Goal: Task Accomplishment & Management: Complete application form

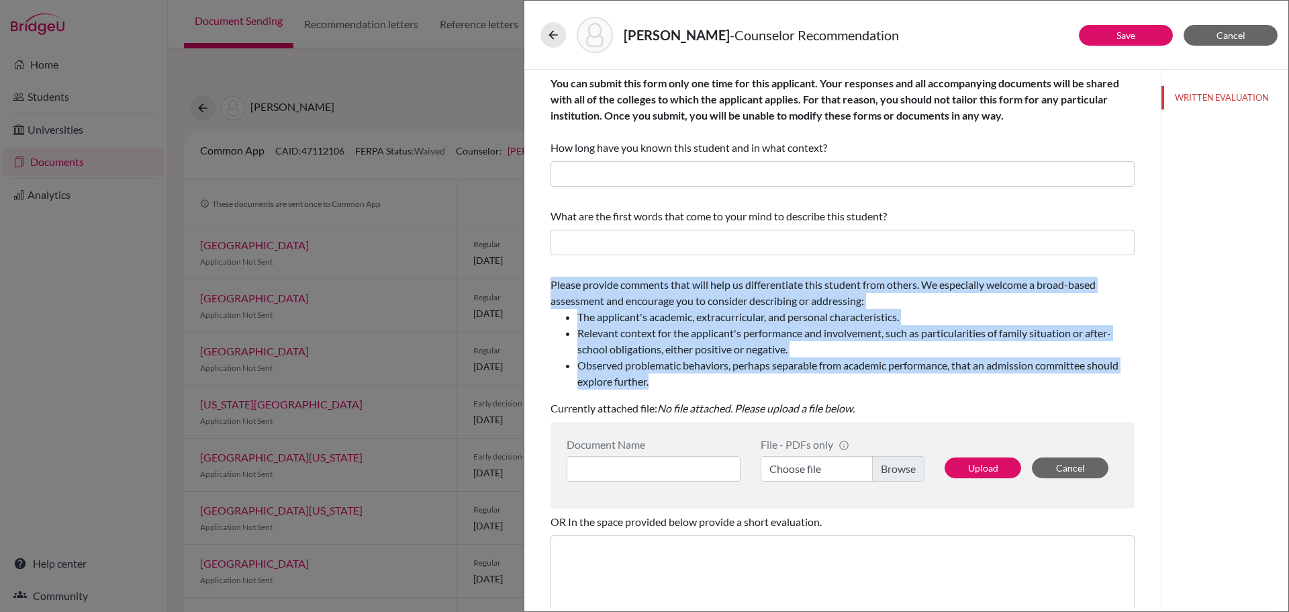
scroll to position [67, 0]
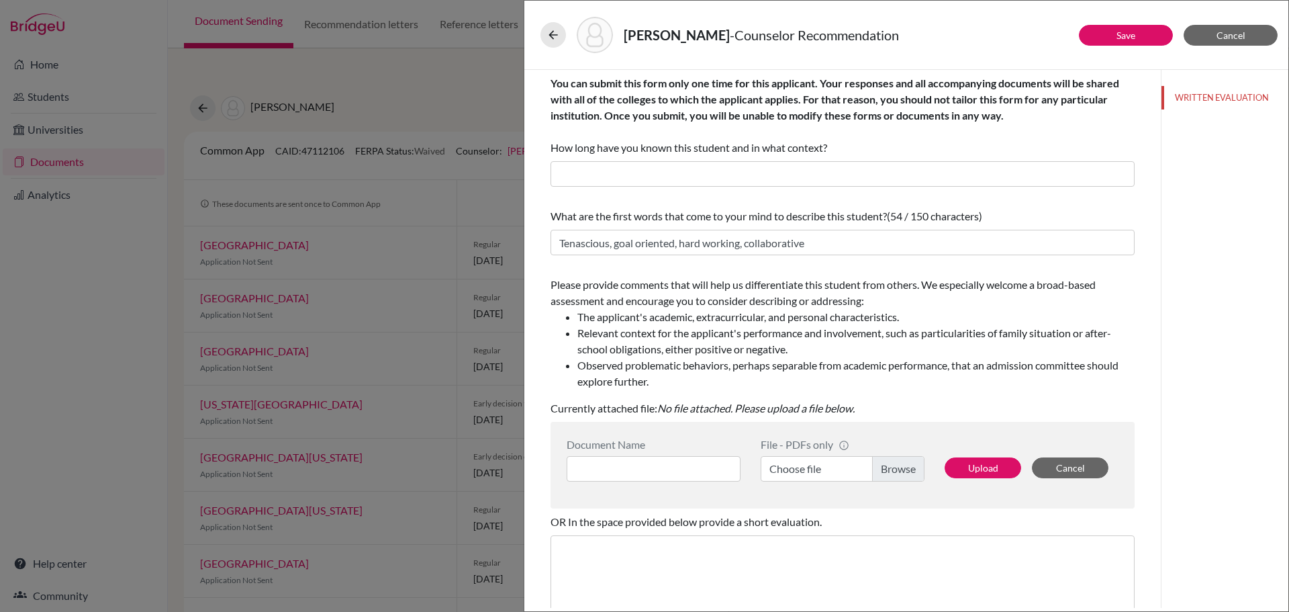
click at [689, 312] on li "The applicant's academic, extracurricular, and personal characteristics." at bounding box center [855, 317] width 557 height 16
drag, startPoint x: 892, startPoint y: 37, endPoint x: 722, endPoint y: 40, distance: 169.9
click at [722, 40] on div "Wang, Xuanya - Counselor Recommendation" at bounding box center [906, 35] width 732 height 36
copy span "Counselor Recommendation"
click at [1211, 34] on button "Cancel" at bounding box center [1231, 35] width 94 height 21
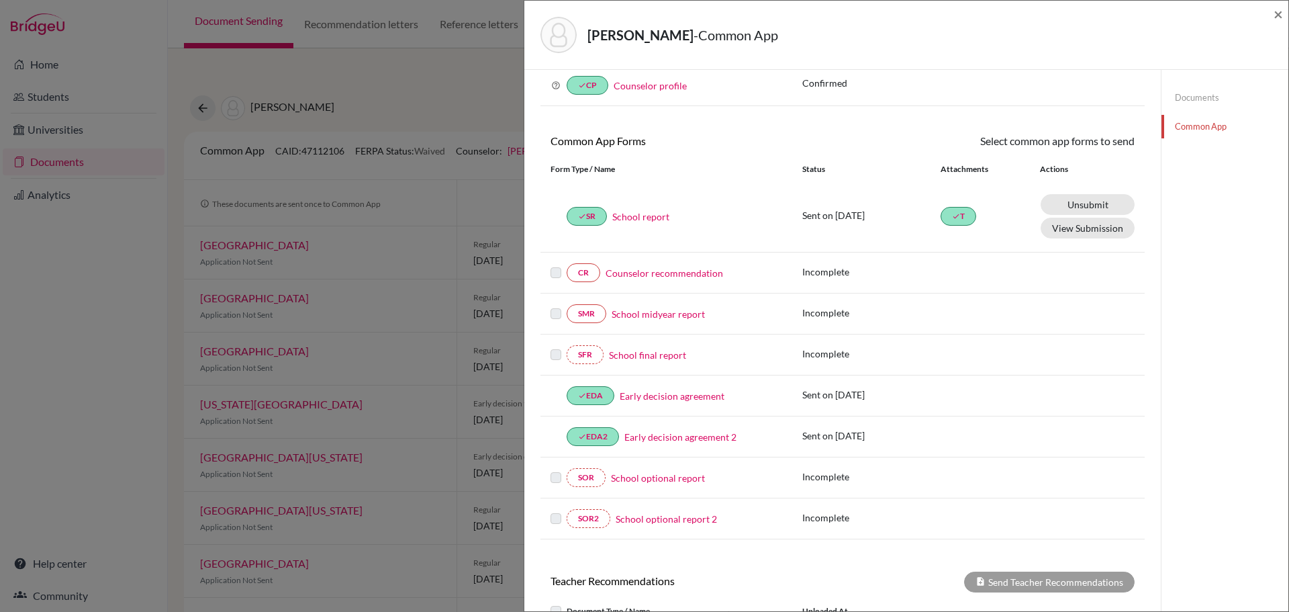
scroll to position [134, 0]
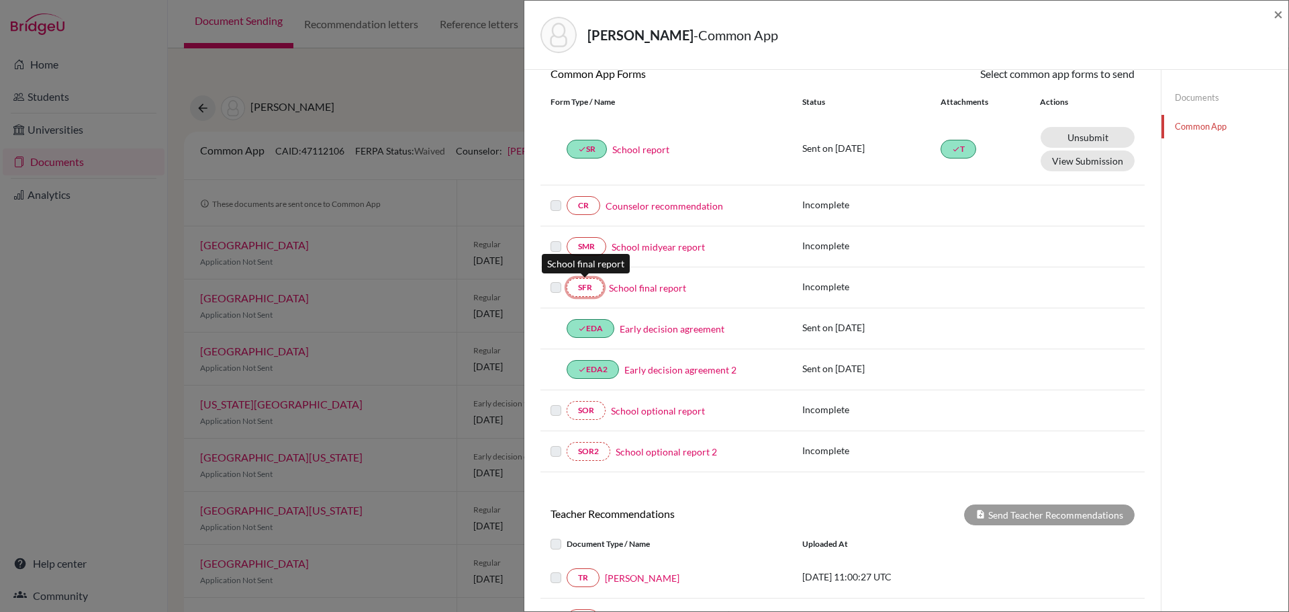
click at [585, 287] on link "SFR" at bounding box center [585, 287] width 37 height 19
click at [1275, 19] on span "×" at bounding box center [1278, 13] width 9 height 19
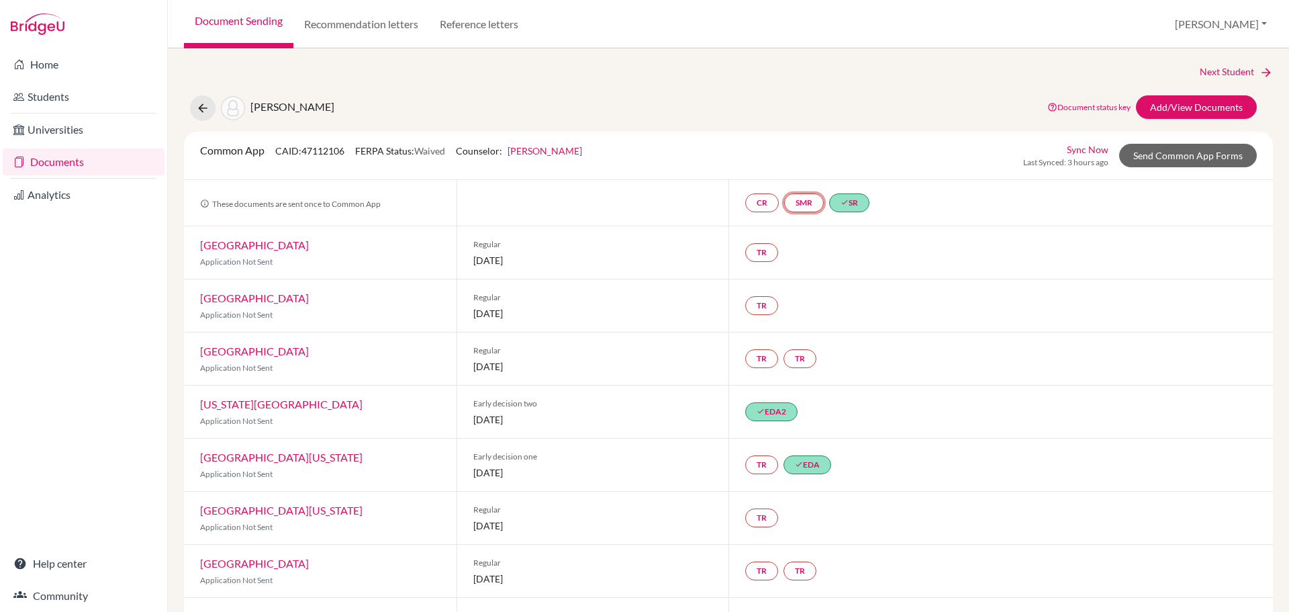
click at [807, 203] on link "SMR" at bounding box center [804, 202] width 40 height 19
click at [802, 162] on link "School midyear report" at bounding box center [805, 161] width 93 height 11
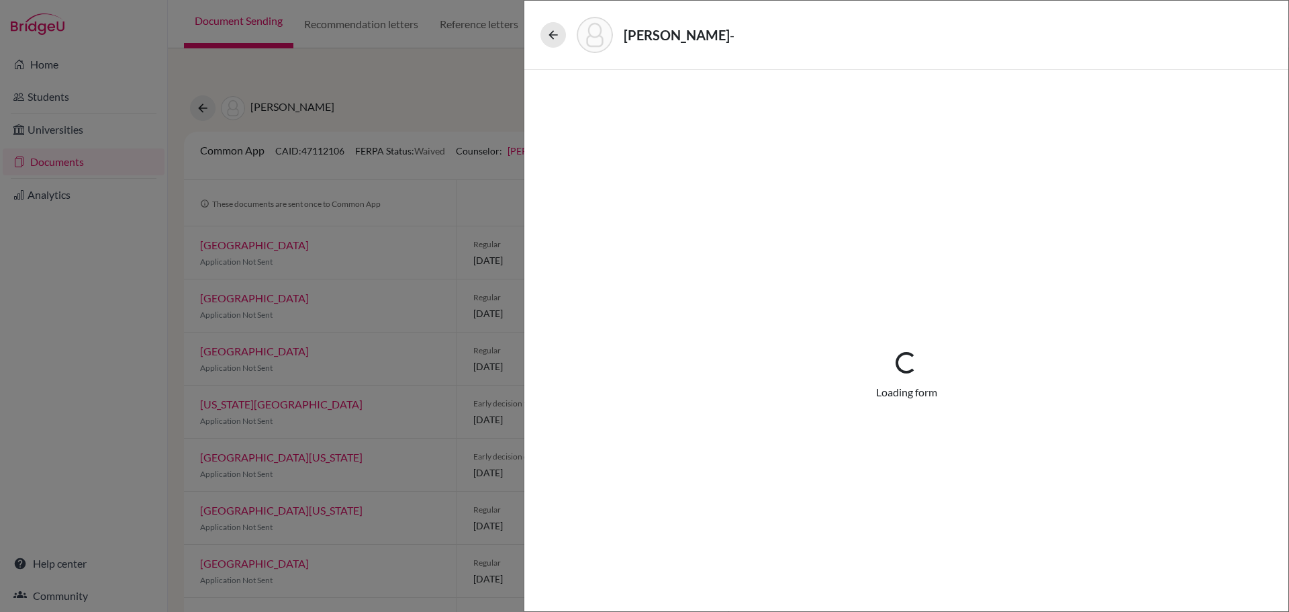
select select "5"
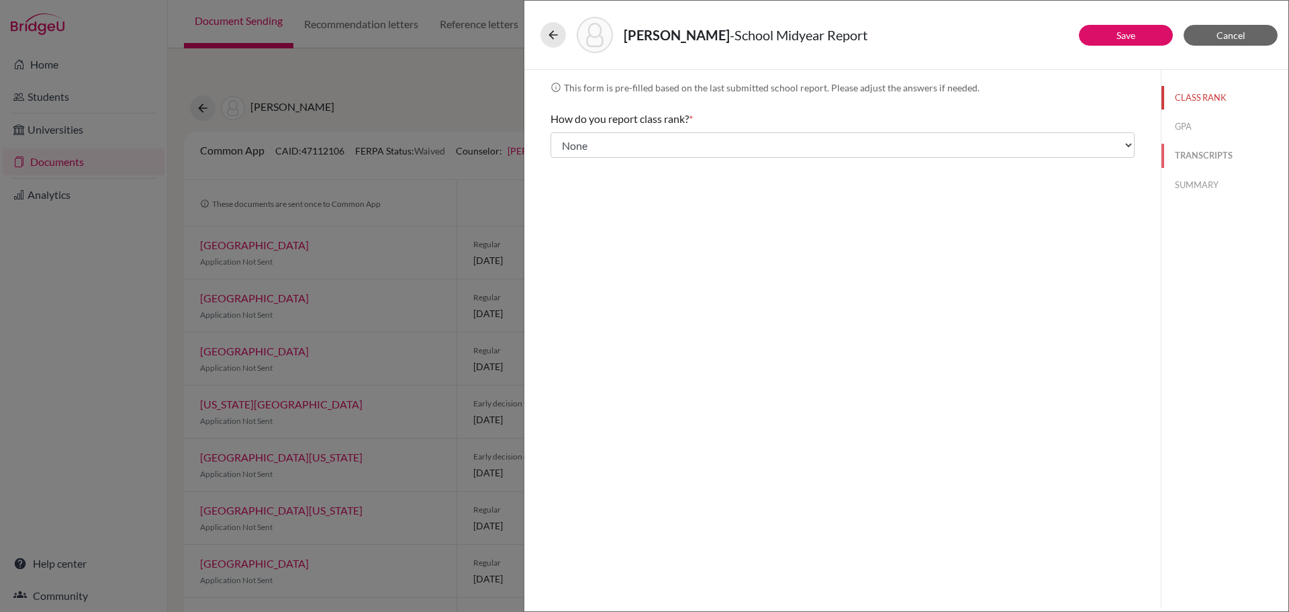
click at [1193, 150] on button "TRANSCRIPTS" at bounding box center [1224, 155] width 127 height 23
select select "0"
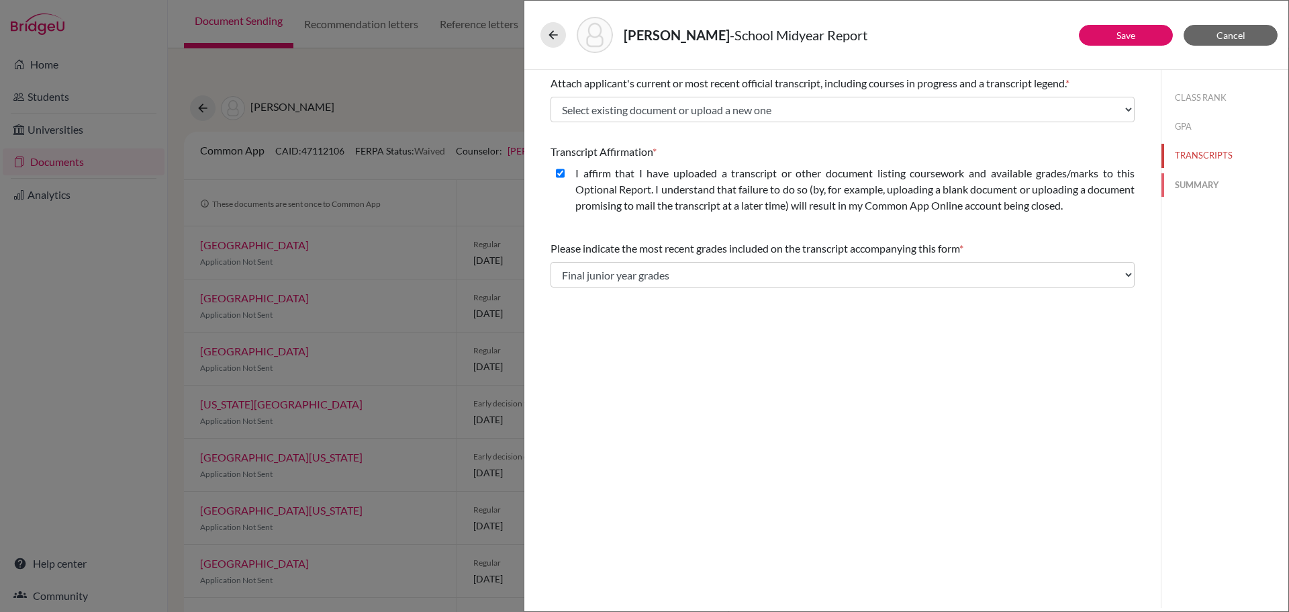
click at [1190, 177] on button "SUMMARY" at bounding box center [1224, 184] width 127 height 23
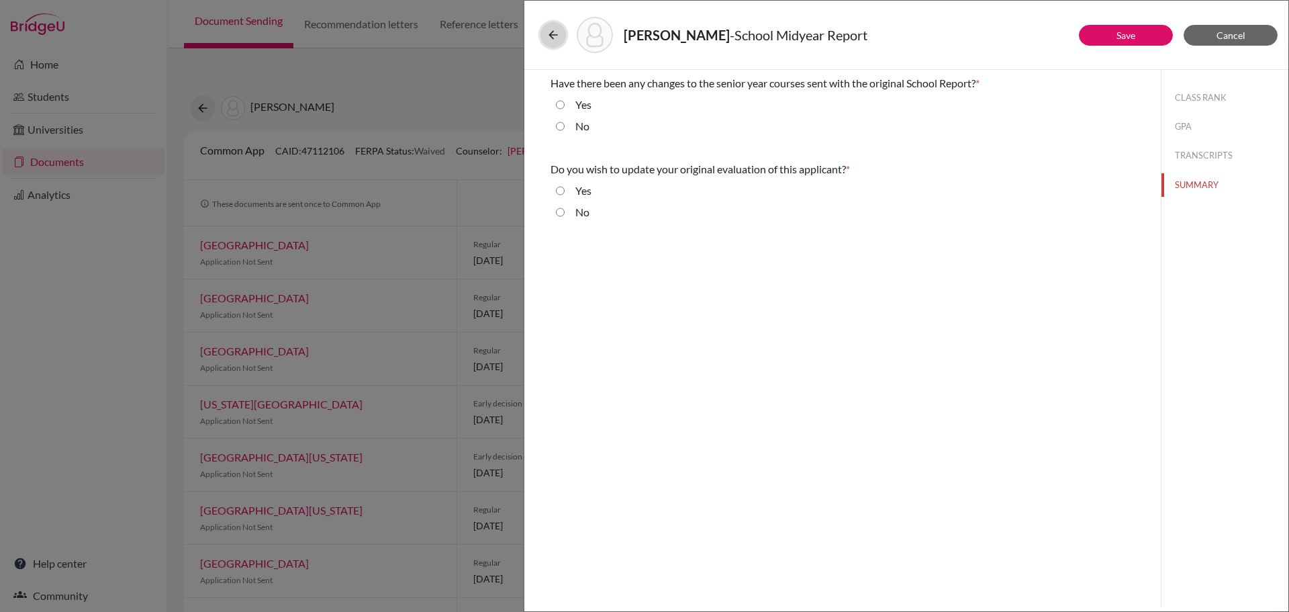
click at [550, 40] on icon at bounding box center [552, 34] width 13 height 13
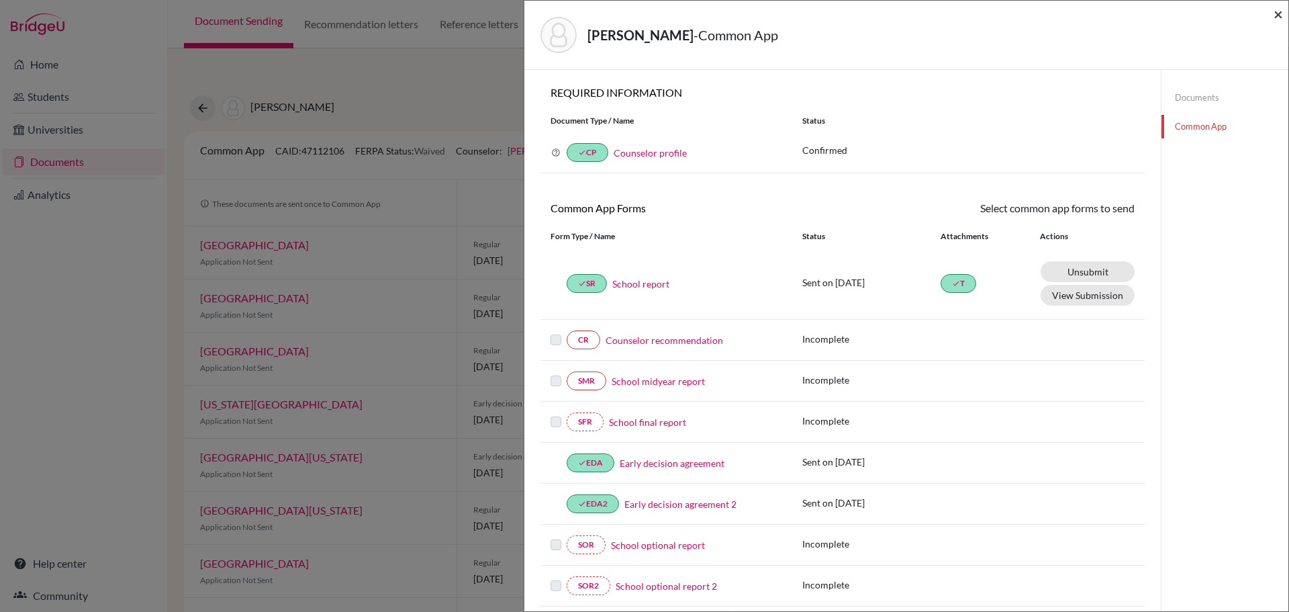
click at [1276, 13] on span "×" at bounding box center [1278, 13] width 9 height 19
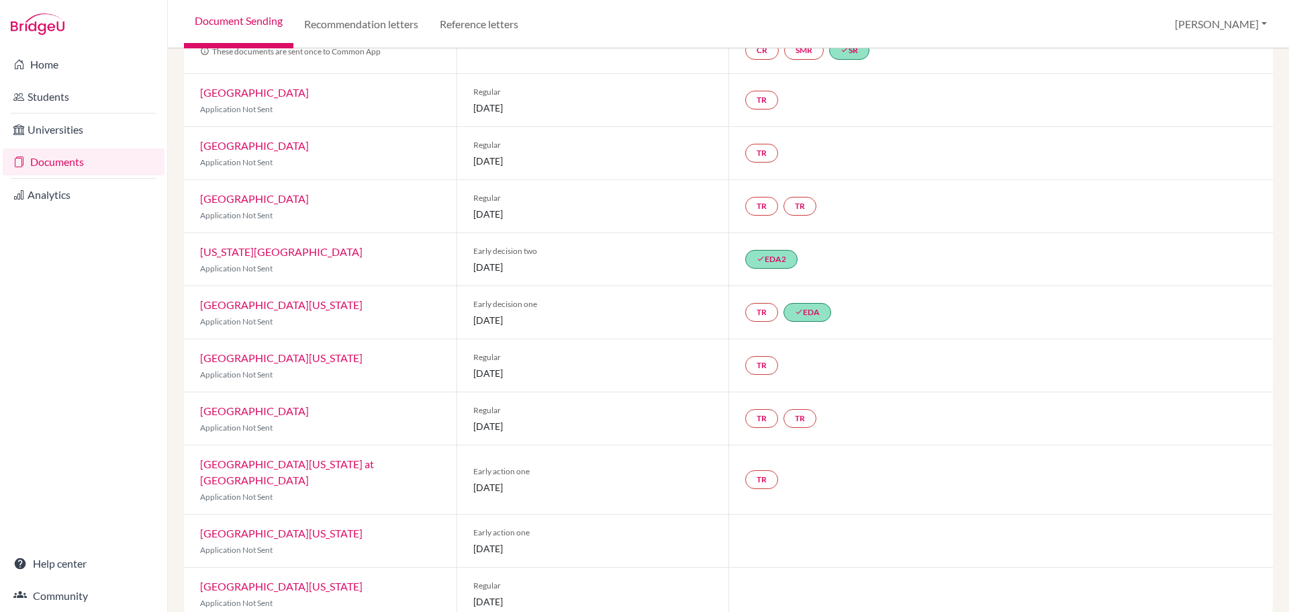
scroll to position [160, 0]
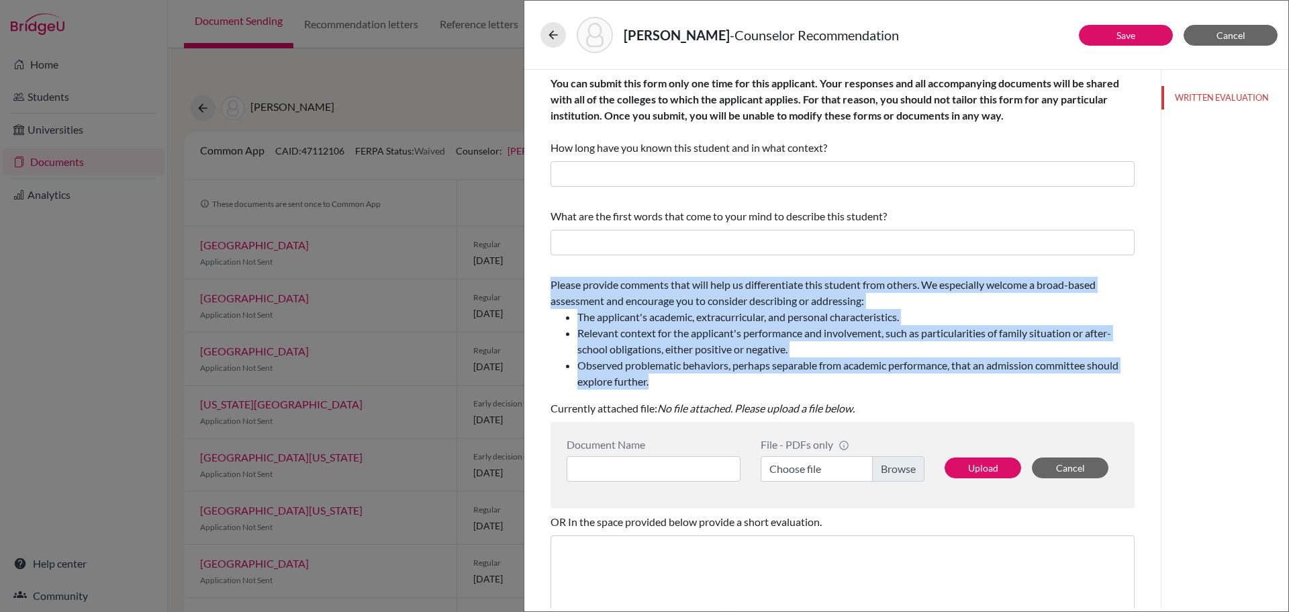
scroll to position [67, 0]
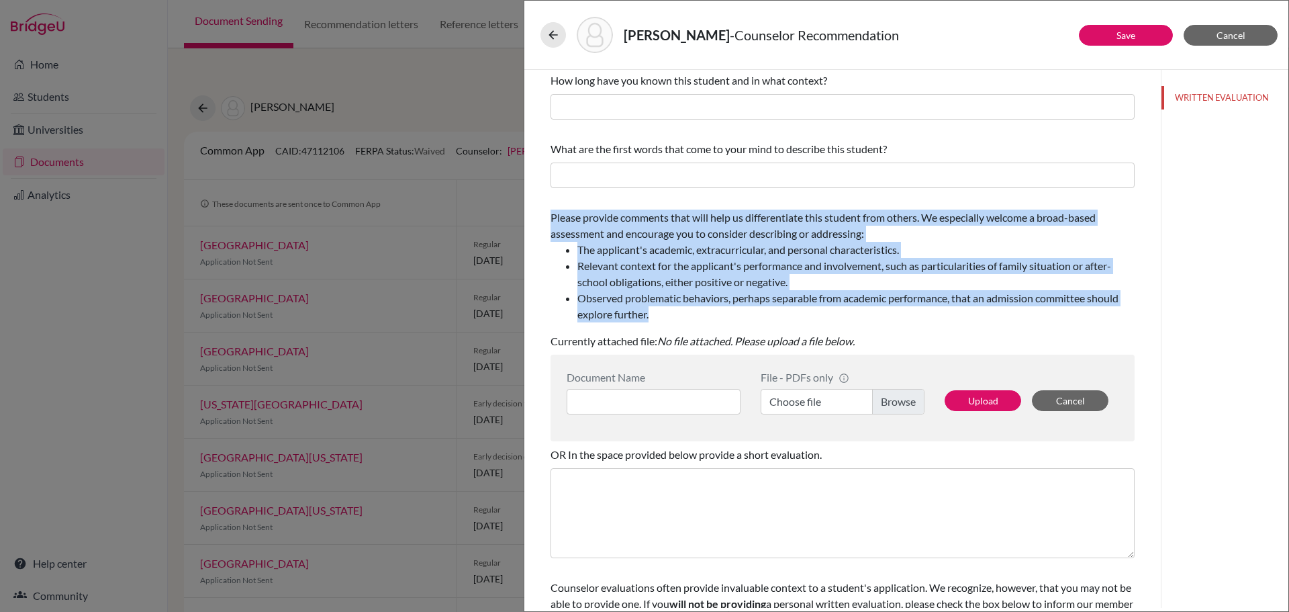
click at [737, 235] on span "Please provide comments that will help us differentiate this student from other…" at bounding box center [842, 266] width 584 height 111
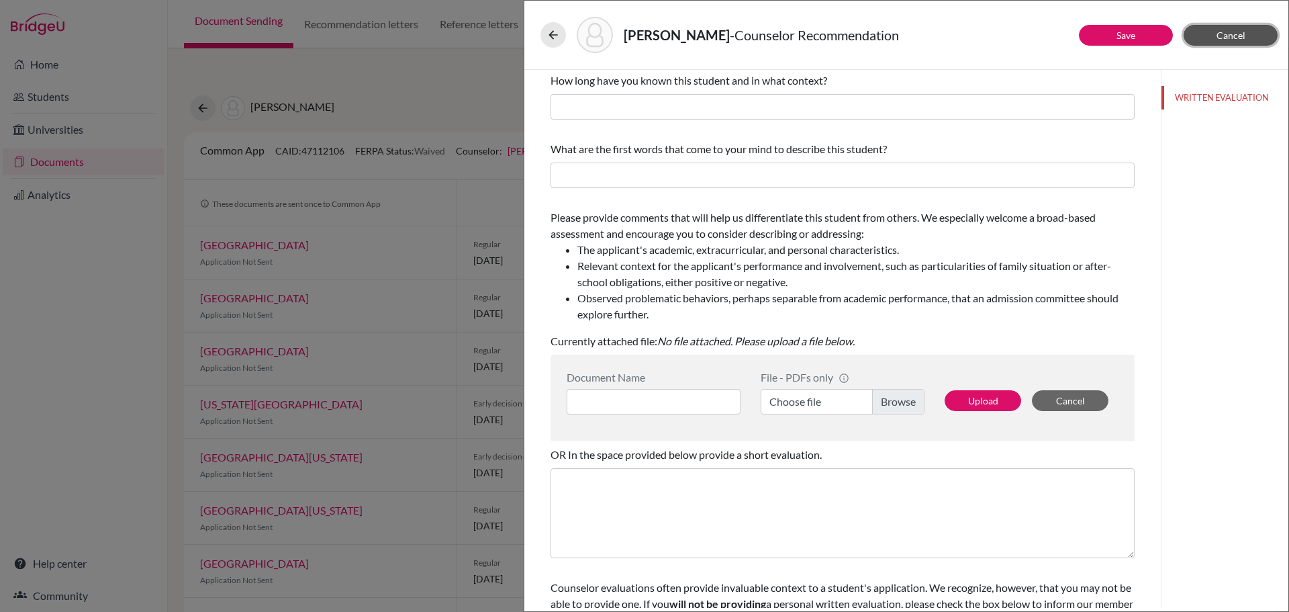
click at [1229, 40] on span "Cancel" at bounding box center [1230, 35] width 29 height 11
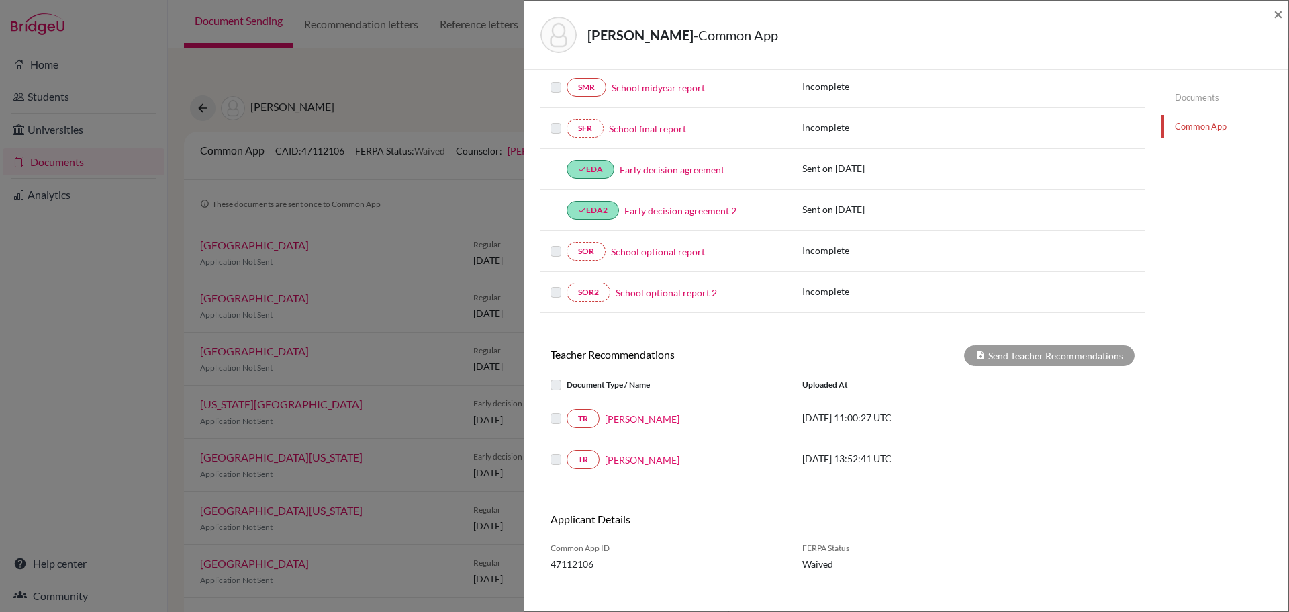
scroll to position [307, 0]
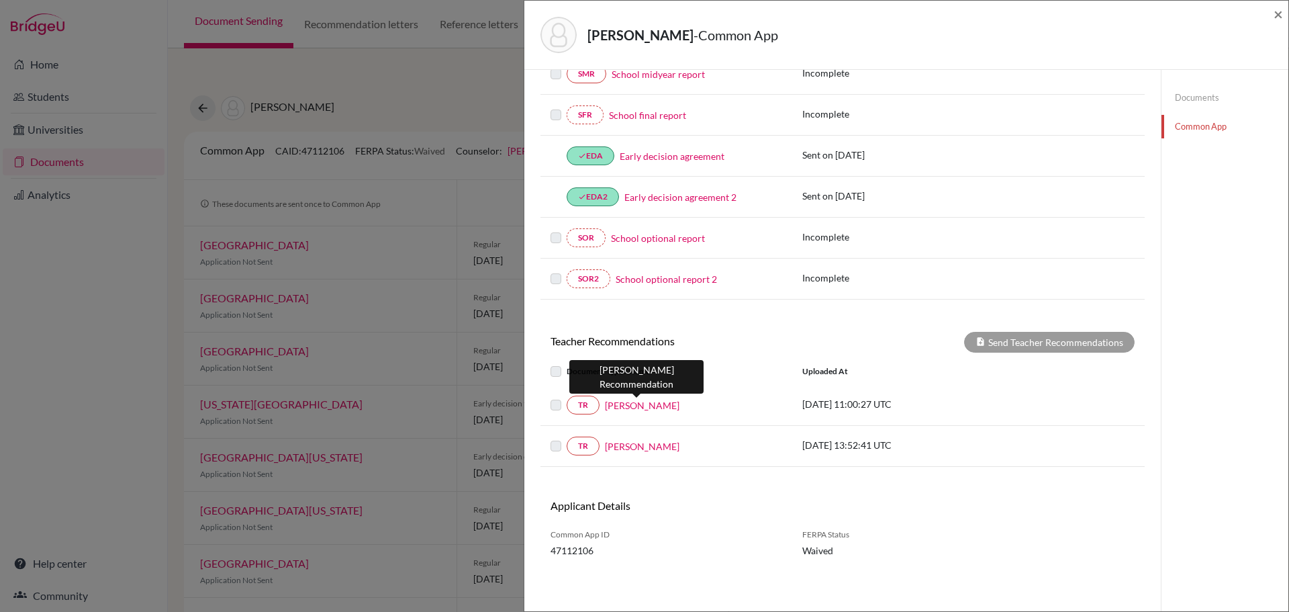
click at [633, 403] on link "[PERSON_NAME]" at bounding box center [642, 405] width 75 height 14
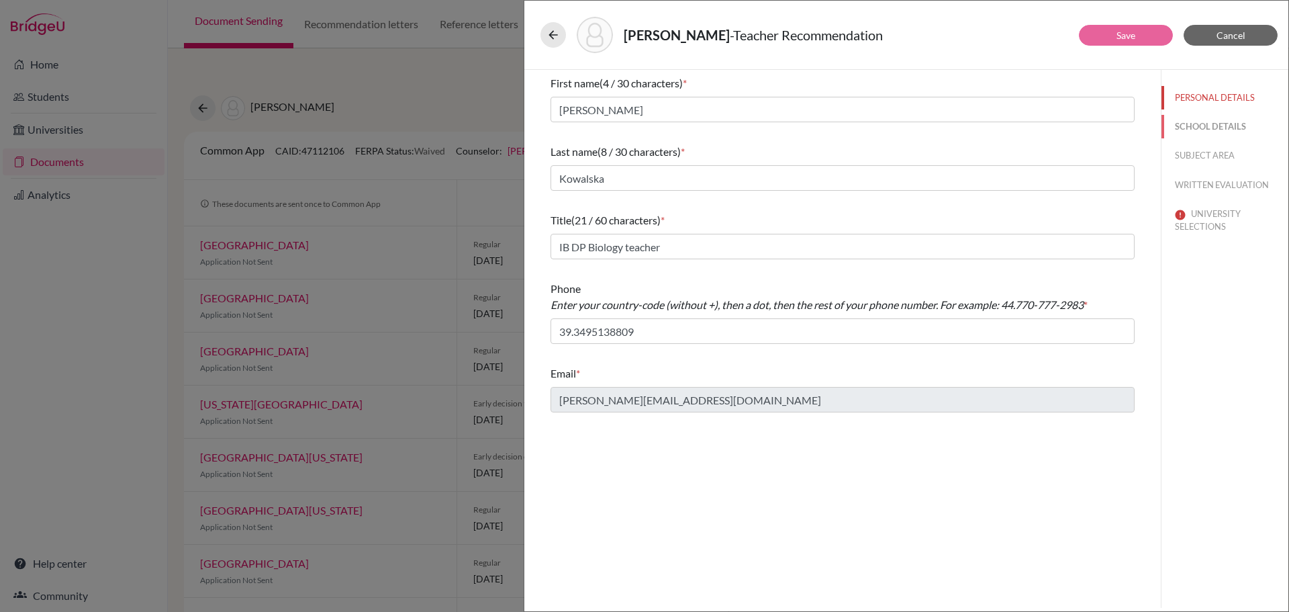
click at [1212, 126] on button "SCHOOL DETAILS" at bounding box center [1224, 126] width 127 height 23
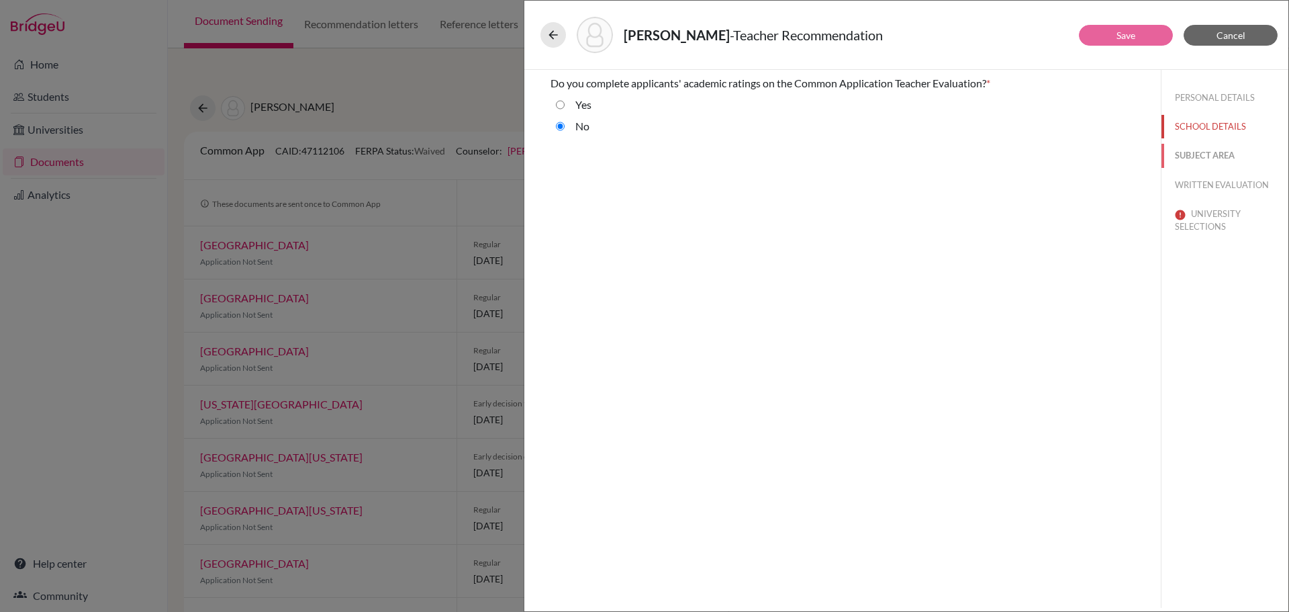
click at [1210, 161] on button "SUBJECT AREA" at bounding box center [1224, 155] width 127 height 23
select select "2"
click at [1210, 181] on button "WRITTEN EVALUATION" at bounding box center [1224, 184] width 127 height 23
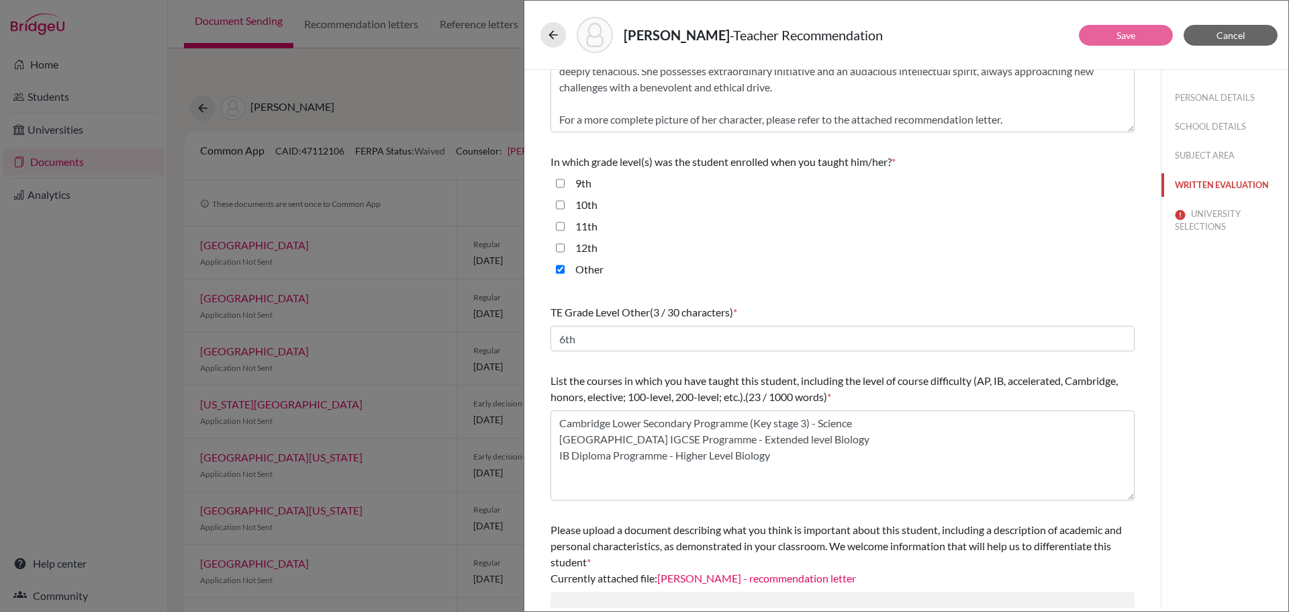
scroll to position [269, 0]
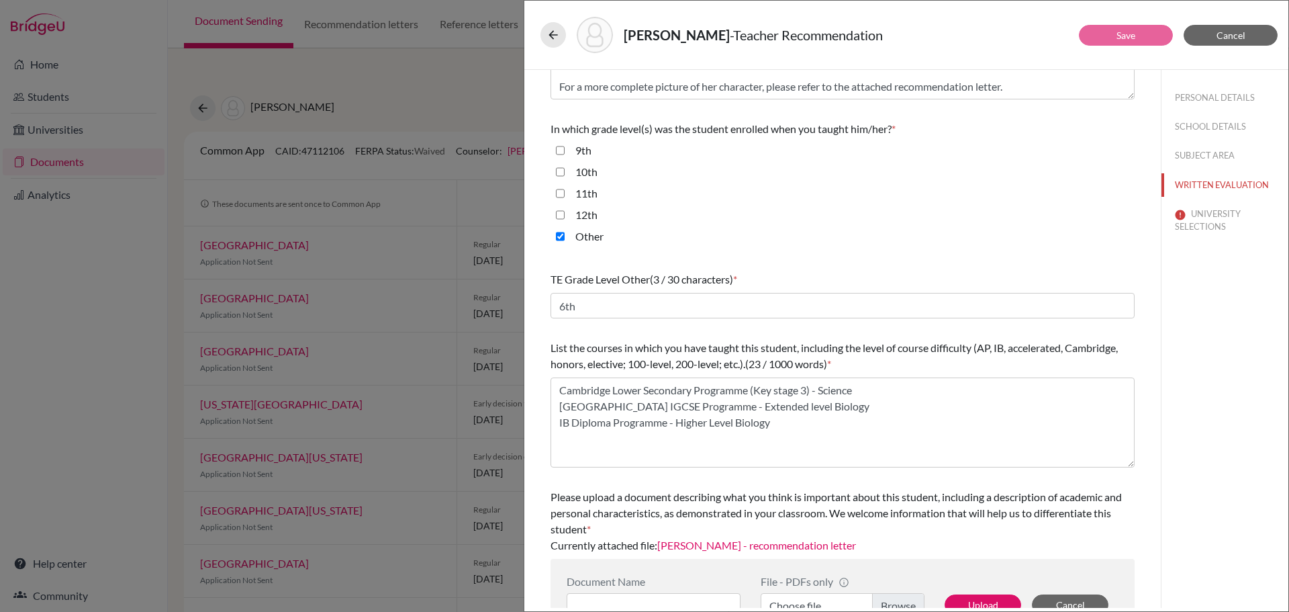
drag, startPoint x: 560, startPoint y: 148, endPoint x: 564, endPoint y: 166, distance: 18.6
click at [560, 148] on input "9th" at bounding box center [560, 150] width 9 height 16
checkbox input "true"
drag, startPoint x: 564, startPoint y: 173, endPoint x: 567, endPoint y: 184, distance: 11.7
click at [564, 173] on input "10th" at bounding box center [560, 172] width 9 height 16
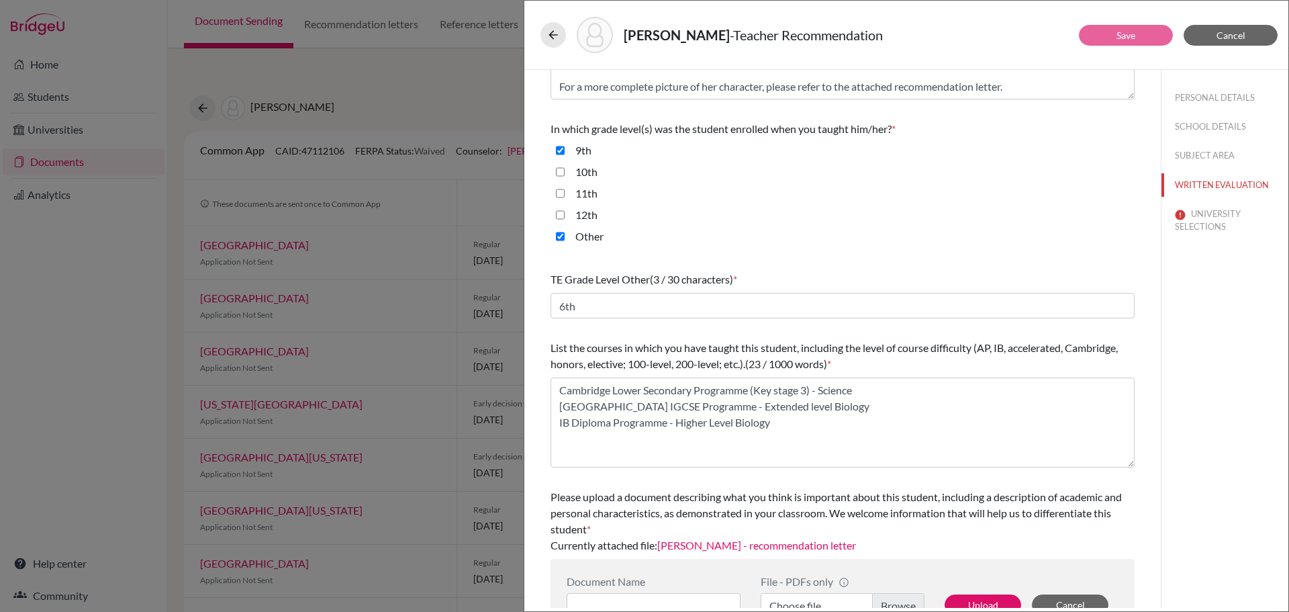
checkbox input "true"
click at [562, 193] on input "11th" at bounding box center [560, 193] width 9 height 16
checkbox input "true"
click at [565, 216] on div "12th" at bounding box center [581, 217] width 33 height 21
click at [561, 213] on input "12th" at bounding box center [560, 215] width 9 height 16
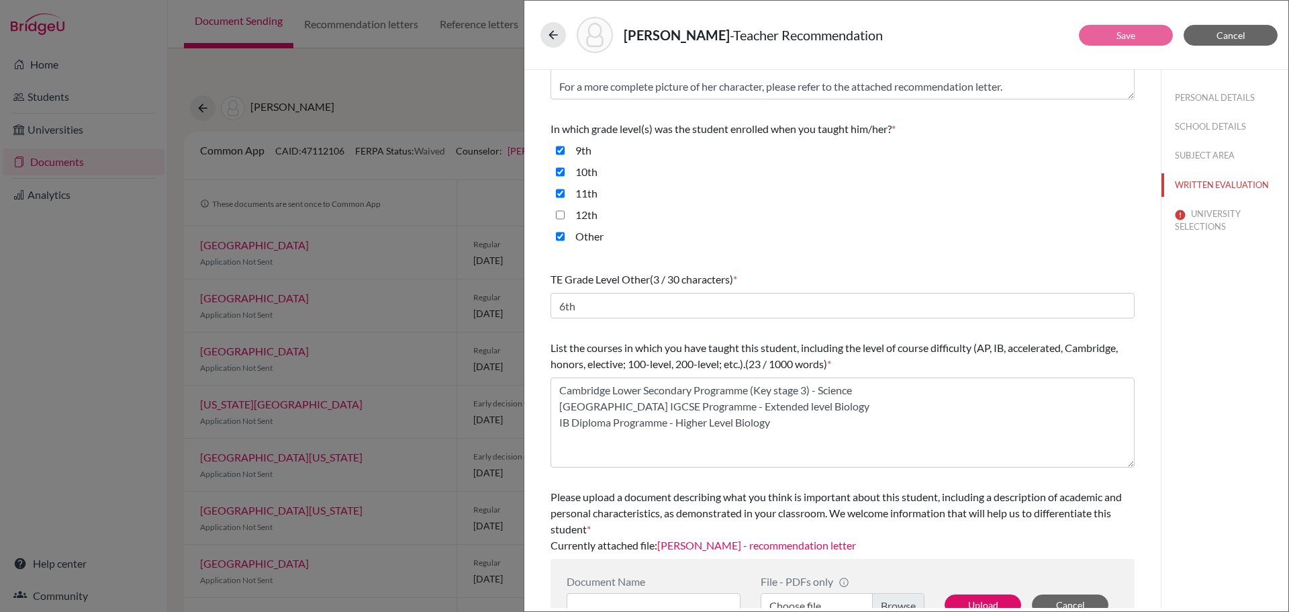
checkbox input "true"
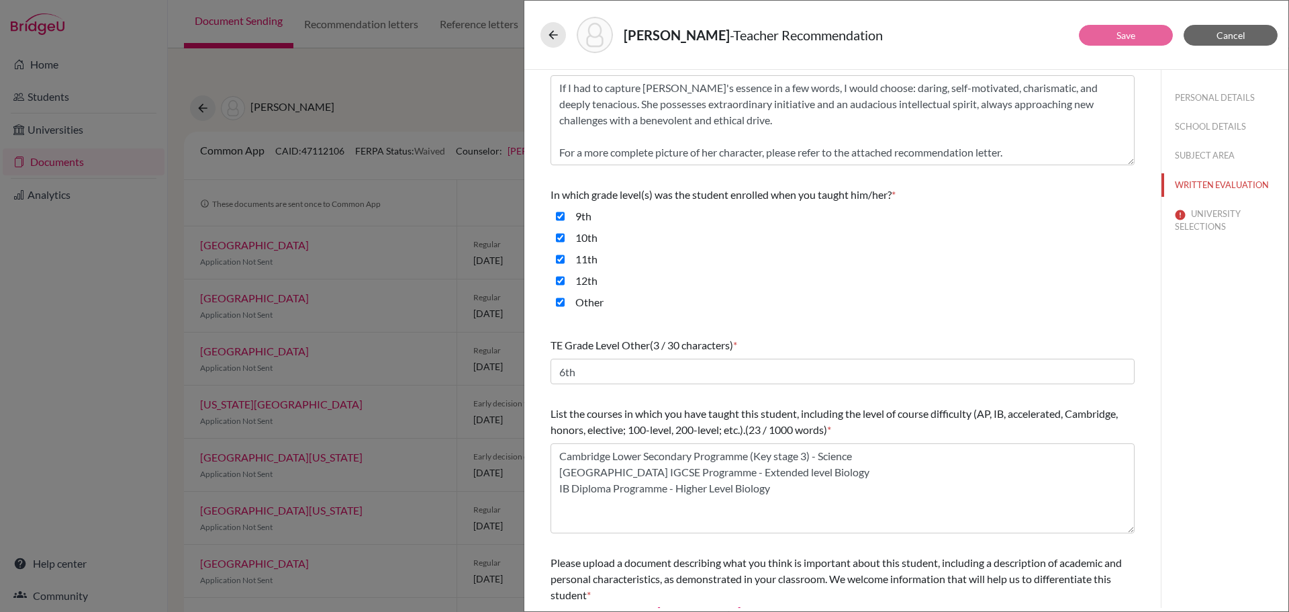
scroll to position [172, 0]
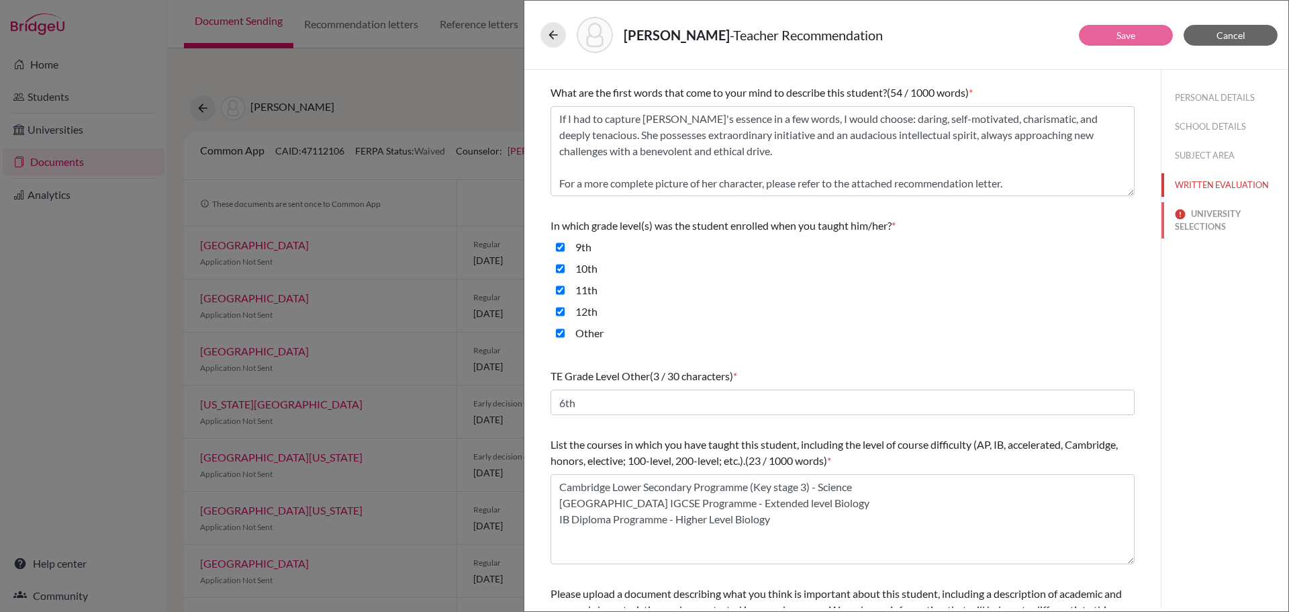
click at [1212, 216] on button "UNIVERSITY SELECTIONS" at bounding box center [1224, 220] width 127 height 36
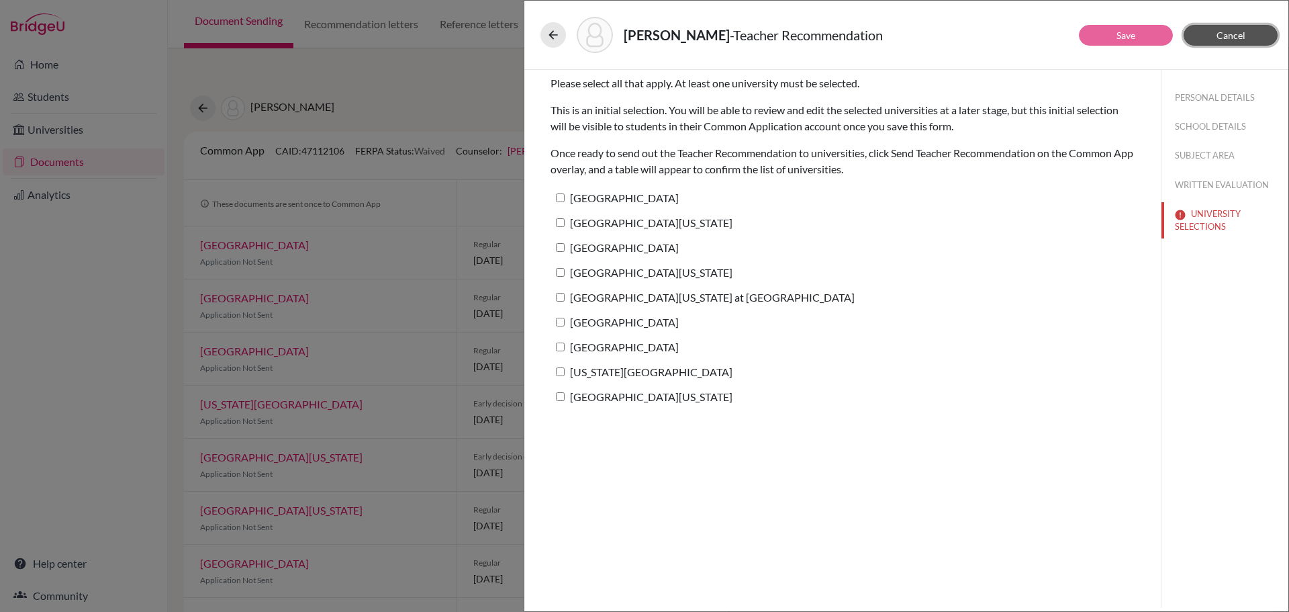
click at [1224, 39] on span "Cancel" at bounding box center [1230, 35] width 29 height 11
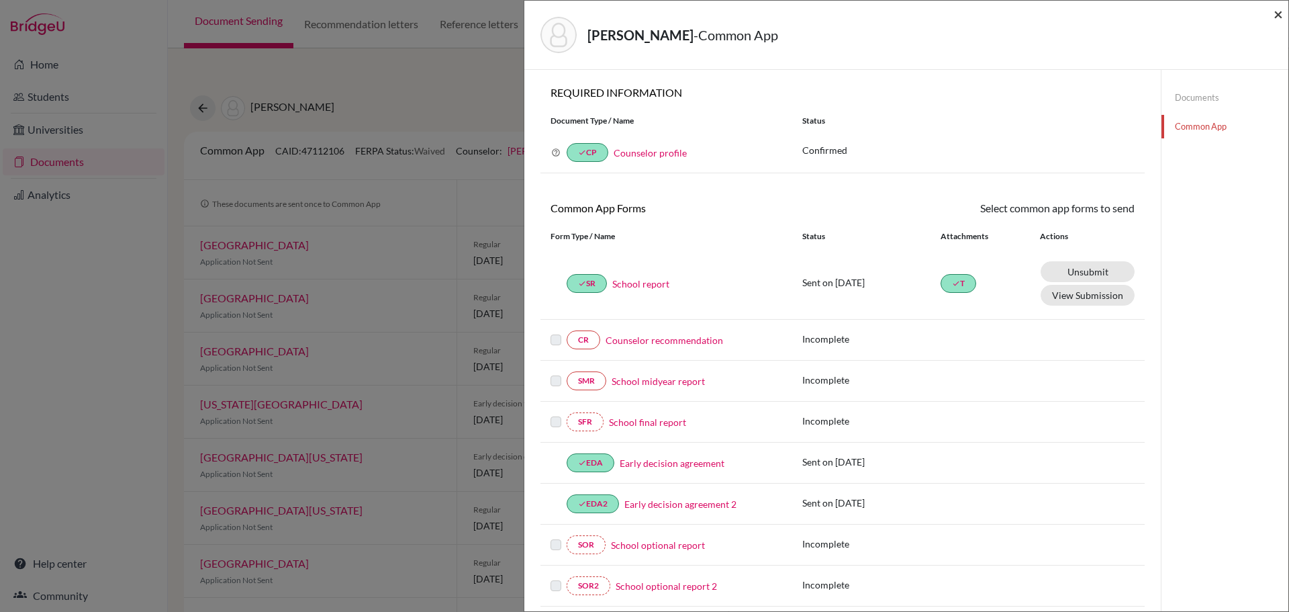
click at [1280, 15] on span "×" at bounding box center [1278, 13] width 9 height 19
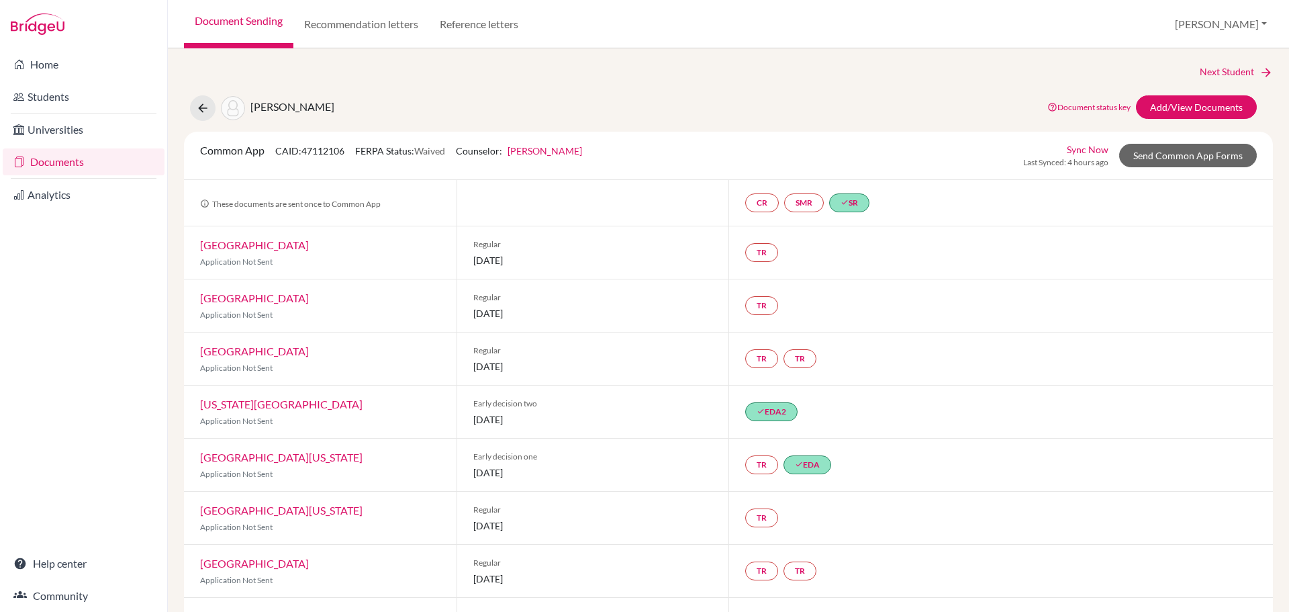
click at [1110, 31] on div "Document Sending Recommendation letters Reference letters Erik Profile School S…" at bounding box center [728, 24] width 1121 height 48
click at [1208, 106] on link "Add/View Documents" at bounding box center [1196, 106] width 121 height 23
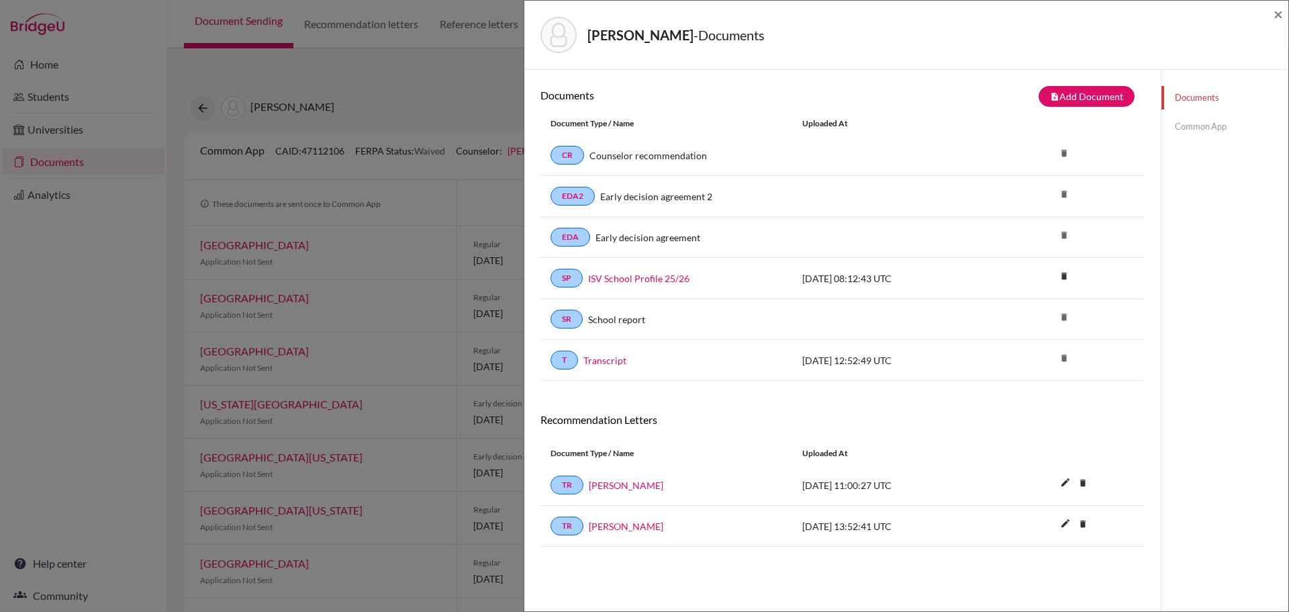
click at [1189, 120] on link "Common App" at bounding box center [1224, 126] width 127 height 23
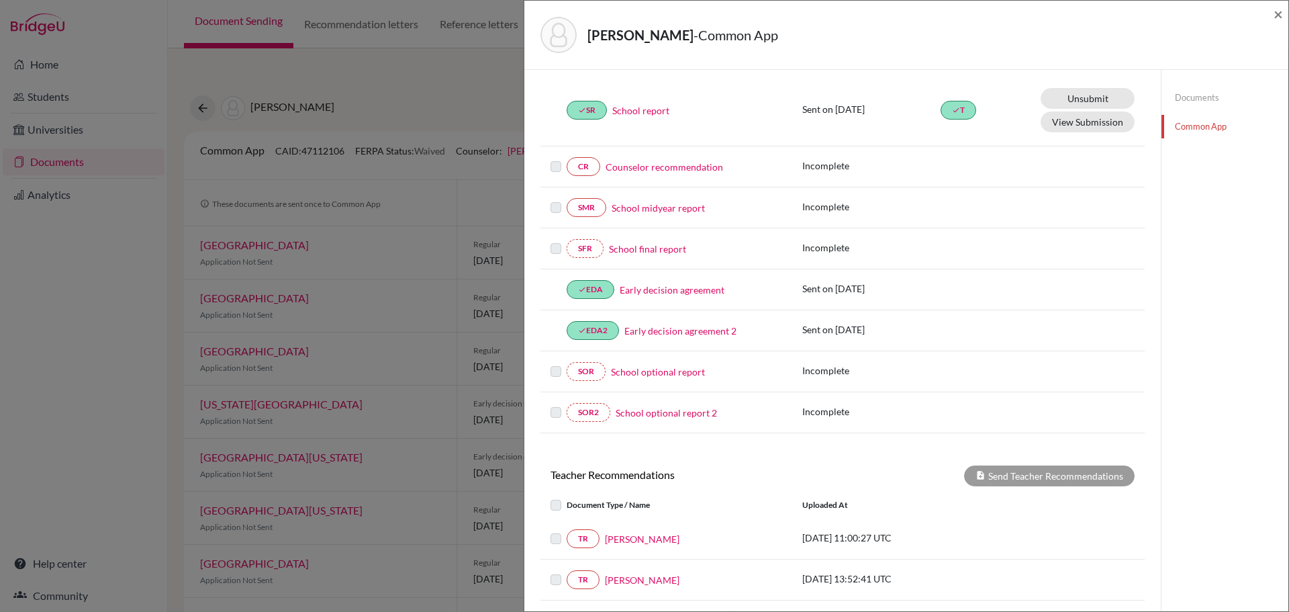
scroll to position [173, 0]
click at [1276, 17] on span "×" at bounding box center [1278, 13] width 9 height 19
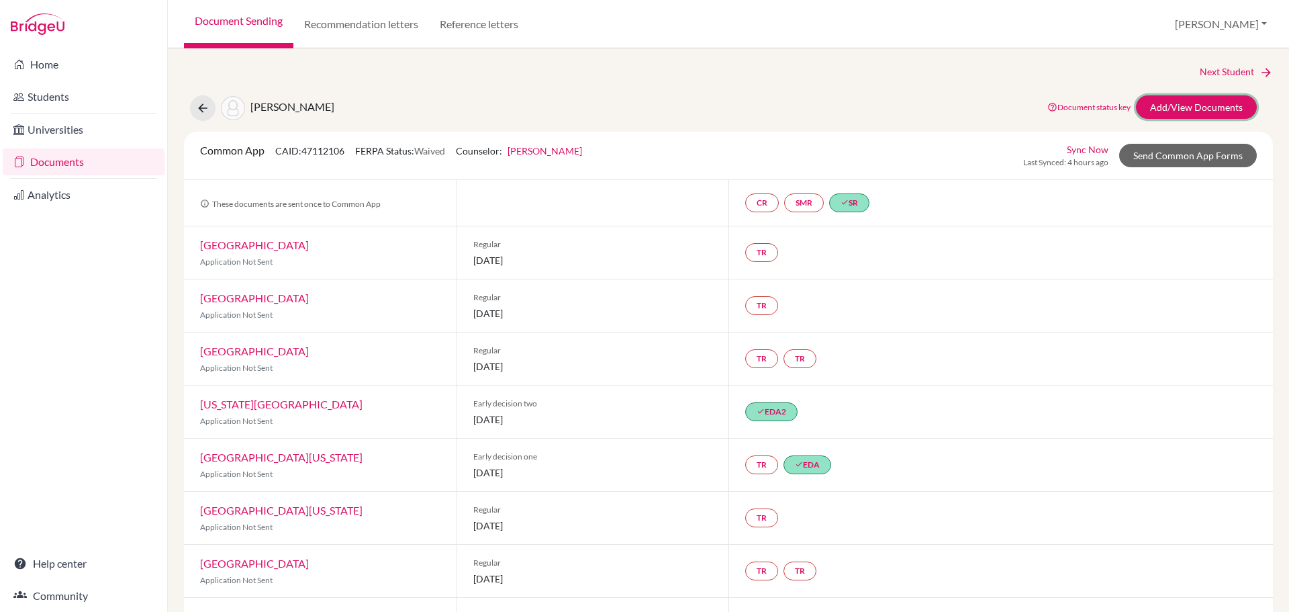
click at [1153, 107] on link "Add/View Documents" at bounding box center [1196, 106] width 121 height 23
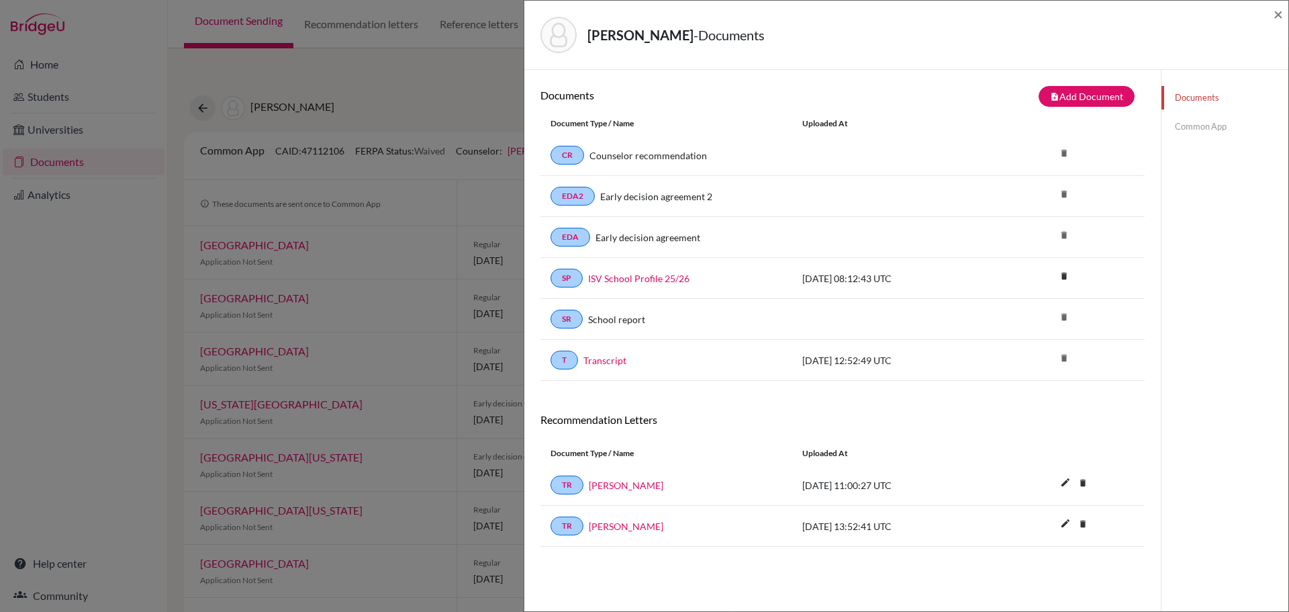
click at [1204, 119] on link "Common App" at bounding box center [1224, 126] width 127 height 23
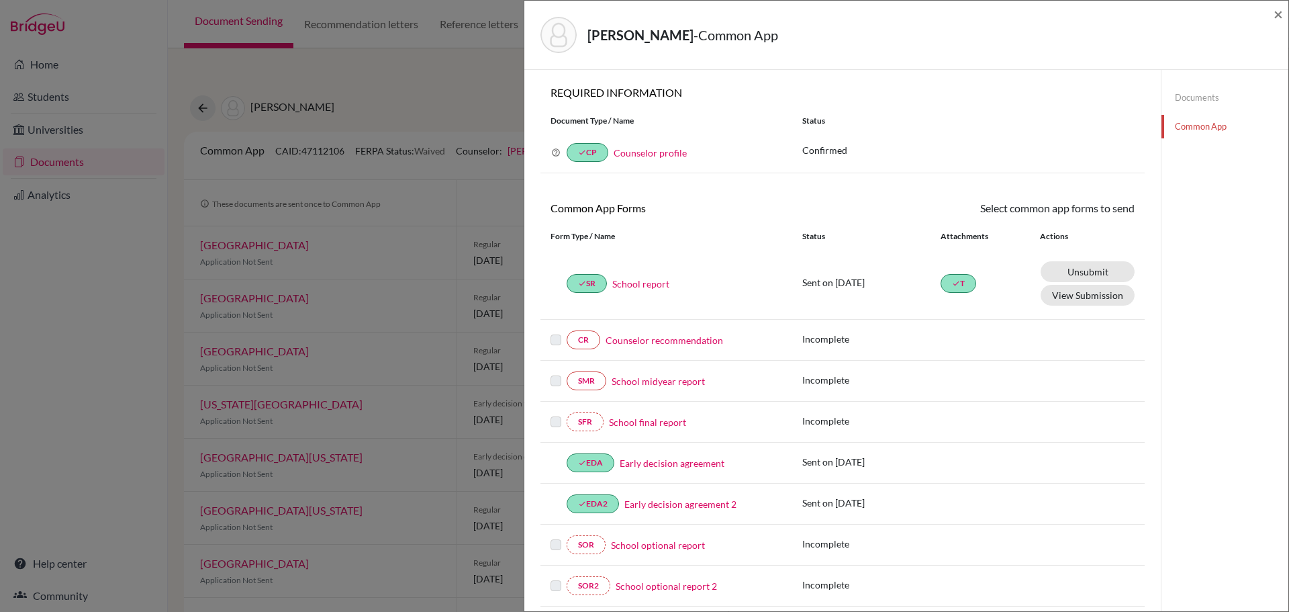
click at [1020, 48] on div "[PERSON_NAME] - Common App" at bounding box center [901, 35] width 722 height 36
click at [1274, 15] on span "×" at bounding box center [1278, 13] width 9 height 19
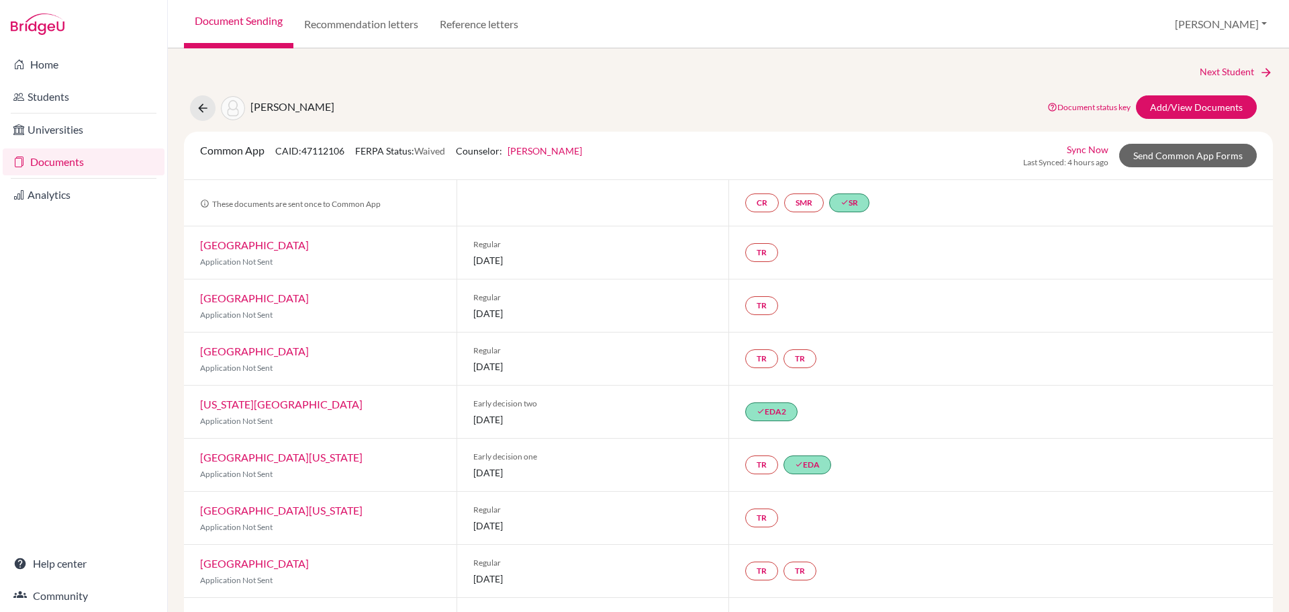
click at [1169, 24] on div "Document Sending Recommendation letters Reference letters Erik Profile School S…" at bounding box center [728, 24] width 1121 height 48
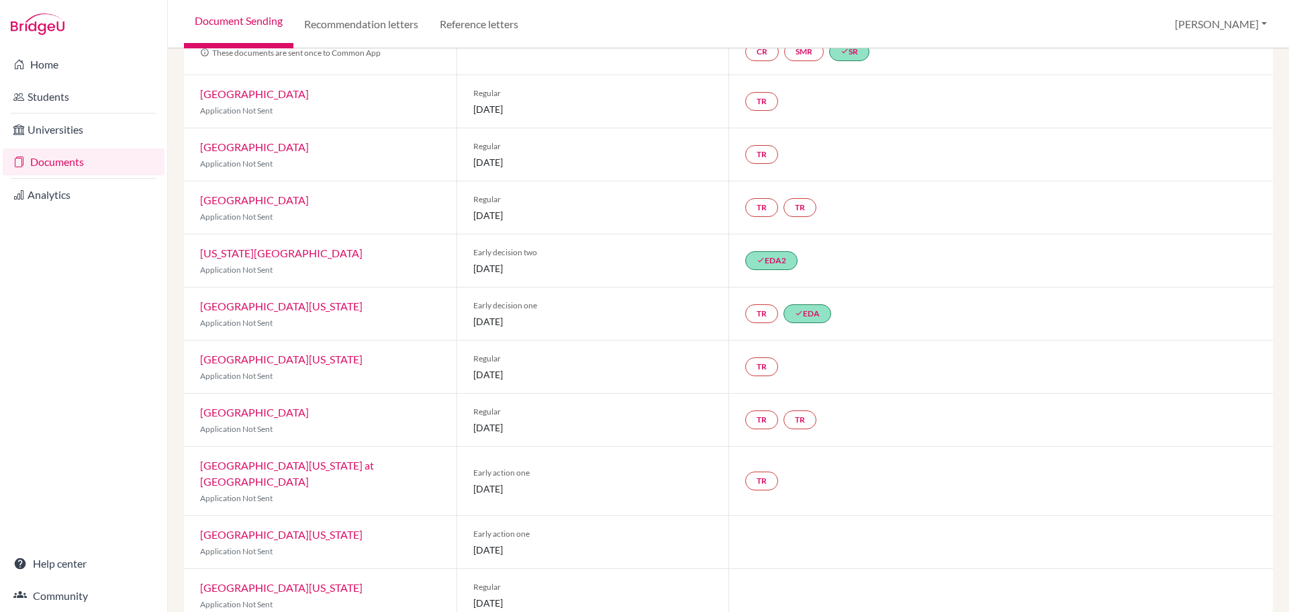
scroll to position [160, 0]
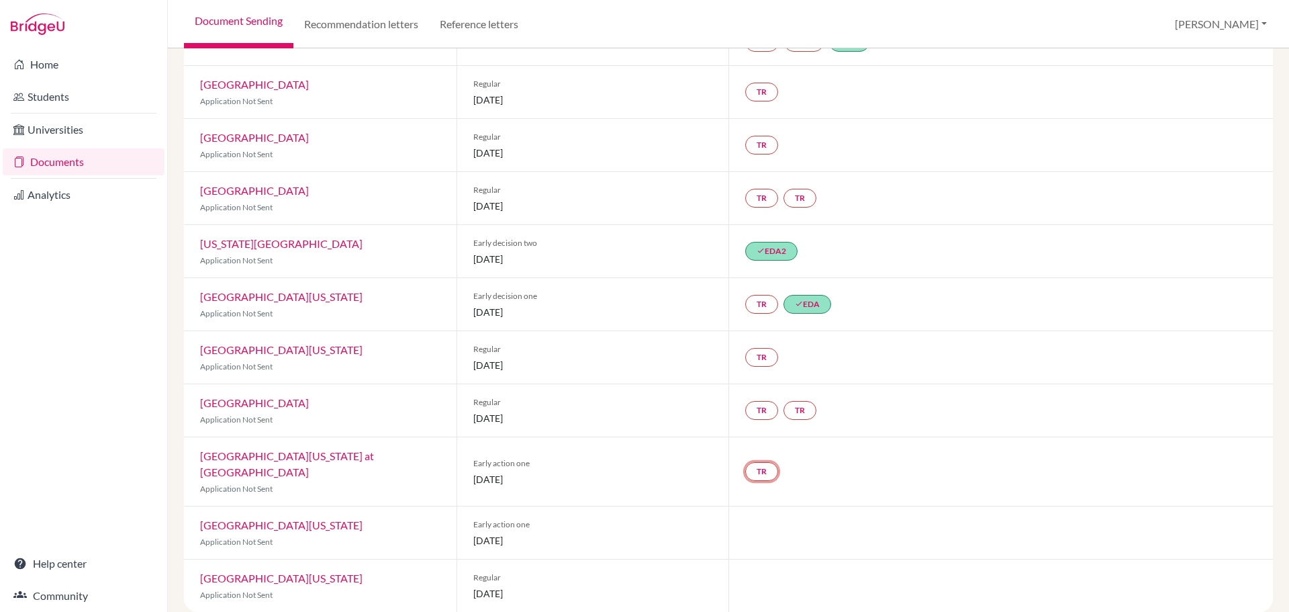
click at [753, 463] on link "TR" at bounding box center [761, 471] width 33 height 19
click at [824, 463] on div "TR Teacher recommendation Incomplete" at bounding box center [1000, 471] width 544 height 68
click at [358, 456] on link "[GEOGRAPHIC_DATA][US_STATE] at [GEOGRAPHIC_DATA]" at bounding box center [287, 463] width 174 height 29
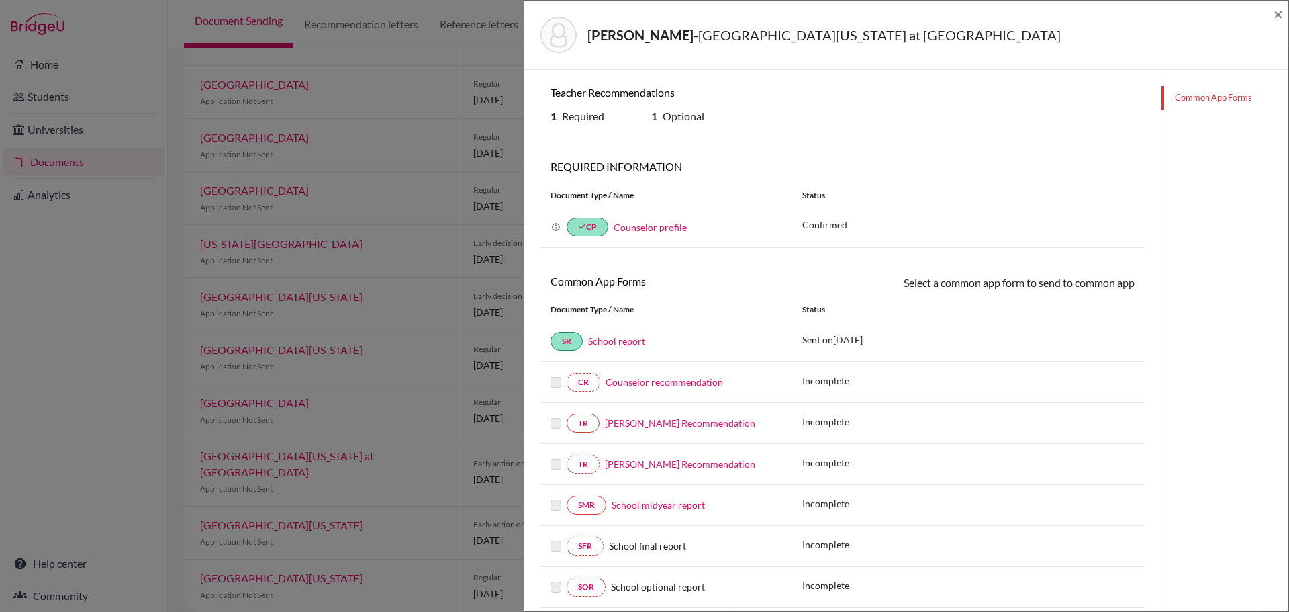
scroll to position [67, 0]
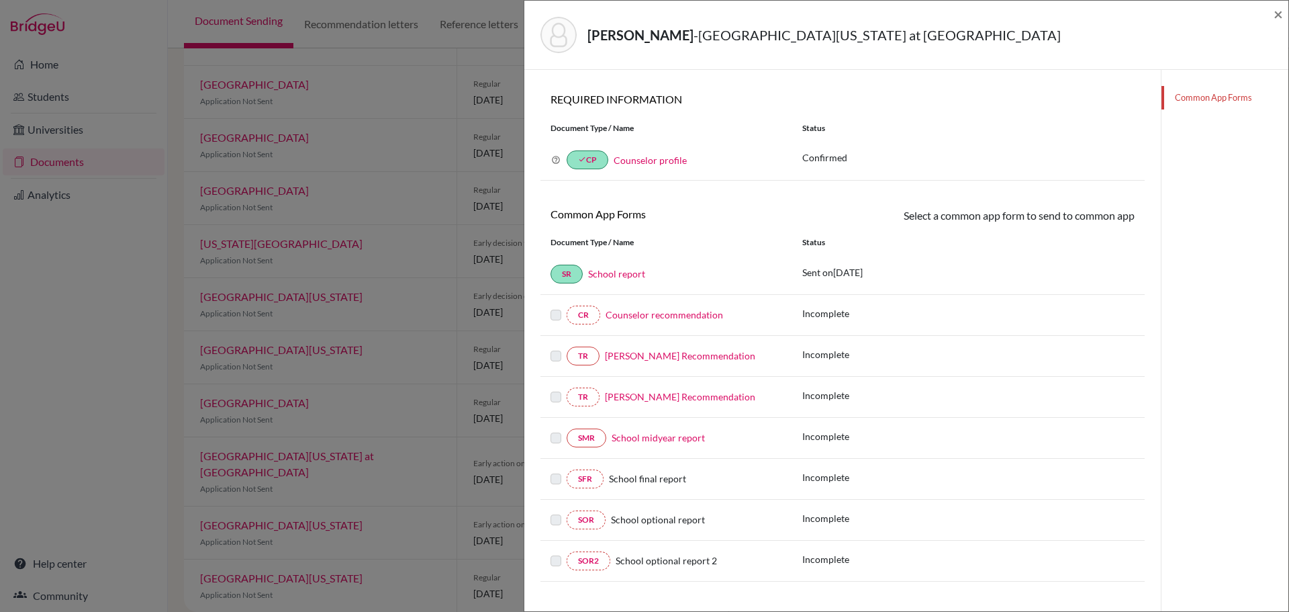
drag, startPoint x: 553, startPoint y: 400, endPoint x: 552, endPoint y: 391, distance: 9.4
click at [552, 389] on label at bounding box center [555, 389] width 11 height 0
click at [552, 348] on label at bounding box center [555, 348] width 11 height 0
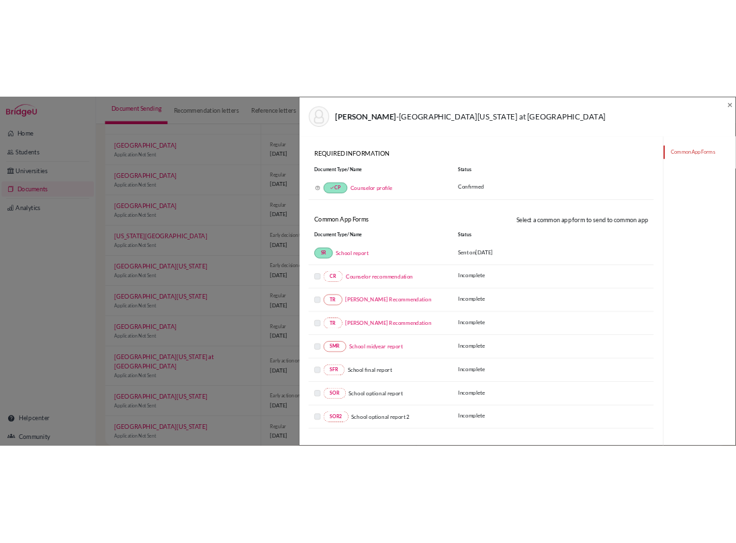
scroll to position [0, 0]
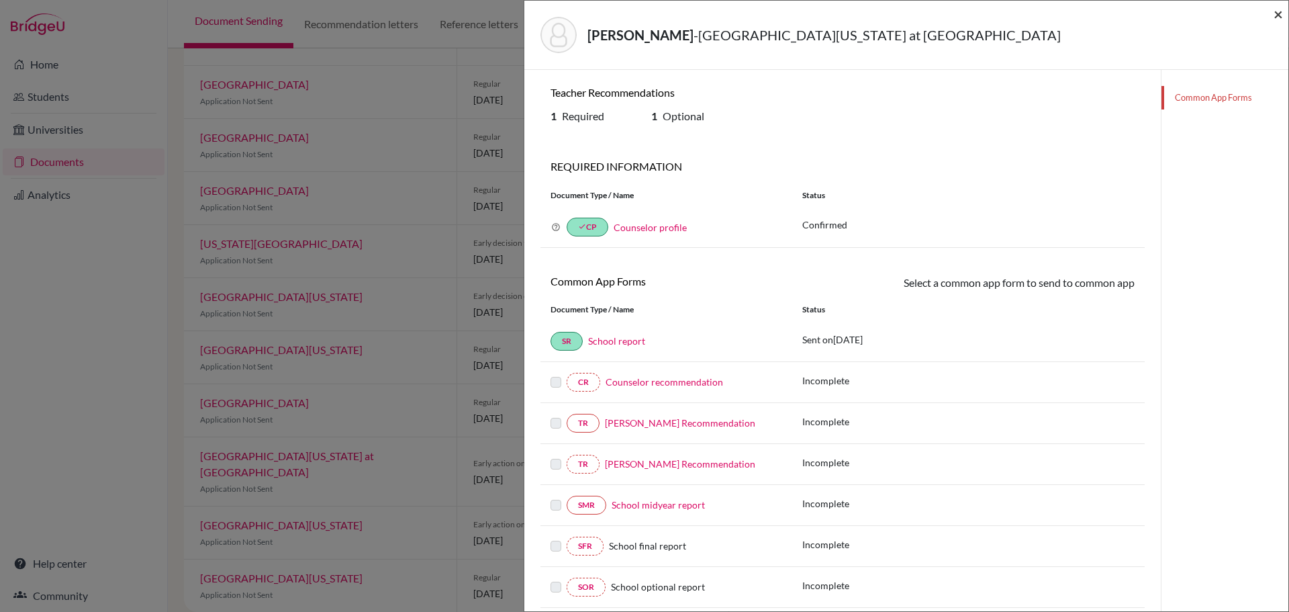
click at [1275, 15] on span "×" at bounding box center [1278, 13] width 9 height 19
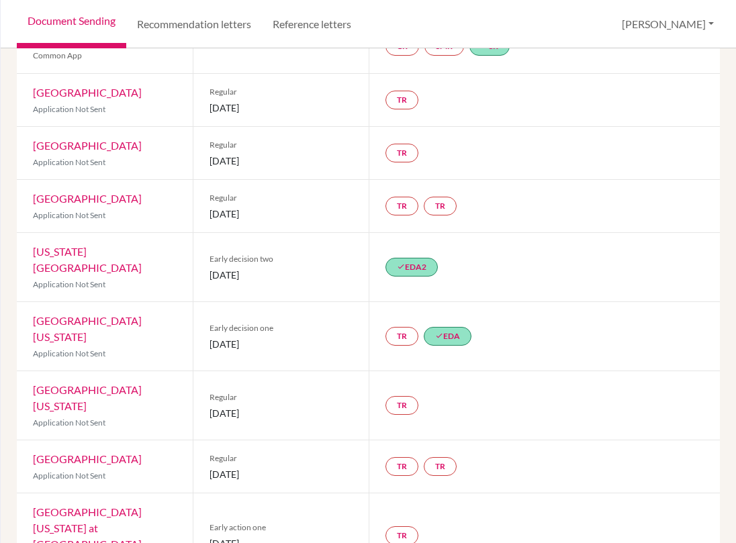
click at [571, 31] on div "Document Sending Recommendation letters Reference letters Erik Profile School S…" at bounding box center [368, 24] width 735 height 48
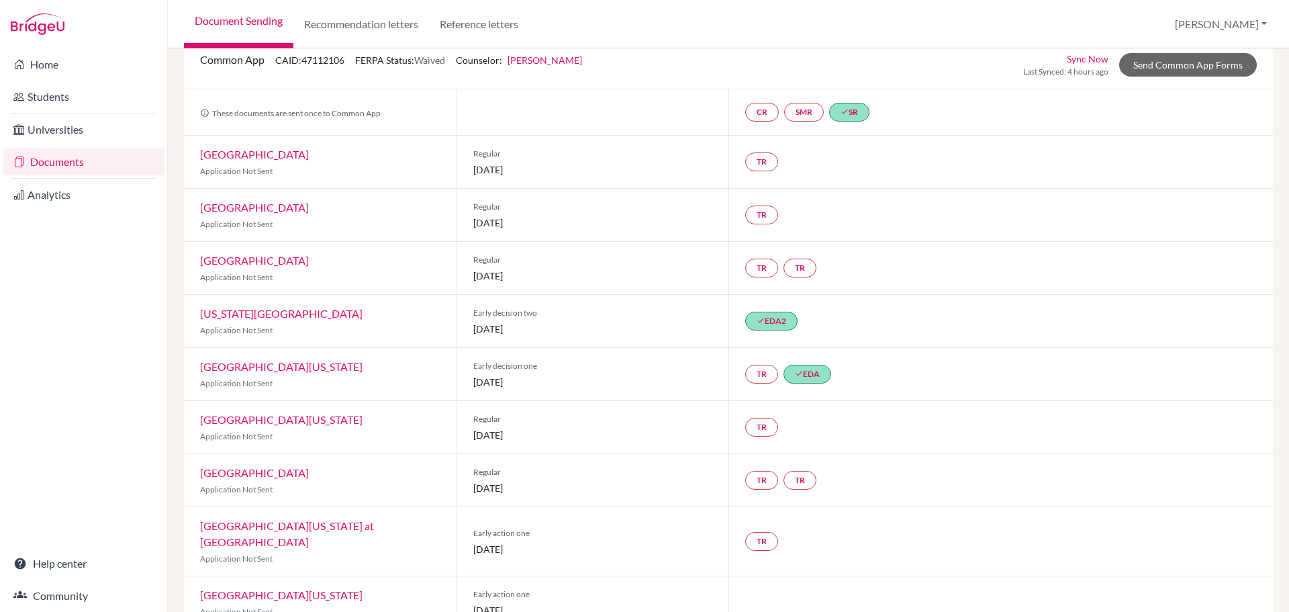
scroll to position [67, 0]
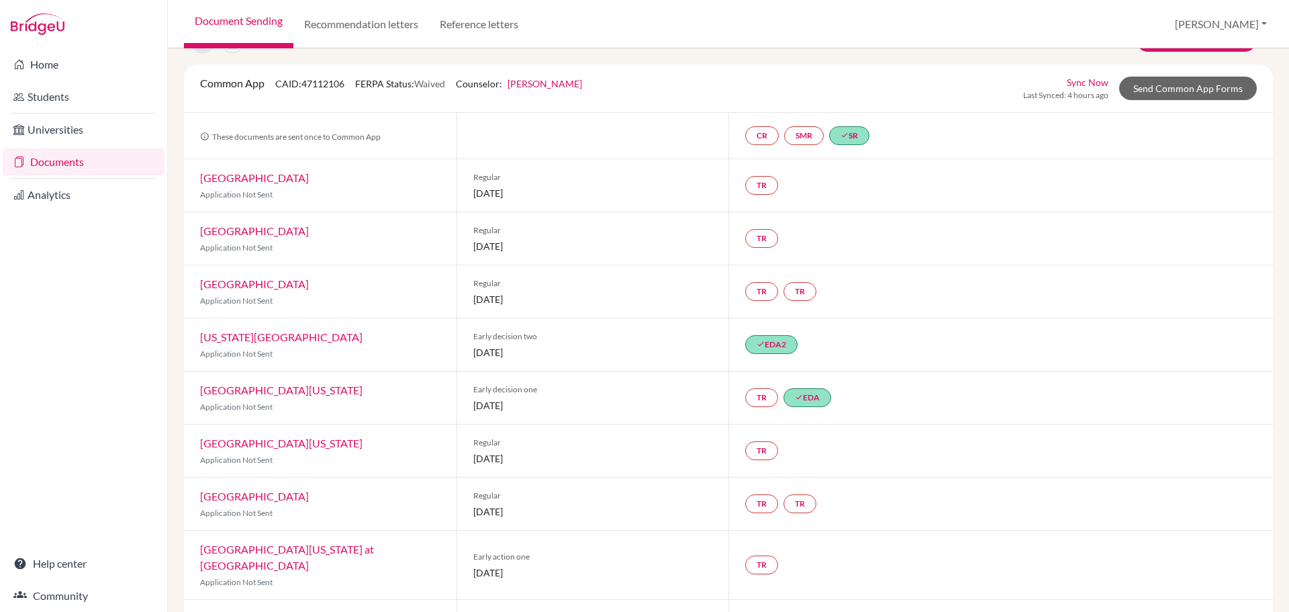
click at [267, 177] on link "[GEOGRAPHIC_DATA]" at bounding box center [254, 177] width 109 height 13
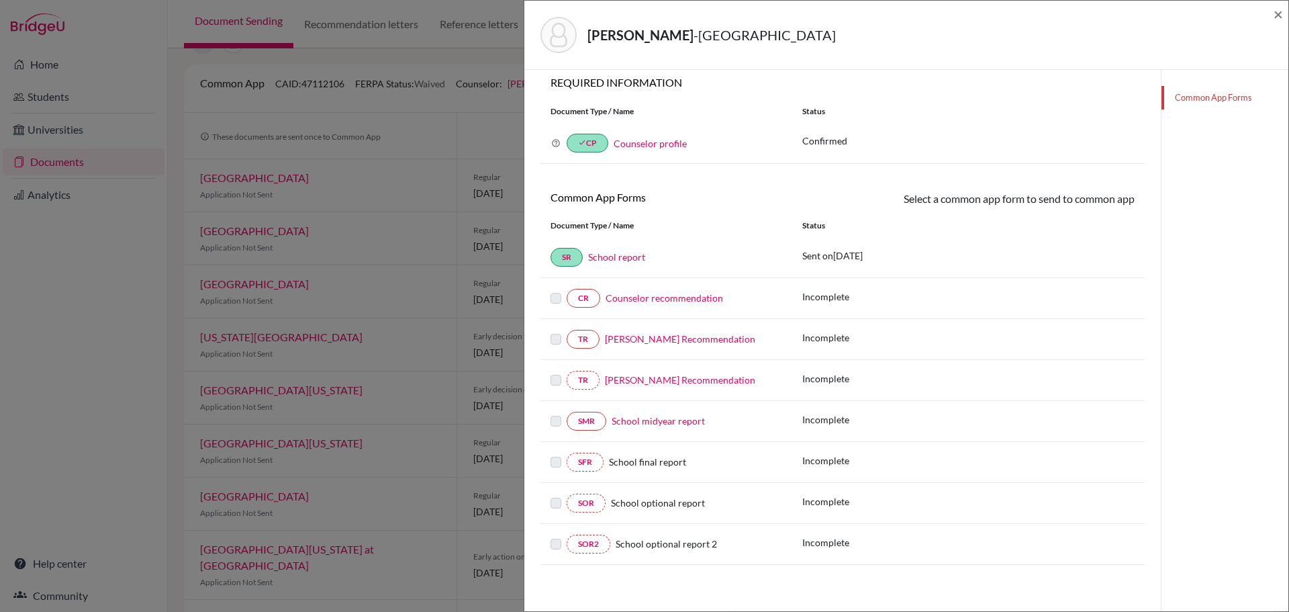
scroll to position [86, 0]
click at [555, 329] on label at bounding box center [555, 329] width 11 height 0
click at [554, 370] on label at bounding box center [555, 370] width 11 height 0
click at [663, 333] on link "Anna Kowalska’s Recommendation" at bounding box center [680, 336] width 150 height 11
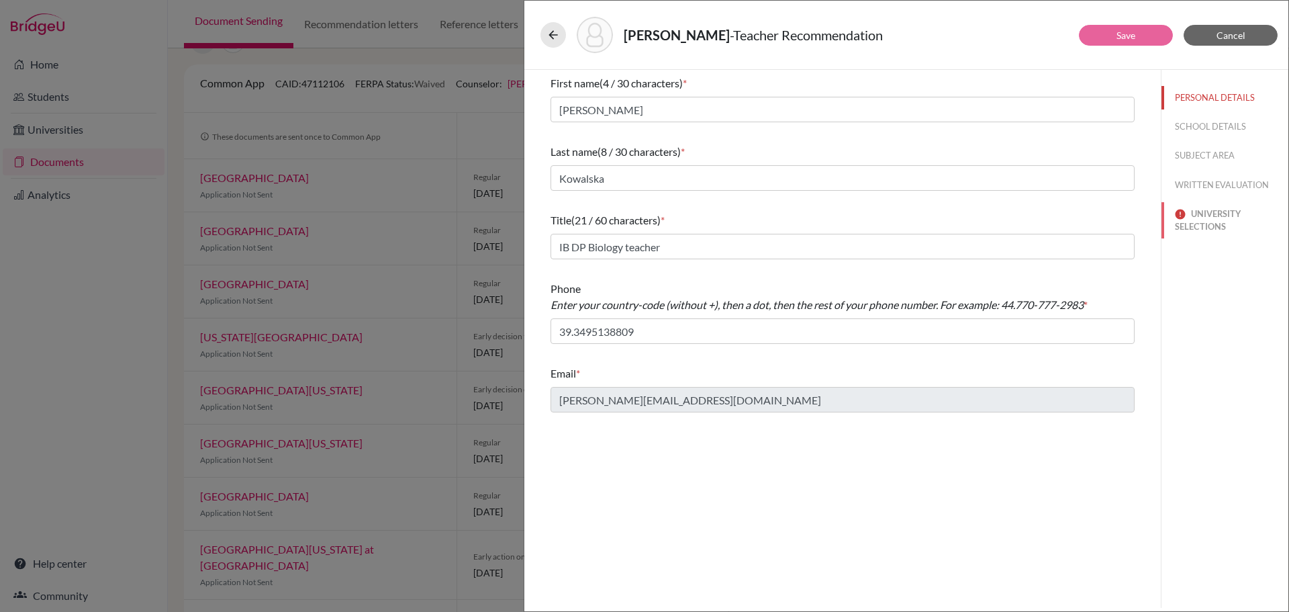
click at [1210, 228] on button "UNIVERSITY SELECTIONS" at bounding box center [1224, 220] width 127 height 36
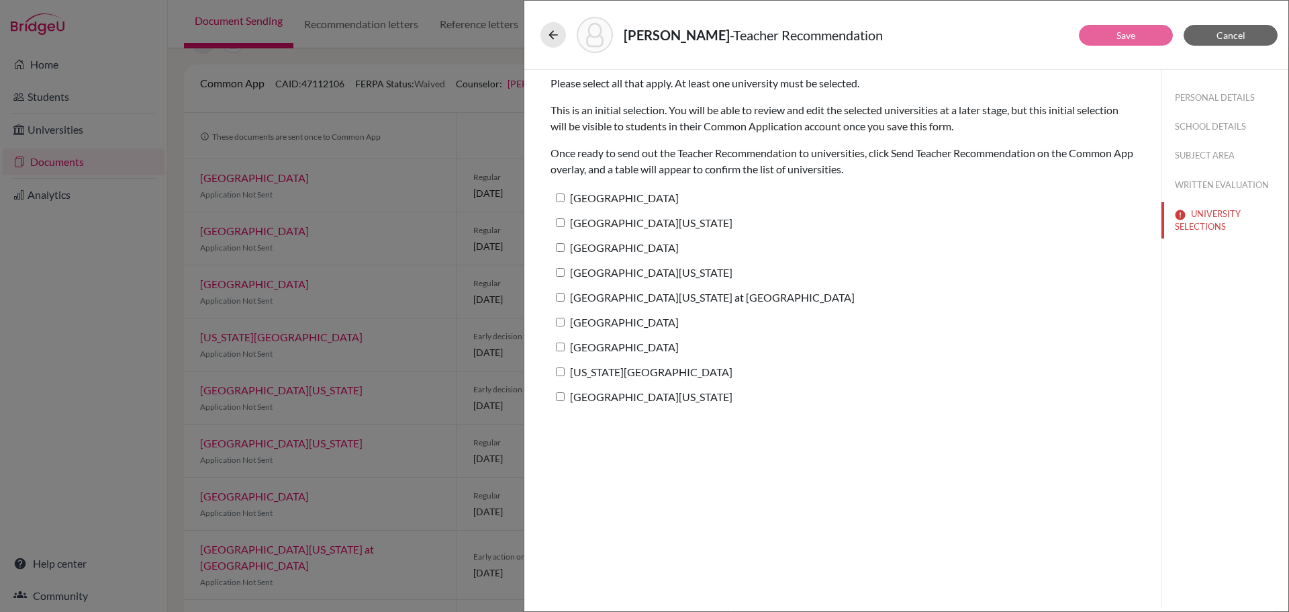
click at [561, 200] on input "[GEOGRAPHIC_DATA]" at bounding box center [560, 197] width 9 height 9
checkbox input "true"
click at [562, 220] on input "[GEOGRAPHIC_DATA][US_STATE]" at bounding box center [560, 222] width 9 height 9
checkbox input "true"
click at [561, 246] on input "[GEOGRAPHIC_DATA]" at bounding box center [560, 247] width 9 height 9
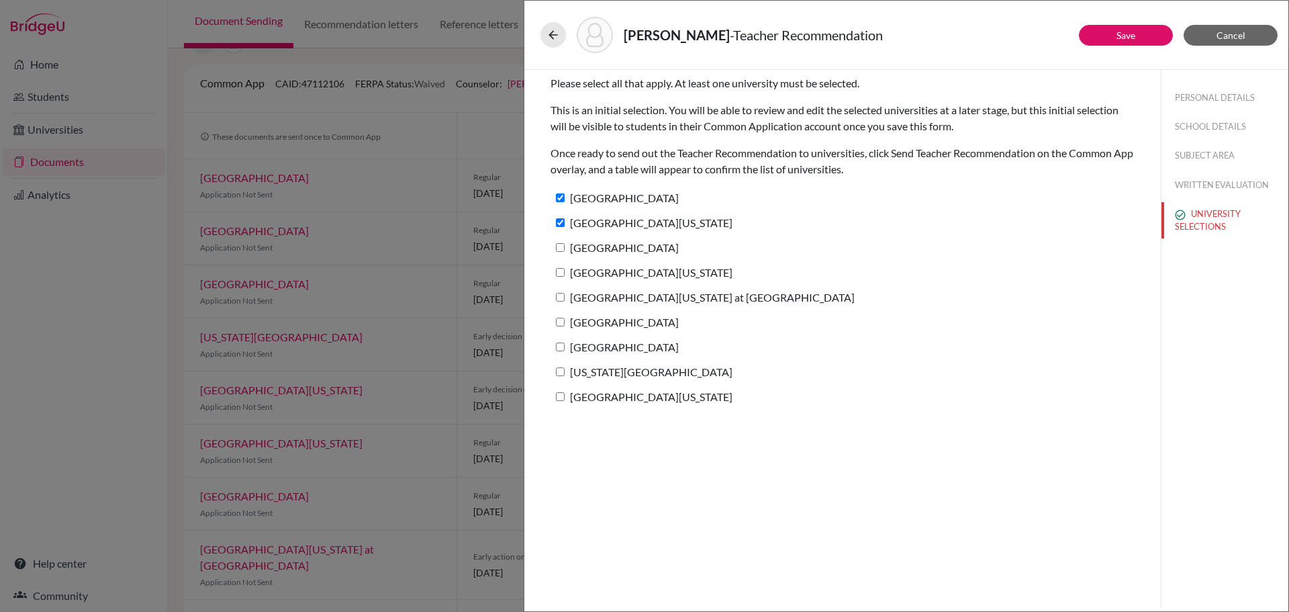
checkbox input "true"
click at [566, 199] on label "[GEOGRAPHIC_DATA]" at bounding box center [614, 197] width 128 height 19
click at [565, 199] on input "[GEOGRAPHIC_DATA]" at bounding box center [560, 197] width 9 height 9
checkbox input "false"
click at [563, 226] on input "[GEOGRAPHIC_DATA][US_STATE]" at bounding box center [560, 222] width 9 height 9
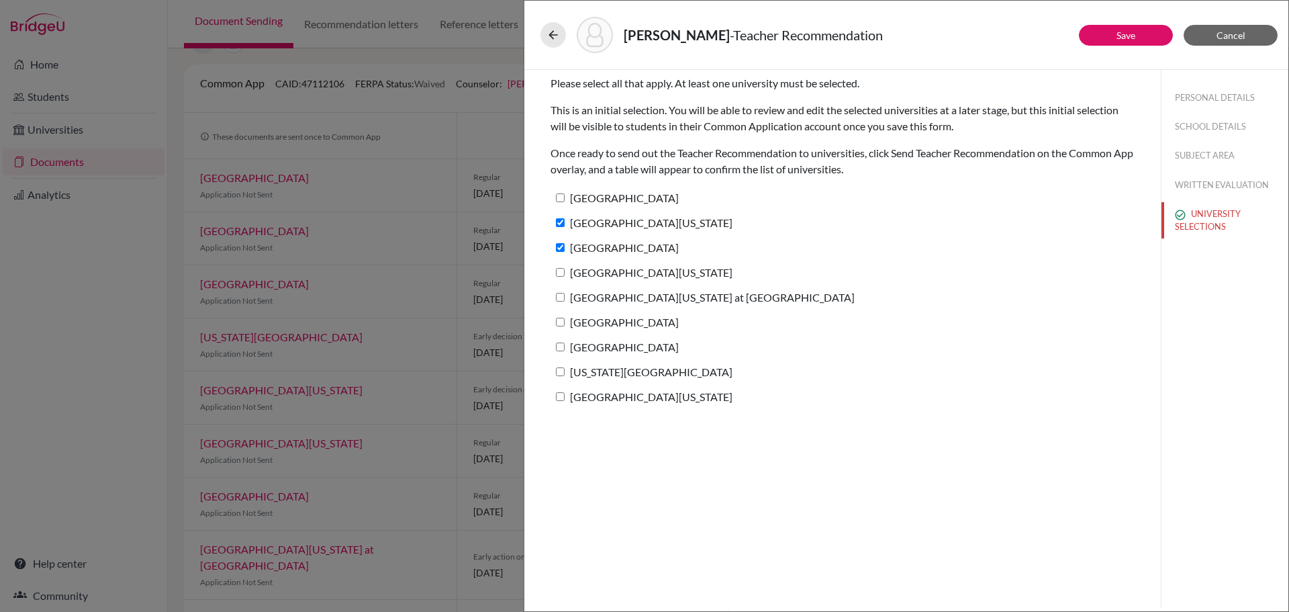
checkbox input "false"
click at [561, 249] on input "[GEOGRAPHIC_DATA]" at bounding box center [560, 247] width 9 height 9
checkbox input "false"
click at [563, 199] on input "[GEOGRAPHIC_DATA]" at bounding box center [560, 197] width 9 height 9
checkbox input "true"
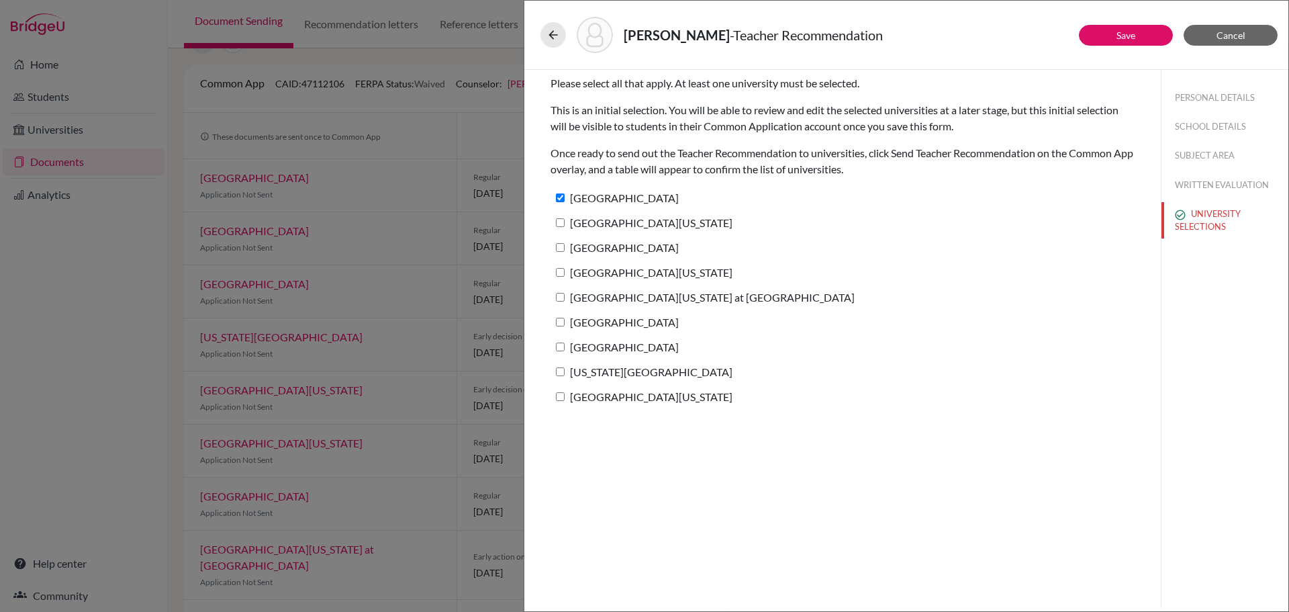
drag, startPoint x: 563, startPoint y: 220, endPoint x: 555, endPoint y: 242, distance: 23.4
click at [563, 221] on input "[GEOGRAPHIC_DATA][US_STATE]" at bounding box center [560, 222] width 9 height 9
checkbox input "true"
click at [560, 251] on input "[GEOGRAPHIC_DATA]" at bounding box center [560, 247] width 9 height 9
checkbox input "true"
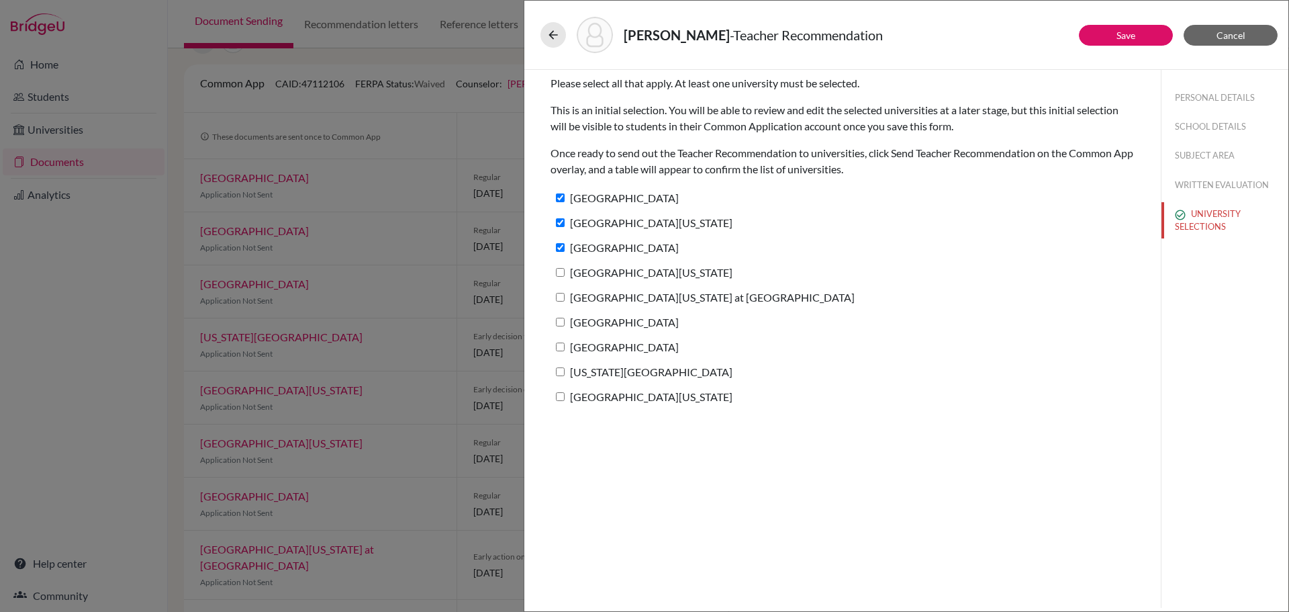
click at [566, 274] on label "[GEOGRAPHIC_DATA][US_STATE]" at bounding box center [641, 271] width 182 height 19
click at [565, 274] on input "[GEOGRAPHIC_DATA][US_STATE]" at bounding box center [560, 272] width 9 height 9
checkbox input "true"
click at [562, 297] on input "[GEOGRAPHIC_DATA][US_STATE] at [GEOGRAPHIC_DATA]" at bounding box center [560, 297] width 9 height 9
checkbox input "true"
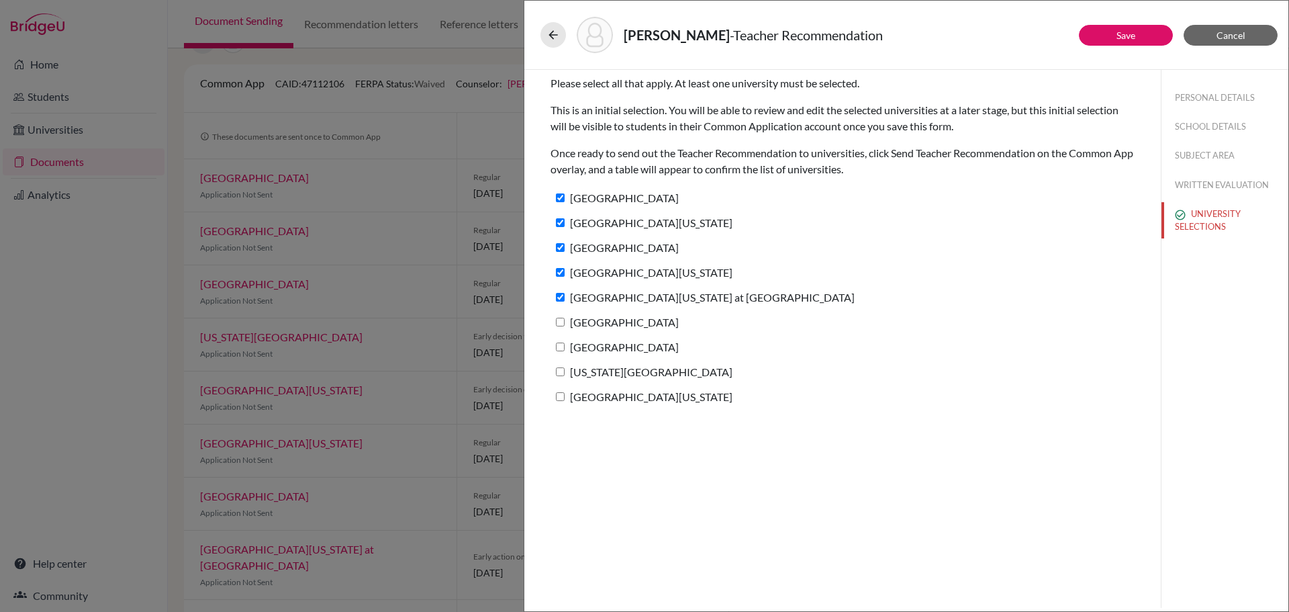
drag, startPoint x: 564, startPoint y: 323, endPoint x: 564, endPoint y: 344, distance: 21.5
click at [564, 325] on input "[GEOGRAPHIC_DATA]" at bounding box center [560, 322] width 9 height 9
checkbox input "true"
click at [563, 348] on input "[GEOGRAPHIC_DATA]" at bounding box center [560, 346] width 9 height 9
checkbox input "true"
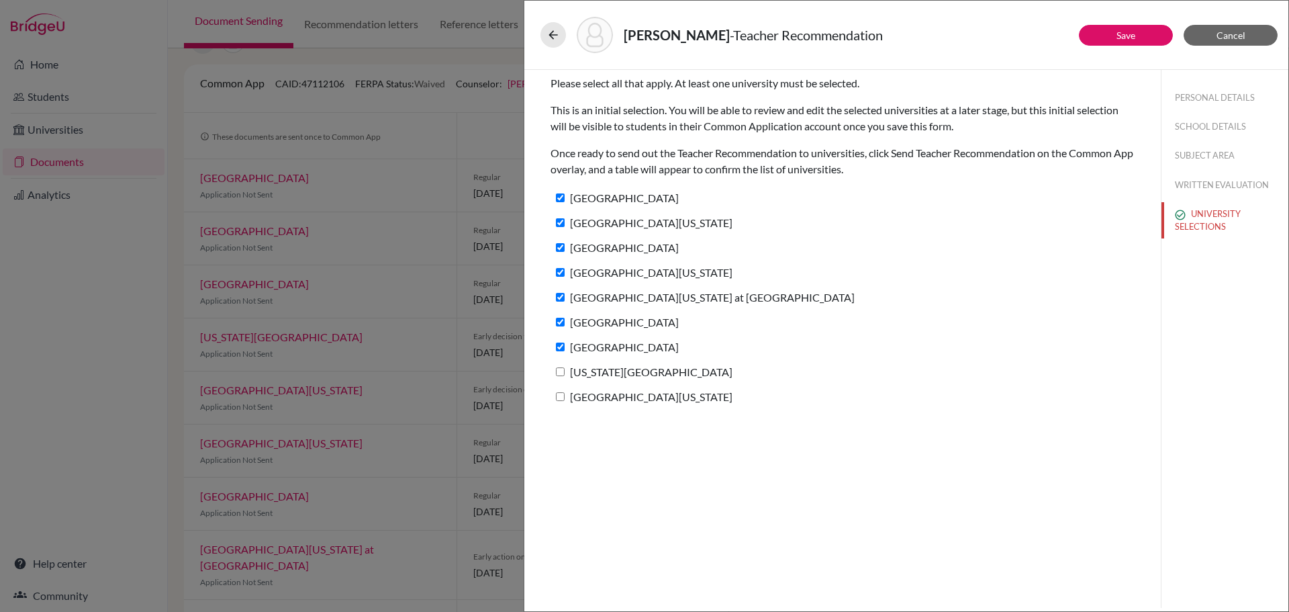
click at [561, 371] on input "[US_STATE][GEOGRAPHIC_DATA]" at bounding box center [560, 371] width 9 height 9
checkbox input "true"
click at [559, 397] on input "[GEOGRAPHIC_DATA][US_STATE]" at bounding box center [560, 396] width 9 height 9
checkbox input "true"
click at [1147, 38] on button "Save" at bounding box center [1126, 35] width 94 height 21
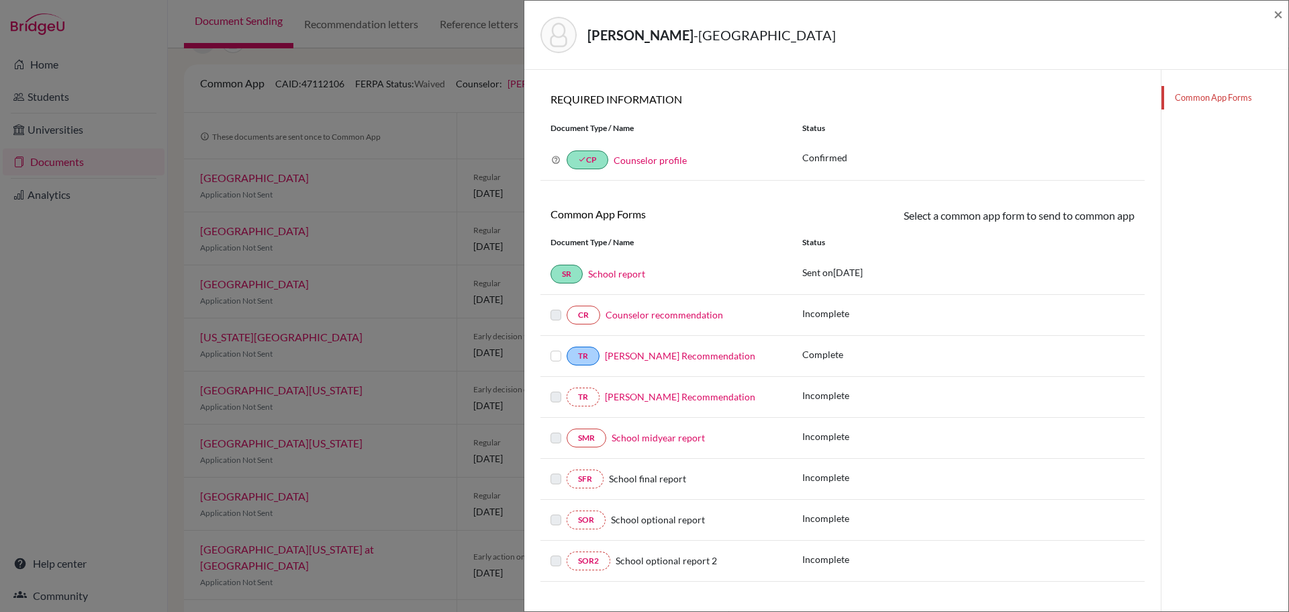
scroll to position [86, 0]
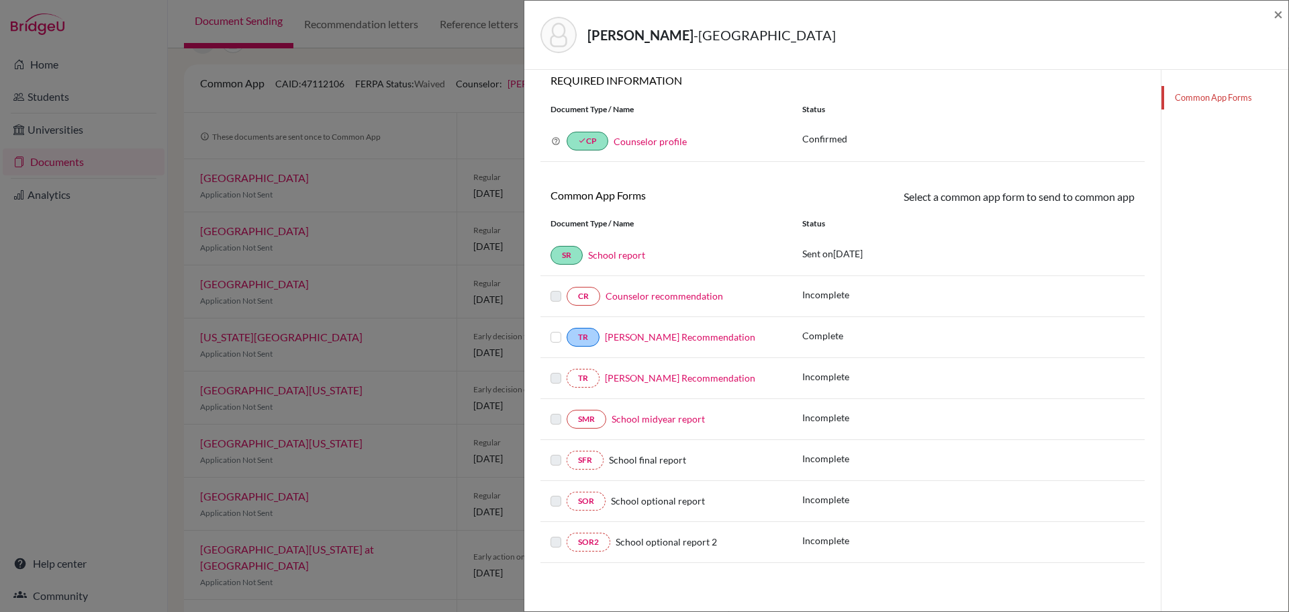
click at [635, 377] on link "[PERSON_NAME] Recommendation" at bounding box center [680, 377] width 150 height 11
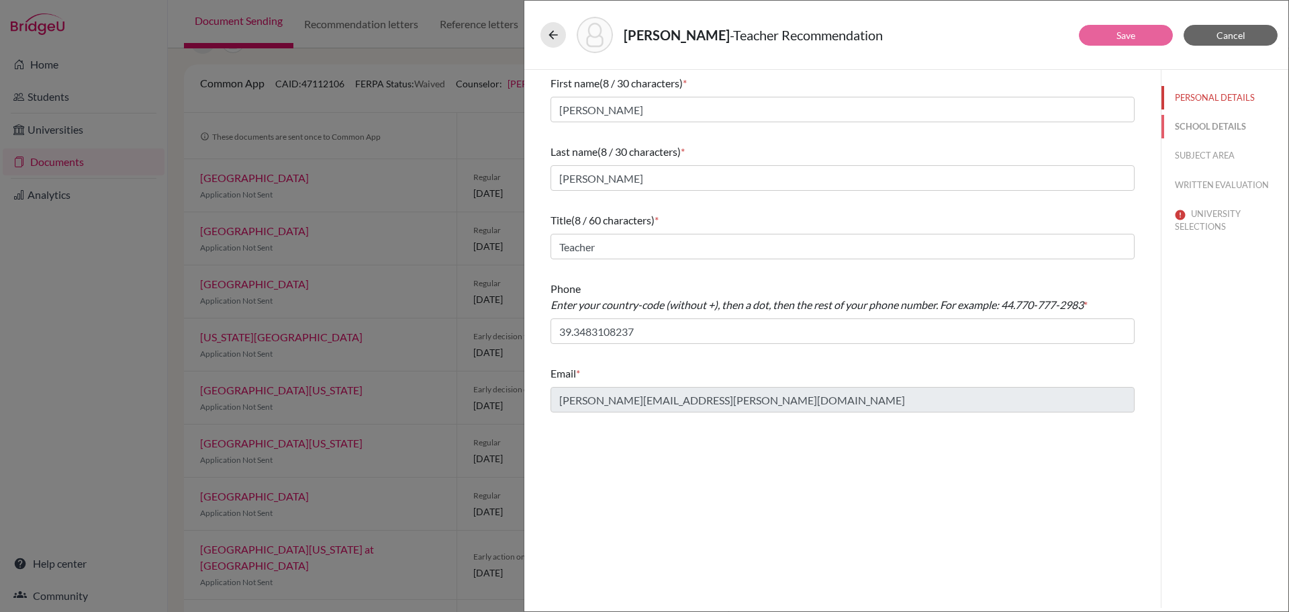
click at [1201, 121] on button "SCHOOL DETAILS" at bounding box center [1224, 126] width 127 height 23
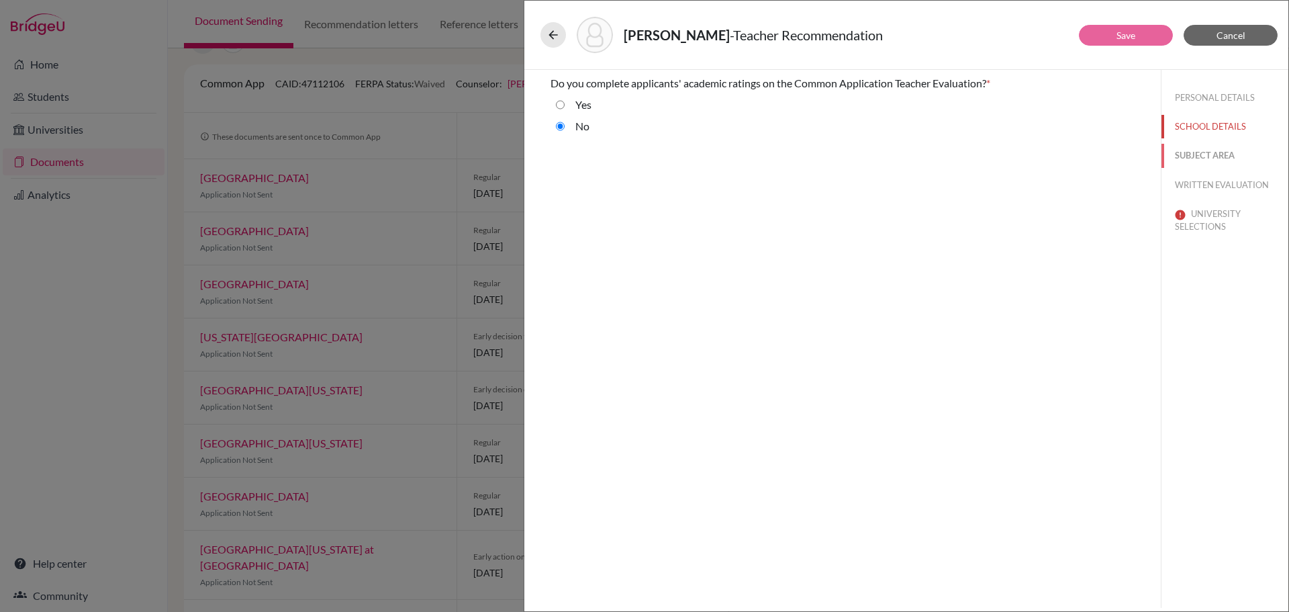
click at [1193, 152] on button "SUBJECT AREA" at bounding box center [1224, 155] width 127 height 23
select select "4"
click at [1209, 186] on button "WRITTEN EVALUATION" at bounding box center [1224, 184] width 127 height 23
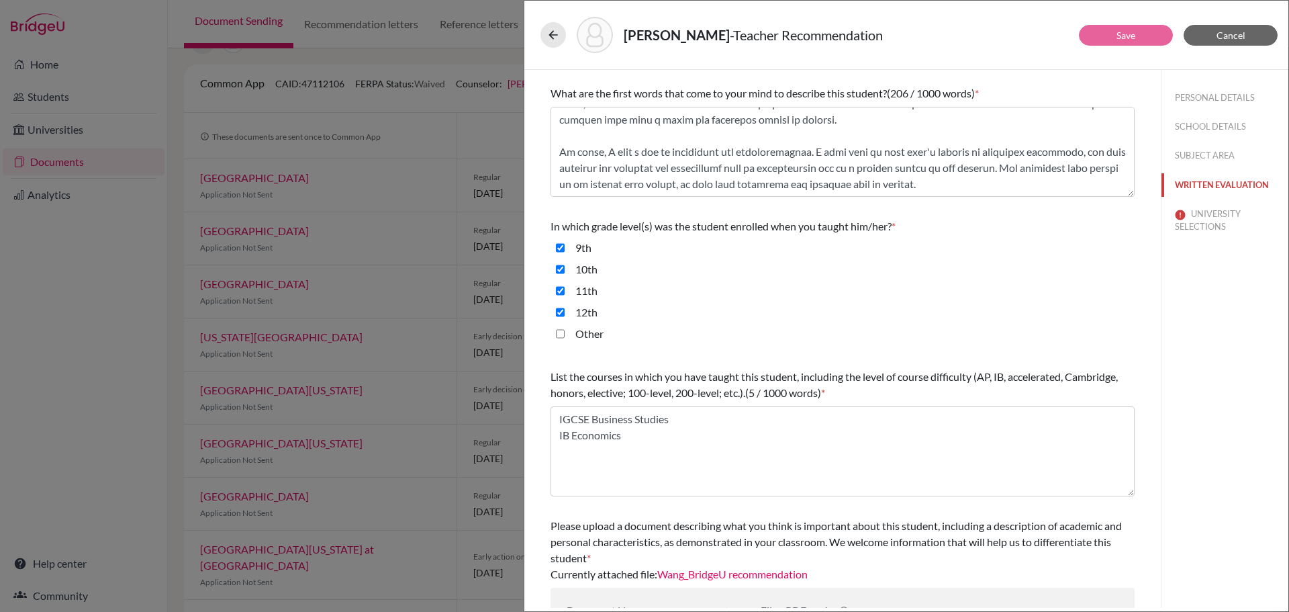
scroll to position [201, 0]
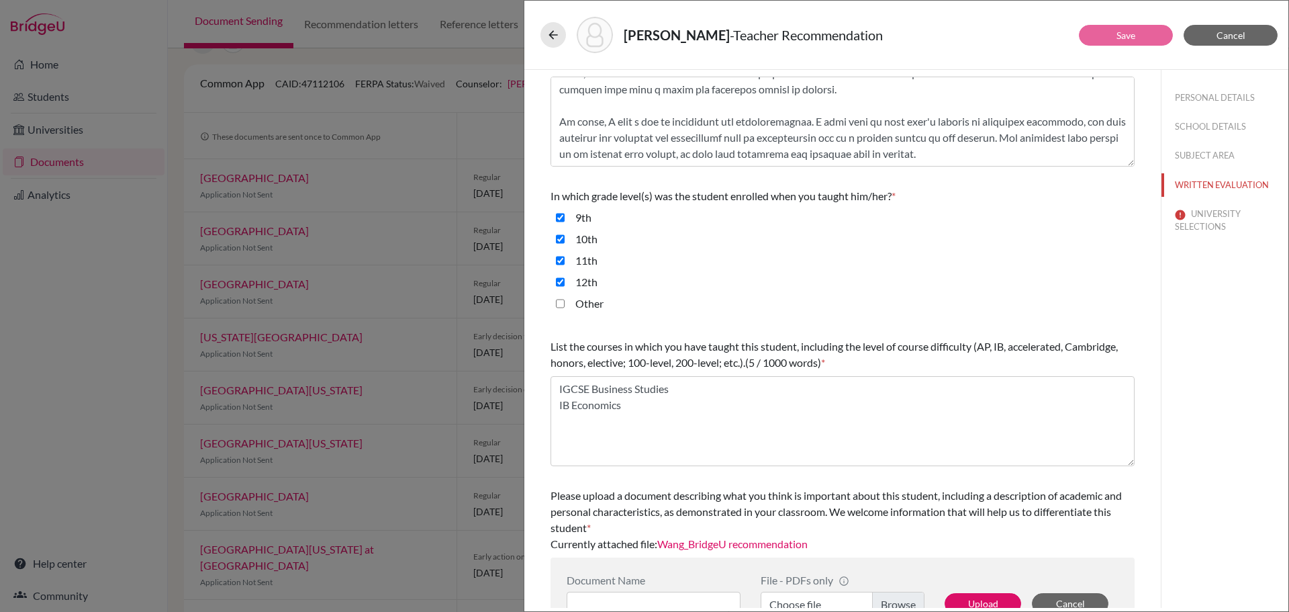
click at [559, 304] on input "Other" at bounding box center [560, 303] width 9 height 16
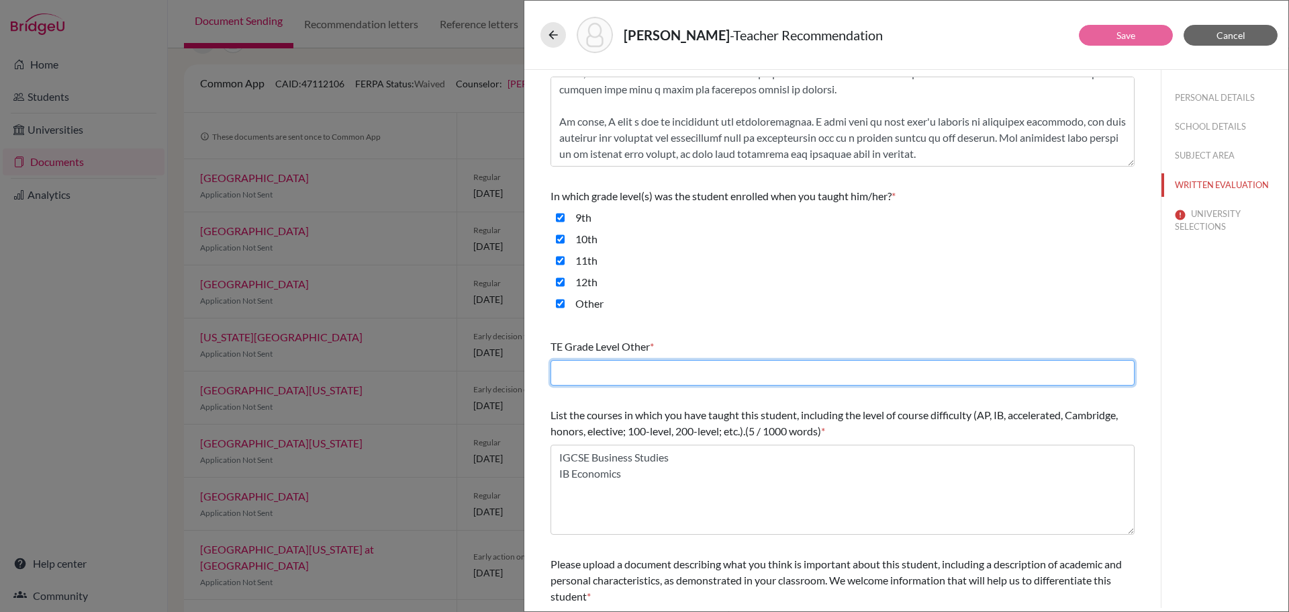
click at [685, 375] on input "text" at bounding box center [842, 373] width 584 height 26
click at [560, 305] on input "Other" at bounding box center [560, 303] width 9 height 16
checkbox input "false"
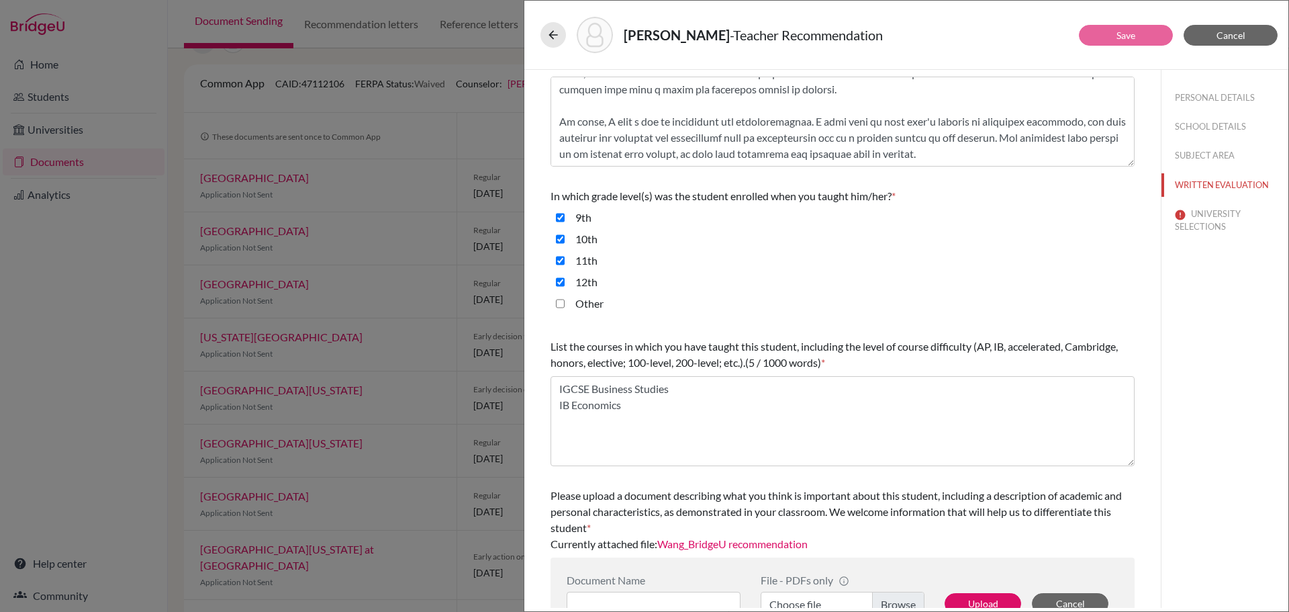
click at [704, 313] on div "Other" at bounding box center [842, 305] width 584 height 21
click at [1215, 34] on button "Cancel" at bounding box center [1231, 35] width 94 height 21
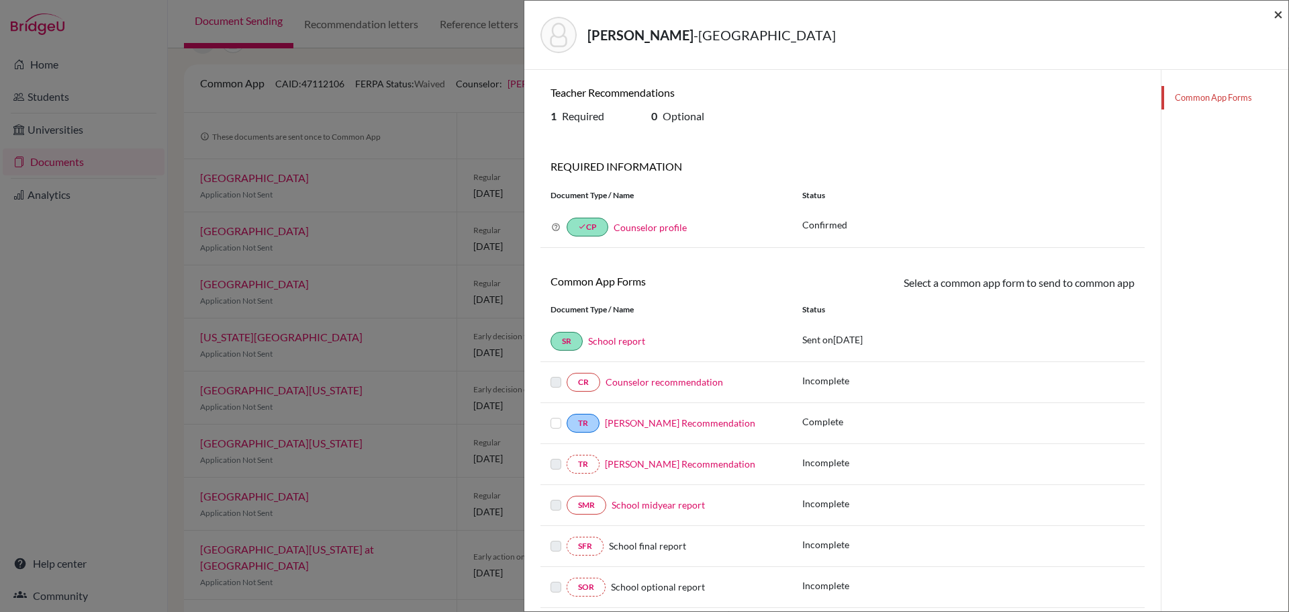
click at [1278, 11] on span "×" at bounding box center [1278, 13] width 9 height 19
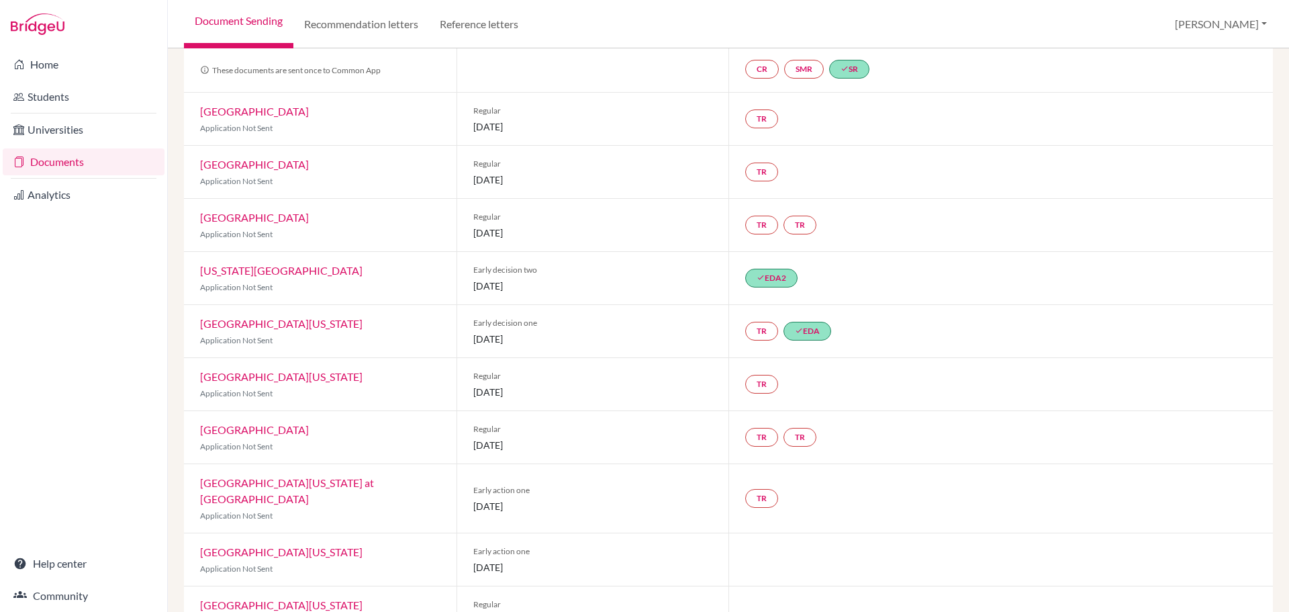
scroll to position [134, 0]
click at [920, 317] on div "TR done EDA" at bounding box center [1000, 330] width 544 height 52
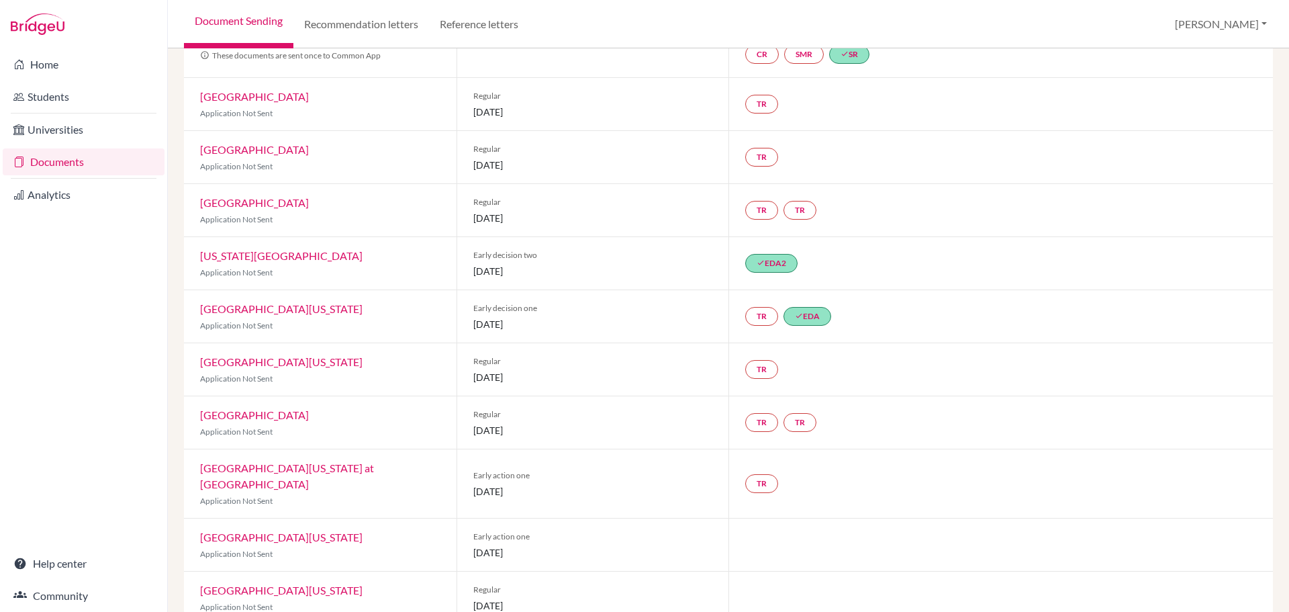
scroll to position [160, 0]
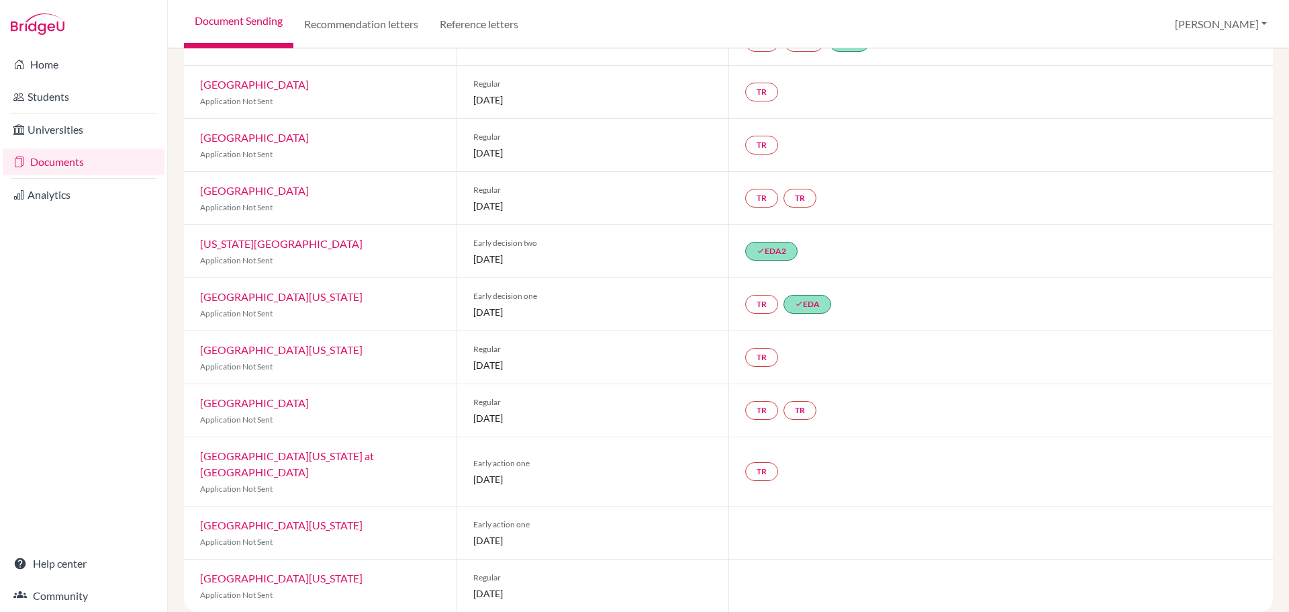
click at [293, 298] on link "[GEOGRAPHIC_DATA][US_STATE]" at bounding box center [281, 296] width 162 height 13
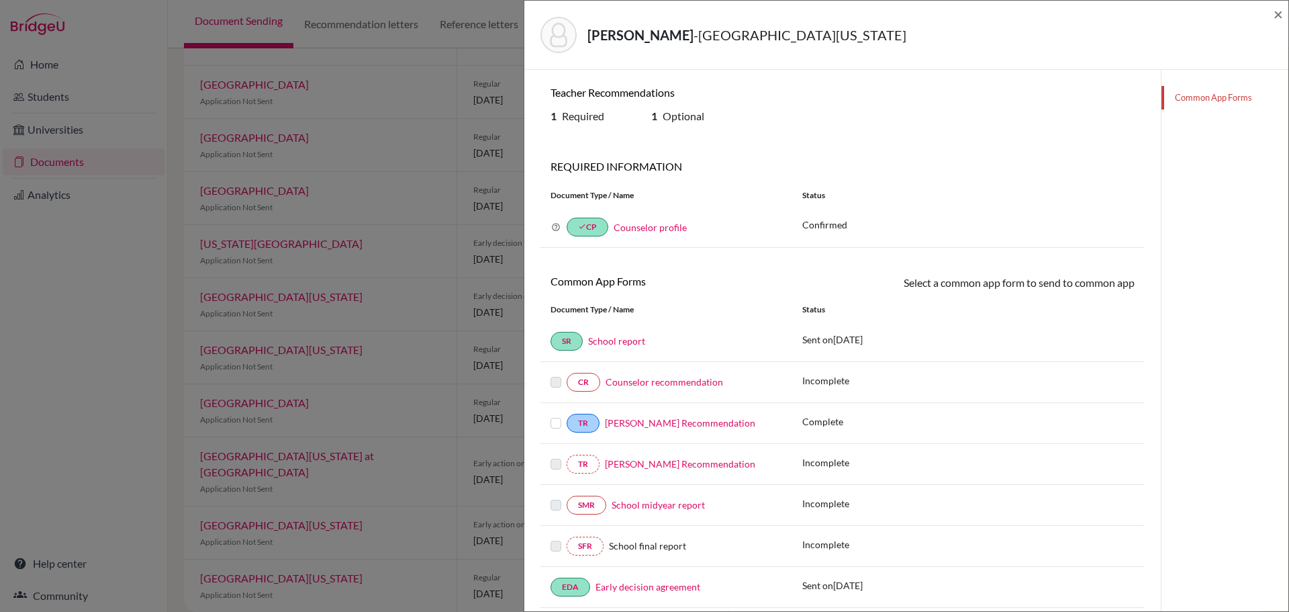
click at [553, 415] on label at bounding box center [555, 415] width 11 height 0
click at [0, 0] on input "checkbox" at bounding box center [0, 0] width 0 height 0
click at [556, 418] on label at bounding box center [555, 418] width 11 height 0
click at [0, 0] on input "checkbox" at bounding box center [0, 0] width 0 height 0
click at [554, 456] on label at bounding box center [555, 456] width 11 height 0
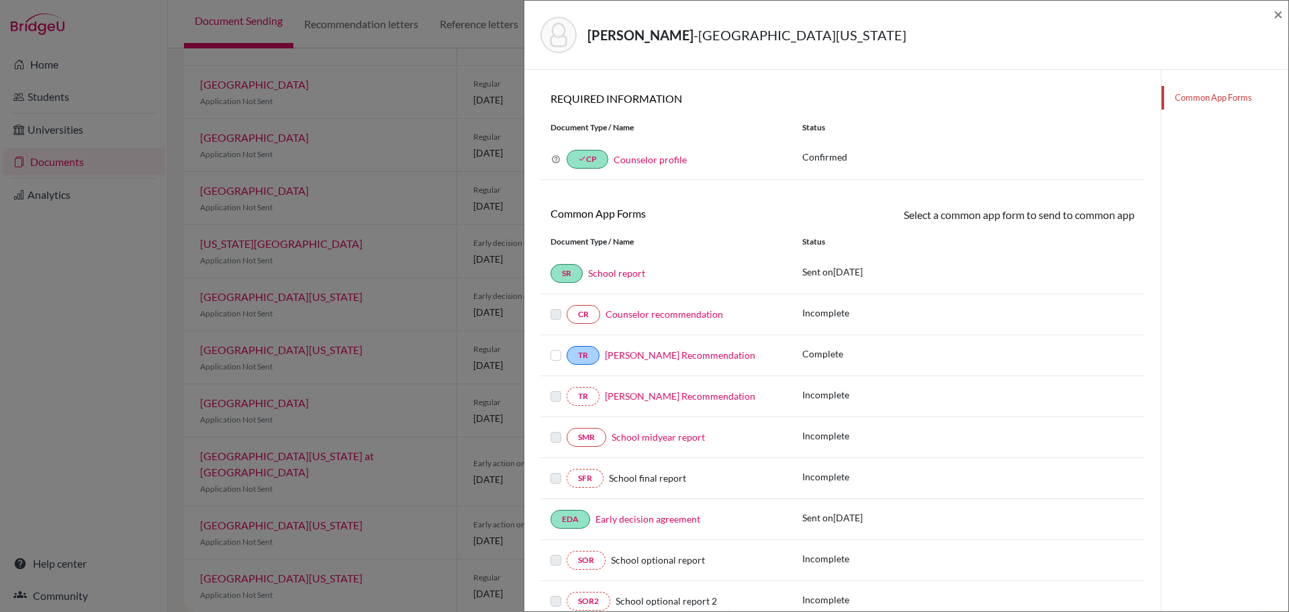
scroll to position [127, 0]
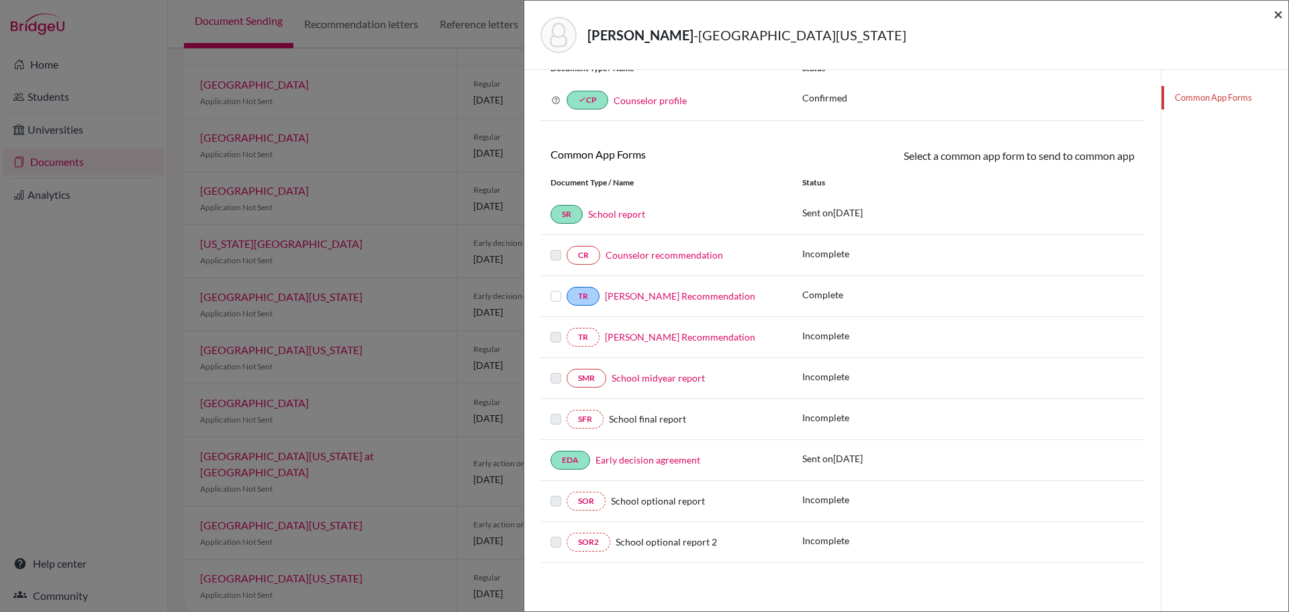
click at [1278, 14] on span "×" at bounding box center [1278, 13] width 9 height 19
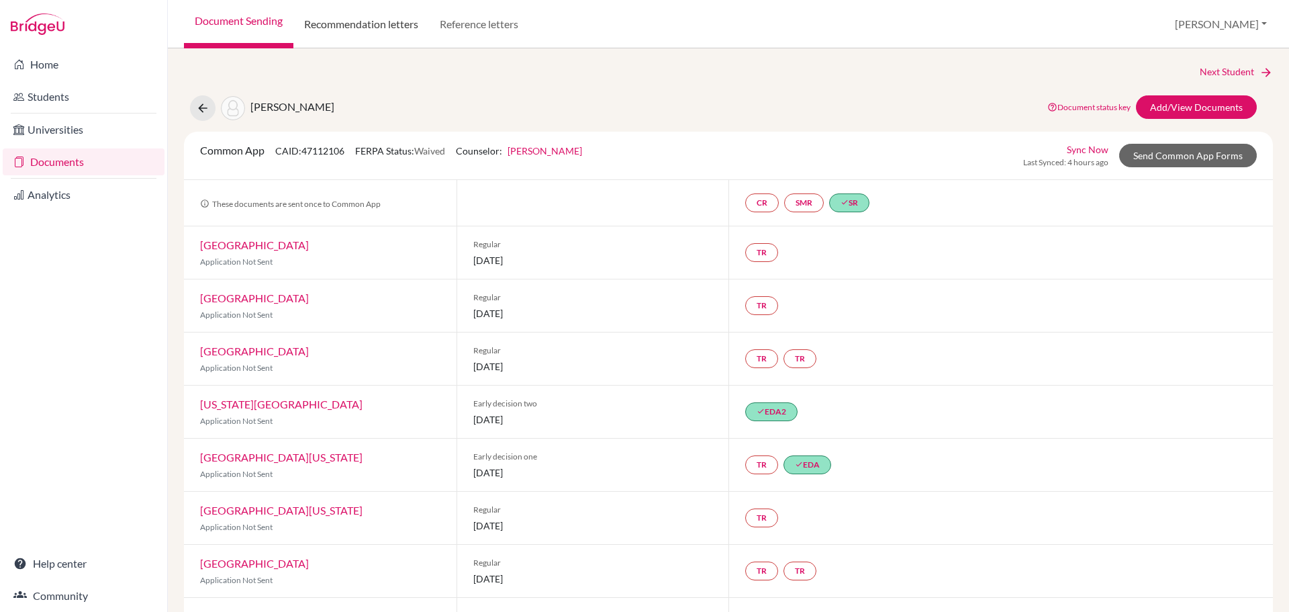
click at [398, 21] on link "Recommendation letters" at bounding box center [361, 24] width 136 height 48
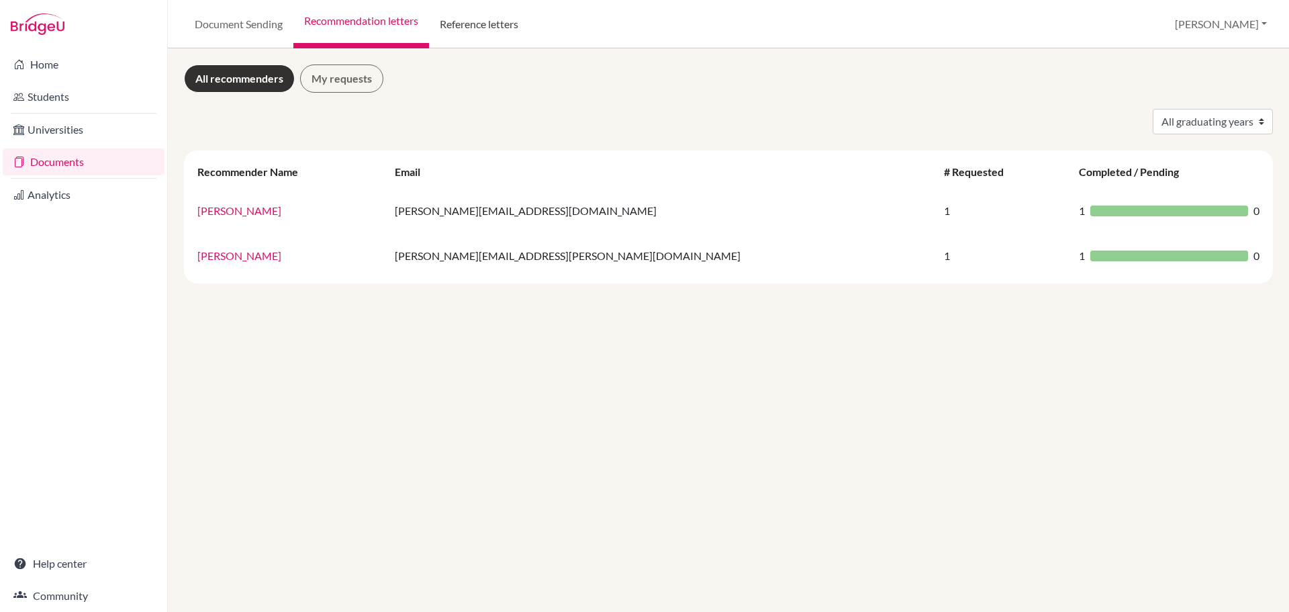
click at [473, 23] on link "Reference letters" at bounding box center [479, 24] width 100 height 48
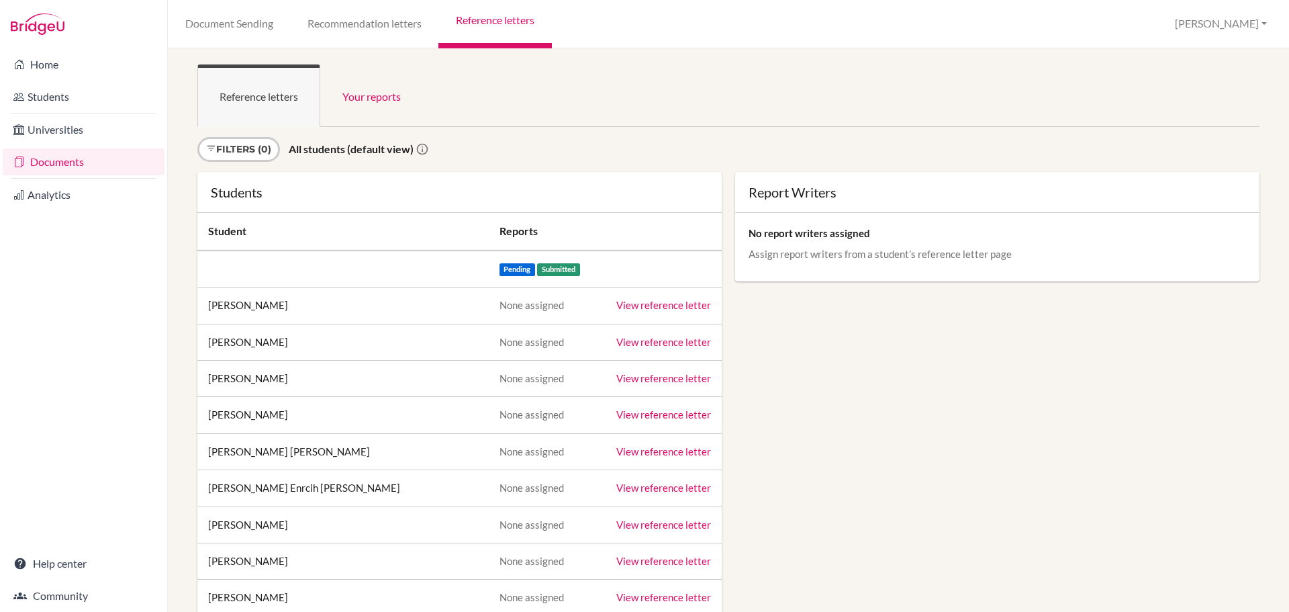
click at [403, 23] on link "Recommendation letters" at bounding box center [364, 24] width 148 height 48
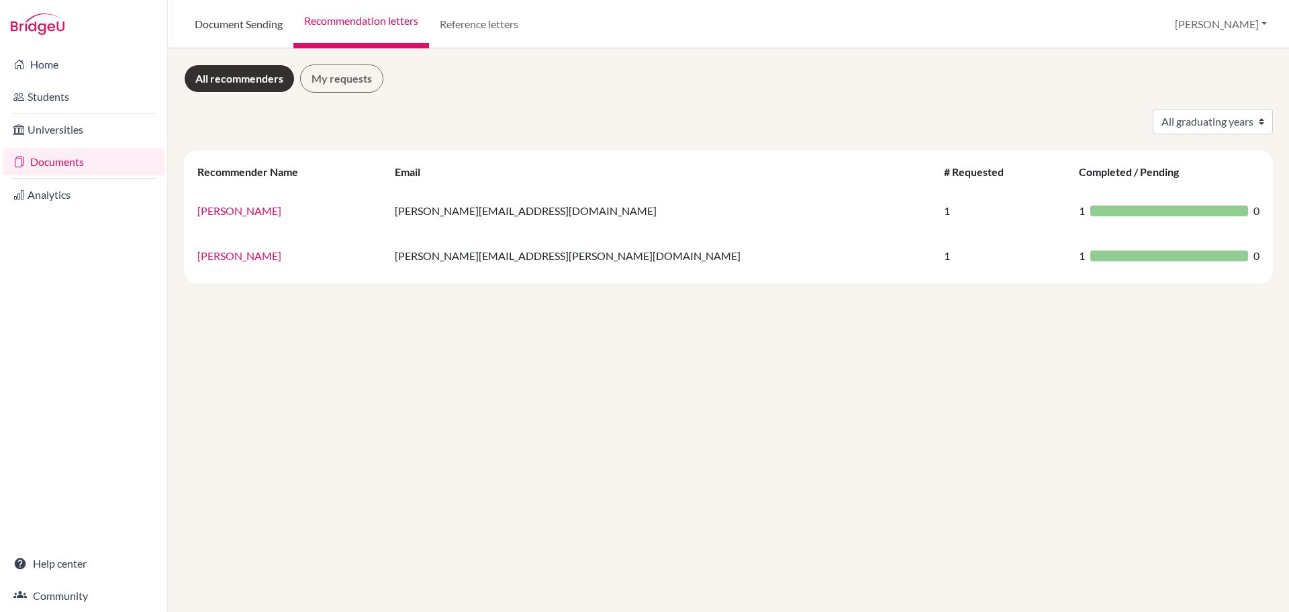
click at [270, 27] on link "Document Sending" at bounding box center [238, 24] width 109 height 48
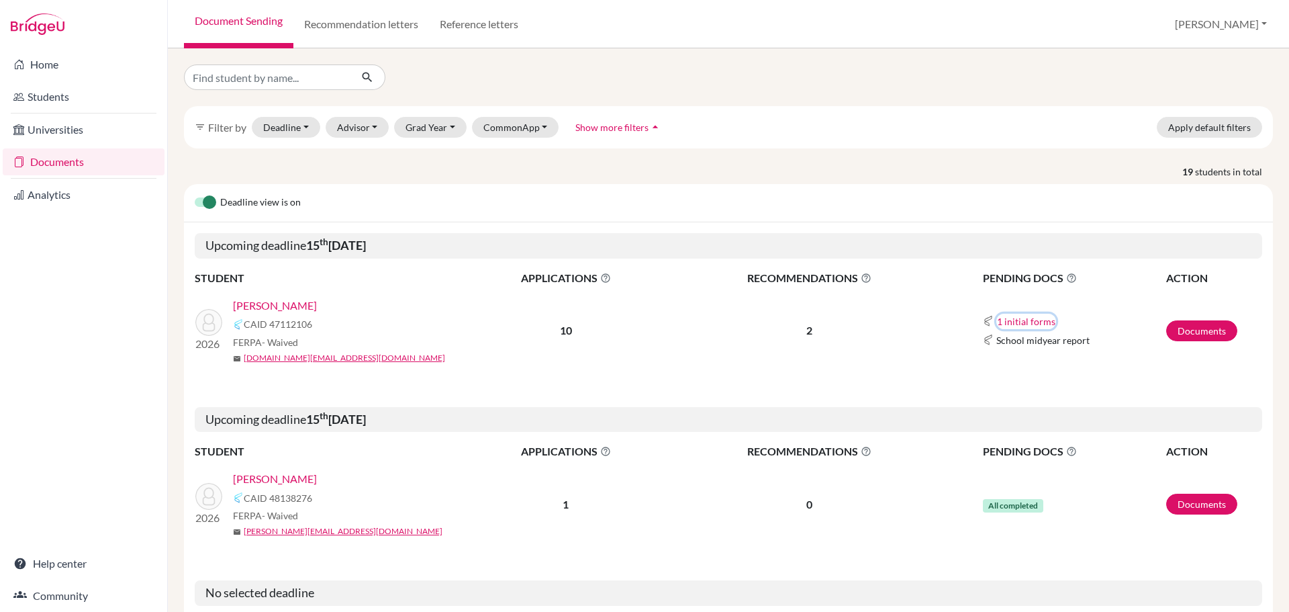
click at [1000, 316] on button "1 initial forms" at bounding box center [1026, 321] width 60 height 15
click at [1038, 343] on div "Counselor recommendation" at bounding box center [1056, 346] width 117 height 14
click at [1065, 344] on span "School midyear report" at bounding box center [1042, 340] width 93 height 14
click at [1176, 330] on link "Documents" at bounding box center [1201, 330] width 71 height 21
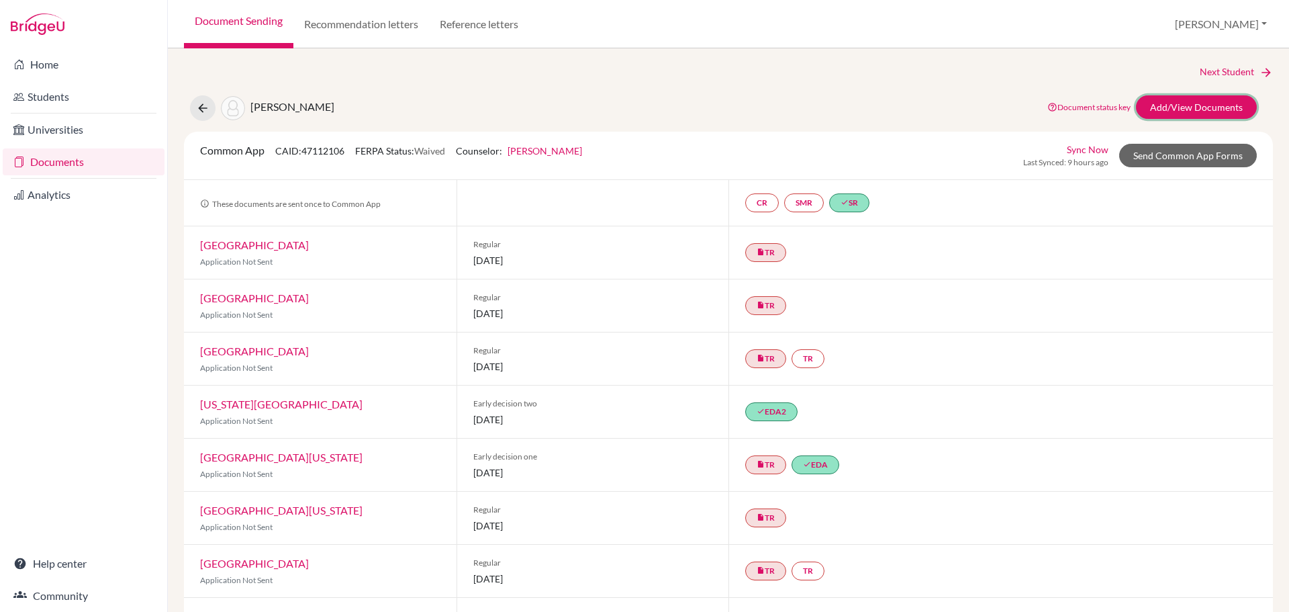
click at [1157, 107] on link "Add/View Documents" at bounding box center [1196, 106] width 121 height 23
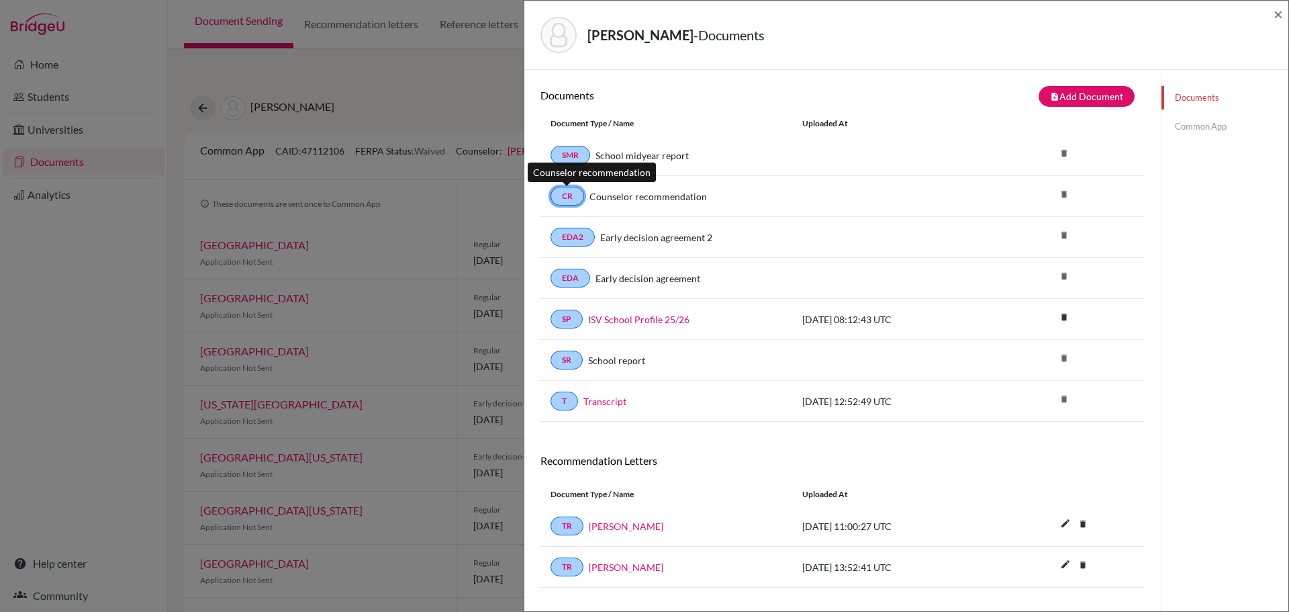
click at [563, 197] on link "CR" at bounding box center [567, 196] width 34 height 19
click at [628, 197] on link "Counselor recommendation" at bounding box center [647, 196] width 117 height 14
click at [1070, 99] on button "note_add Add Document" at bounding box center [1087, 96] width 96 height 21
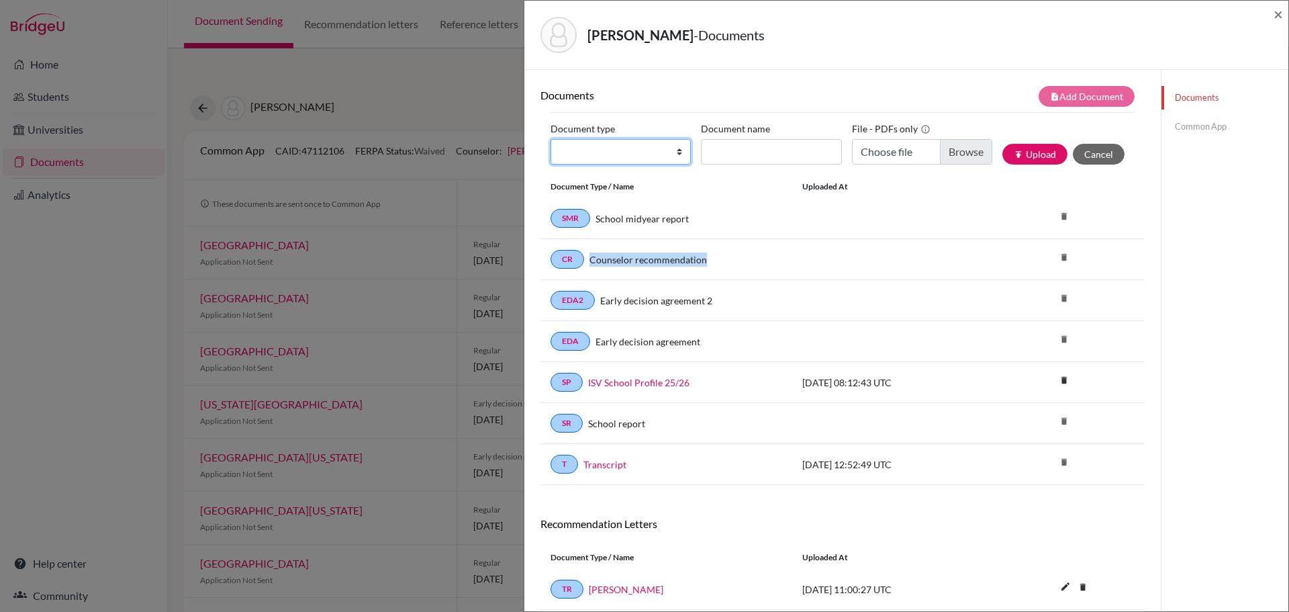
click at [644, 151] on select "Change explanation for Common App reports Counselor recommendation Internationa…" at bounding box center [620, 152] width 140 height 26
select select "4"
click at [550, 139] on select "Change explanation for Common App reports Counselor recommendation Internationa…" at bounding box center [620, 152] width 140 height 26
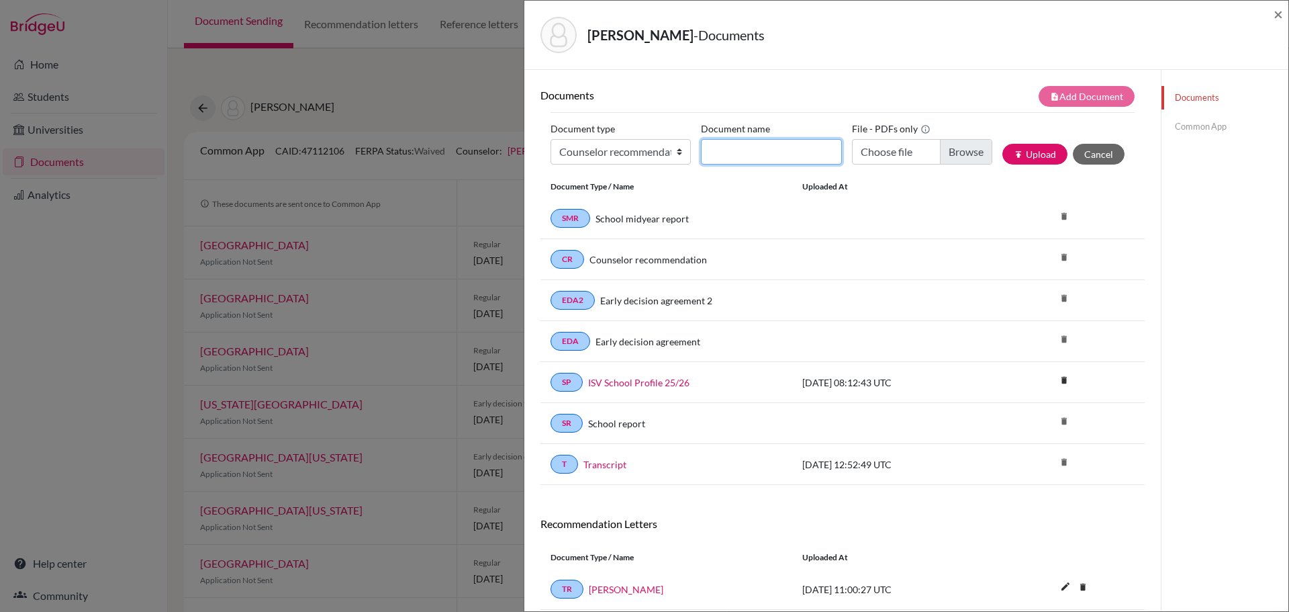
click at [749, 150] on input "Document name" at bounding box center [771, 152] width 140 height 26
type input "Wang Counselor Recommendation"
click at [981, 158] on input "Choose file" at bounding box center [922, 152] width 140 height 26
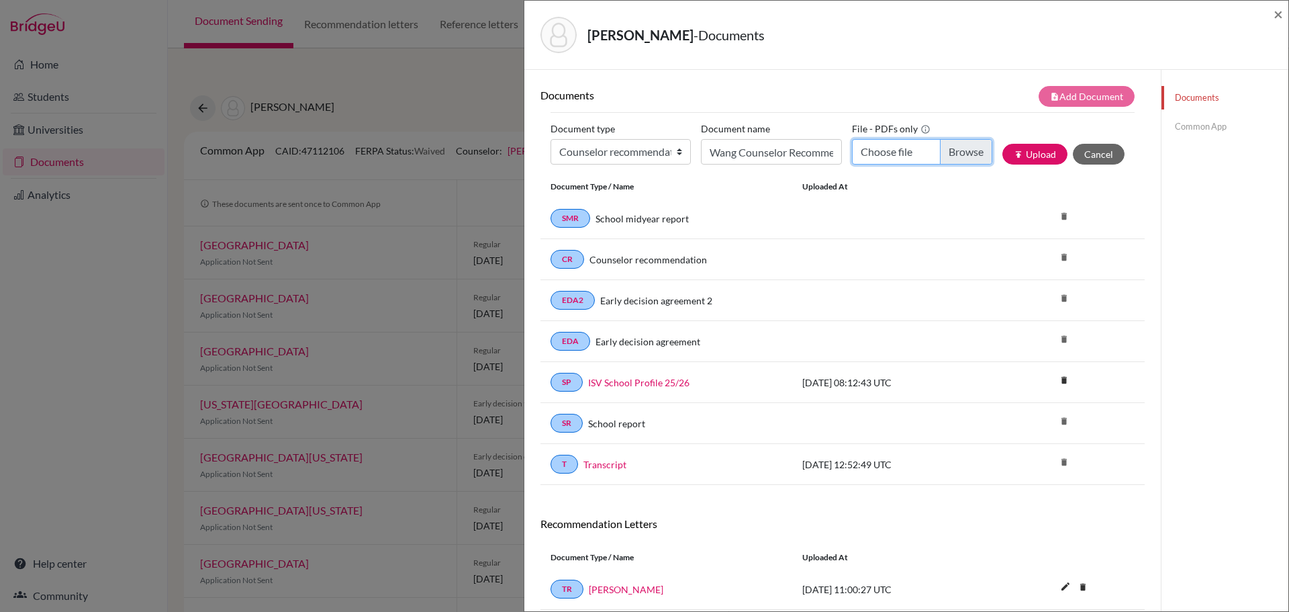
type input "C:\fakepath\[PERSON_NAME] - Letter of Recommendation.pdf"
click at [1031, 158] on button "publish Upload" at bounding box center [1034, 154] width 65 height 21
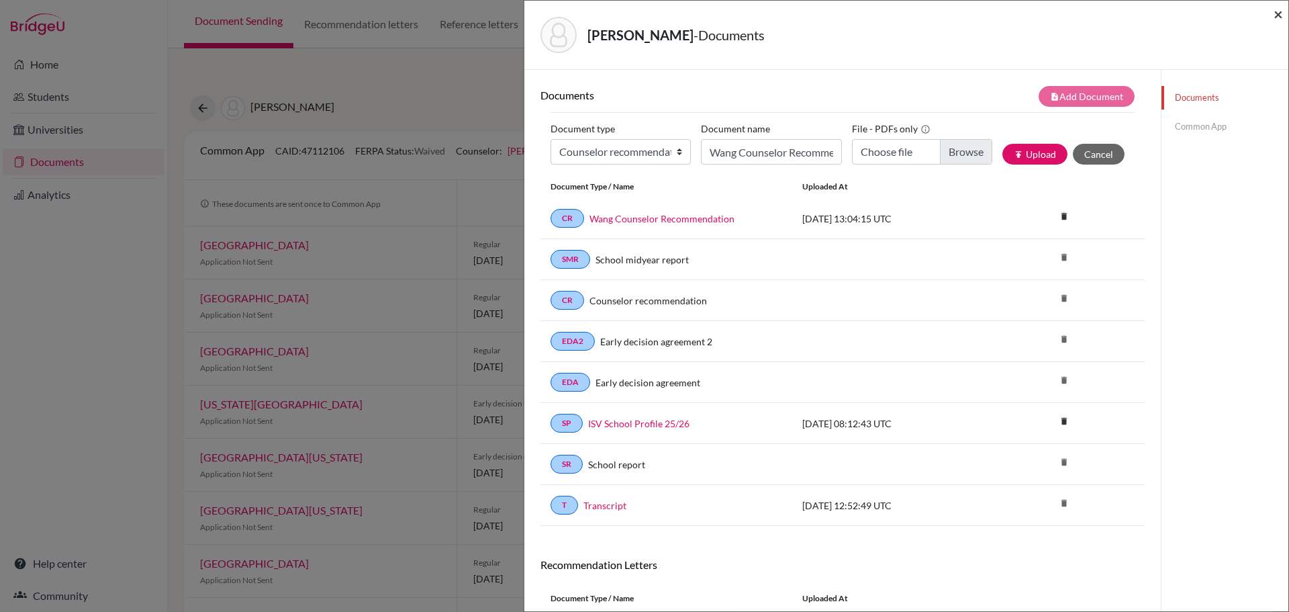
click at [1280, 11] on span "×" at bounding box center [1278, 13] width 9 height 19
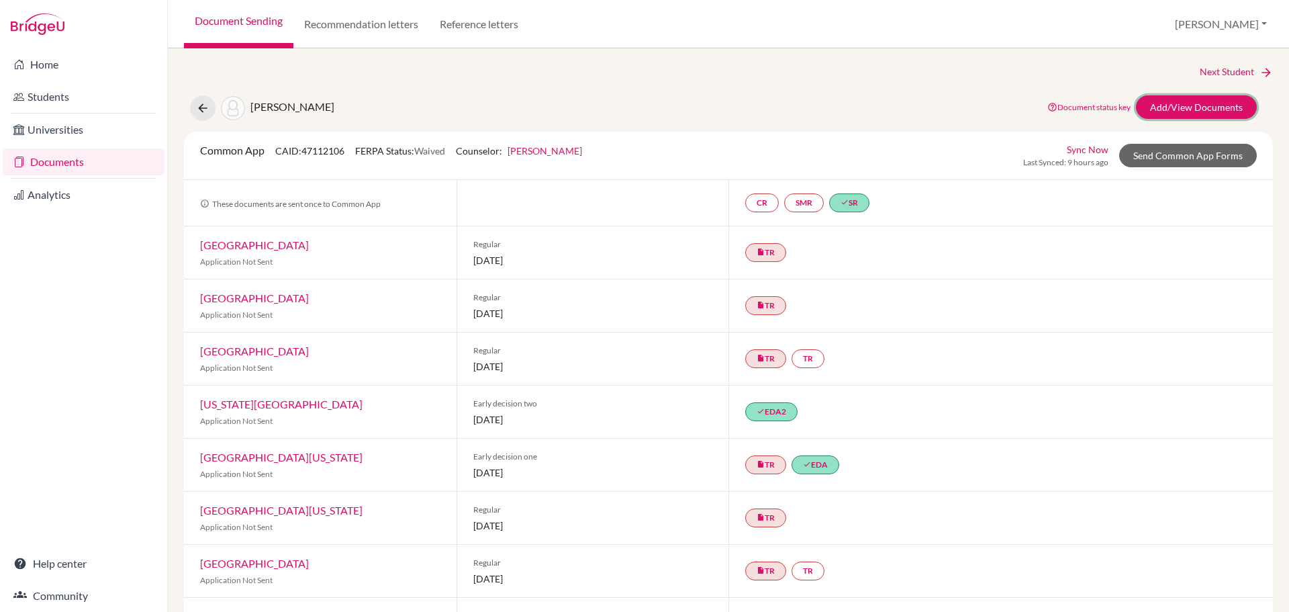
click at [1156, 105] on link "Add/View Documents" at bounding box center [1196, 106] width 121 height 23
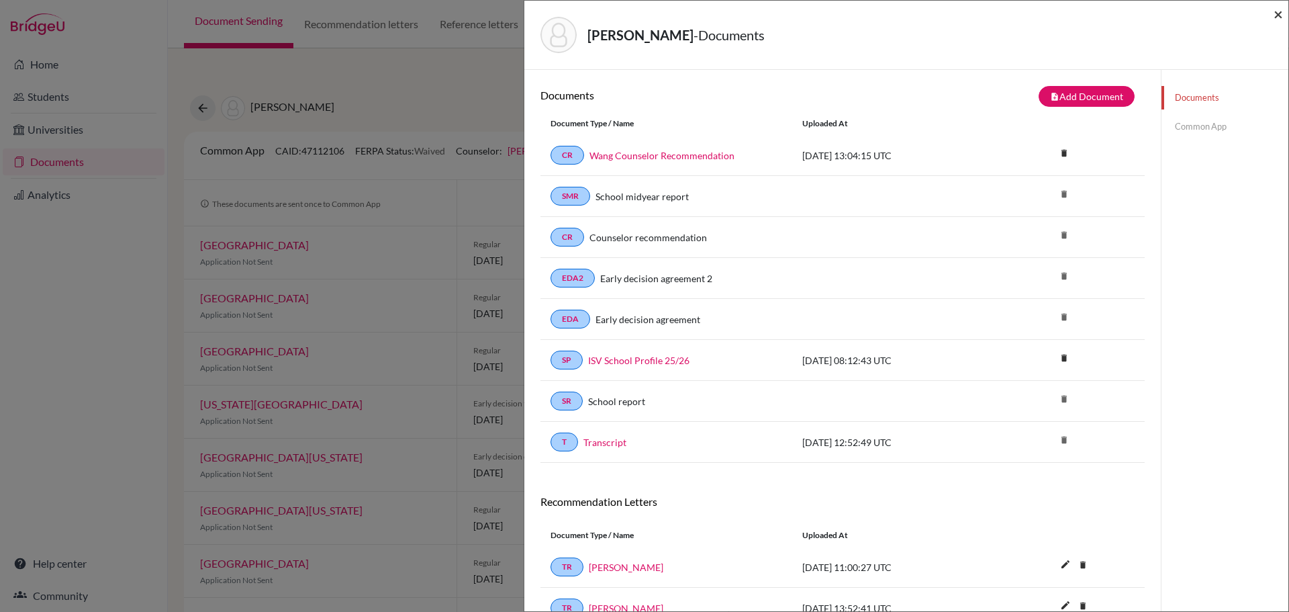
click at [1275, 19] on span "×" at bounding box center [1278, 13] width 9 height 19
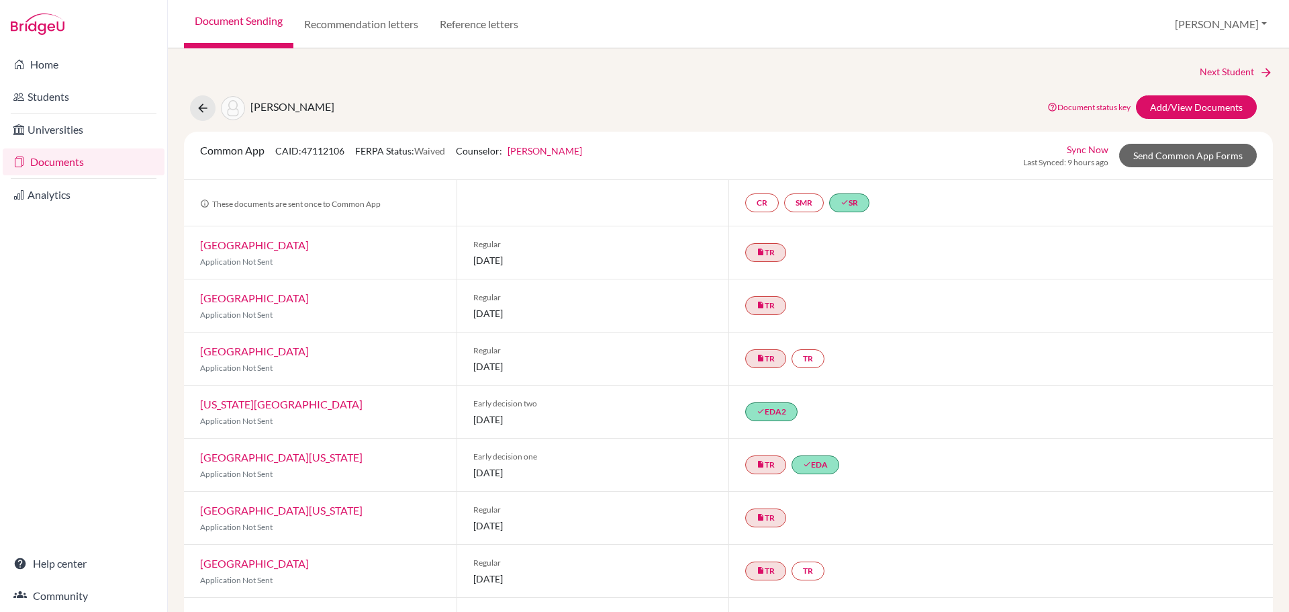
click at [906, 108] on div "[PERSON_NAME] Document status key TR Requirement. Document not uploaded yet. TR…" at bounding box center [728, 108] width 1109 height 26
click at [922, 146] on div "Common App CAID: 47112106 FERPA Status: Waived Counselor: [PERSON_NAME] First N…" at bounding box center [728, 155] width 1077 height 26
click at [1153, 107] on link "Add/View Documents" at bounding box center [1196, 106] width 121 height 23
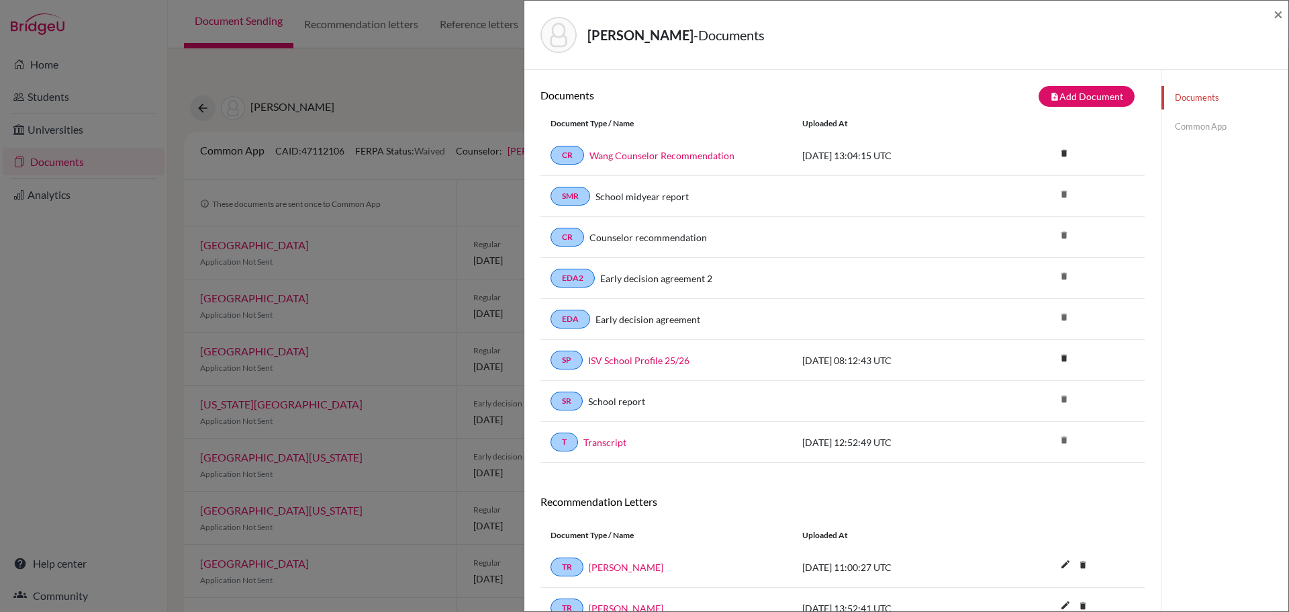
click at [1190, 122] on link "Common App" at bounding box center [1224, 126] width 127 height 23
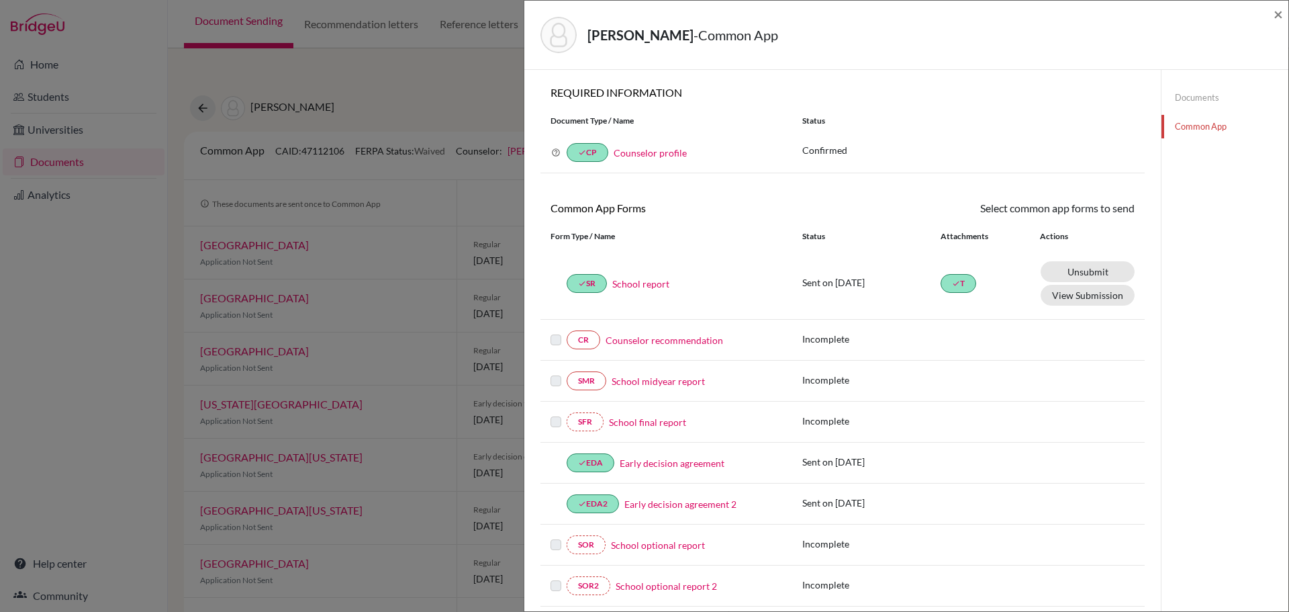
click at [554, 332] on label at bounding box center [555, 332] width 11 height 0
click at [653, 341] on link "Counselor recommendation" at bounding box center [664, 340] width 117 height 14
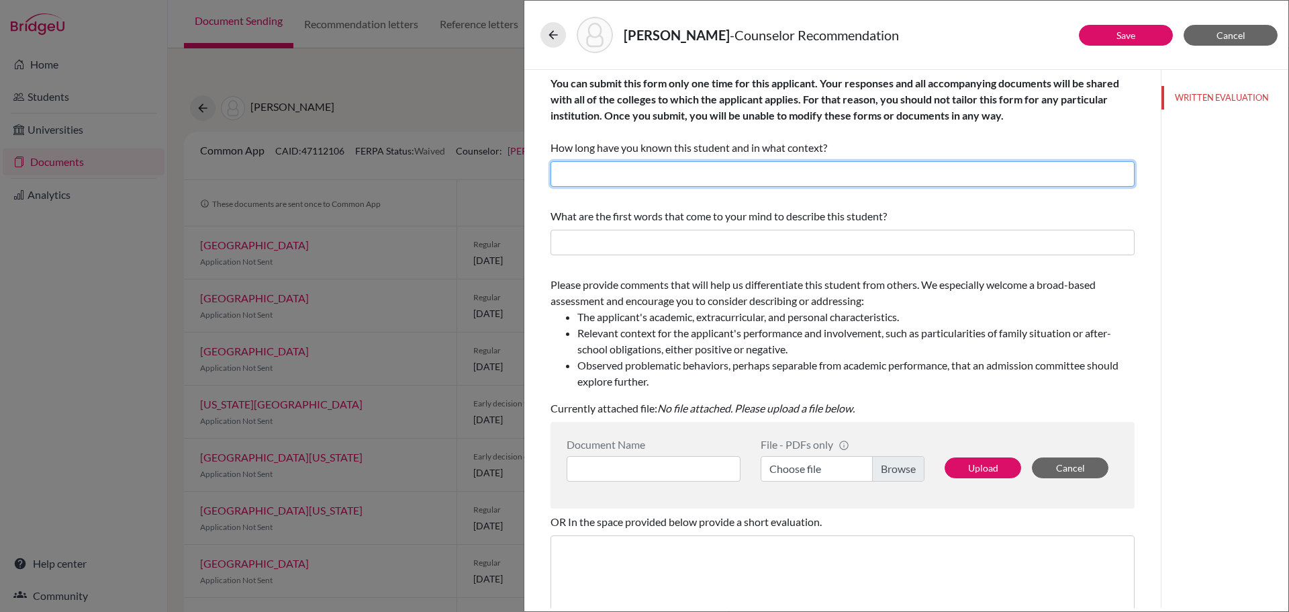
click at [721, 171] on input "text" at bounding box center [842, 174] width 584 height 26
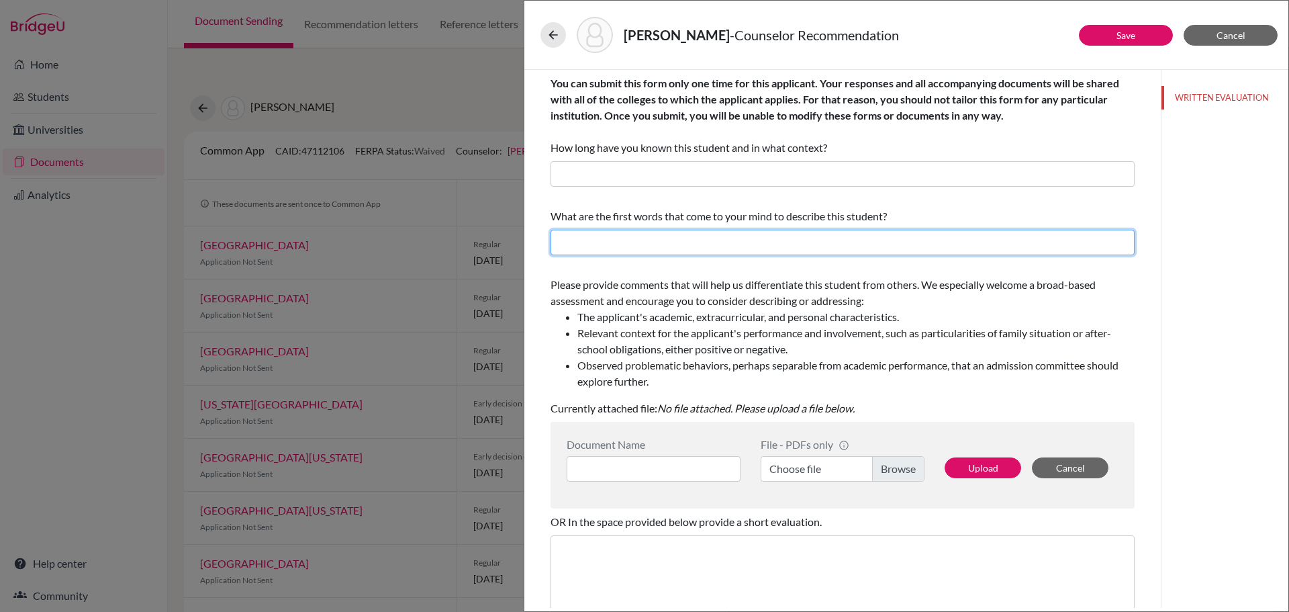
click at [711, 248] on input "text" at bounding box center [842, 243] width 584 height 26
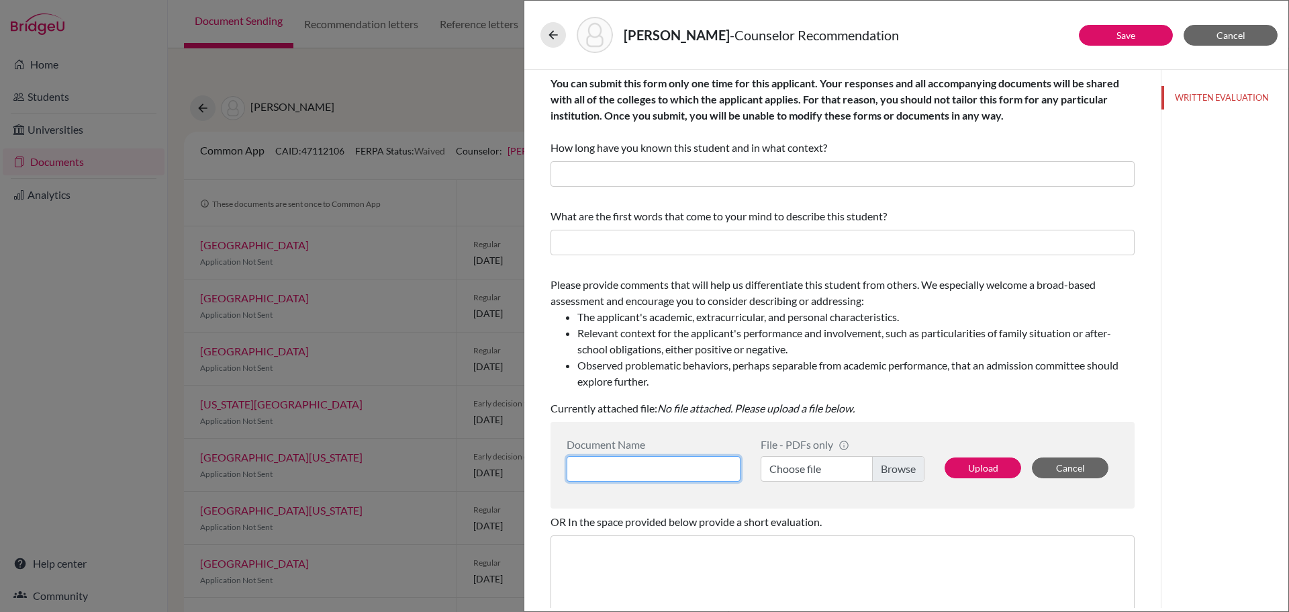
click at [718, 471] on input at bounding box center [654, 469] width 174 height 26
click at [801, 476] on label "Choose file" at bounding box center [843, 469] width 164 height 26
click at [801, 476] on input "Choose file" at bounding box center [843, 469] width 164 height 26
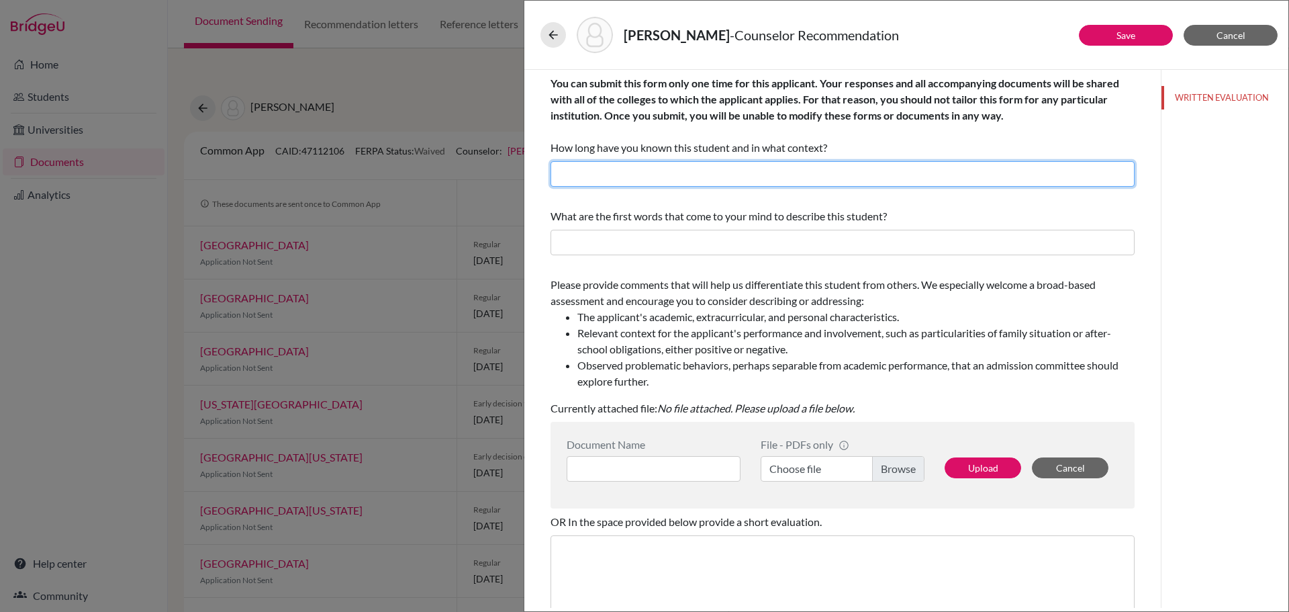
click at [671, 179] on input "text" at bounding box center [842, 174] width 584 height 26
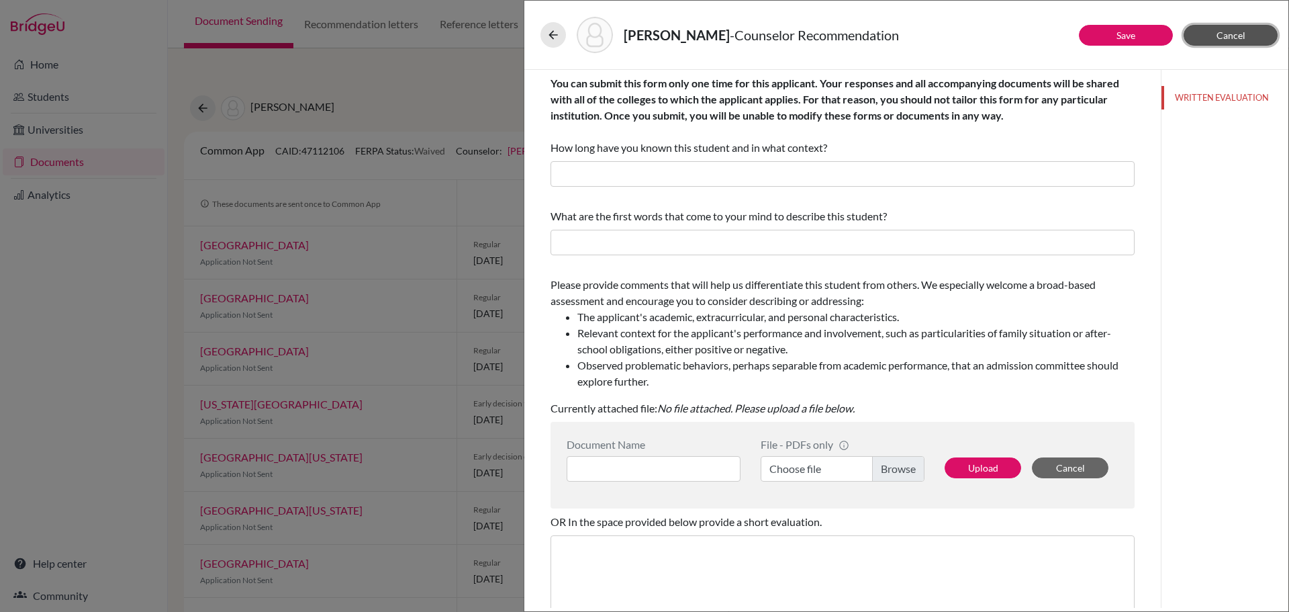
click at [1232, 38] on span "Cancel" at bounding box center [1230, 35] width 29 height 11
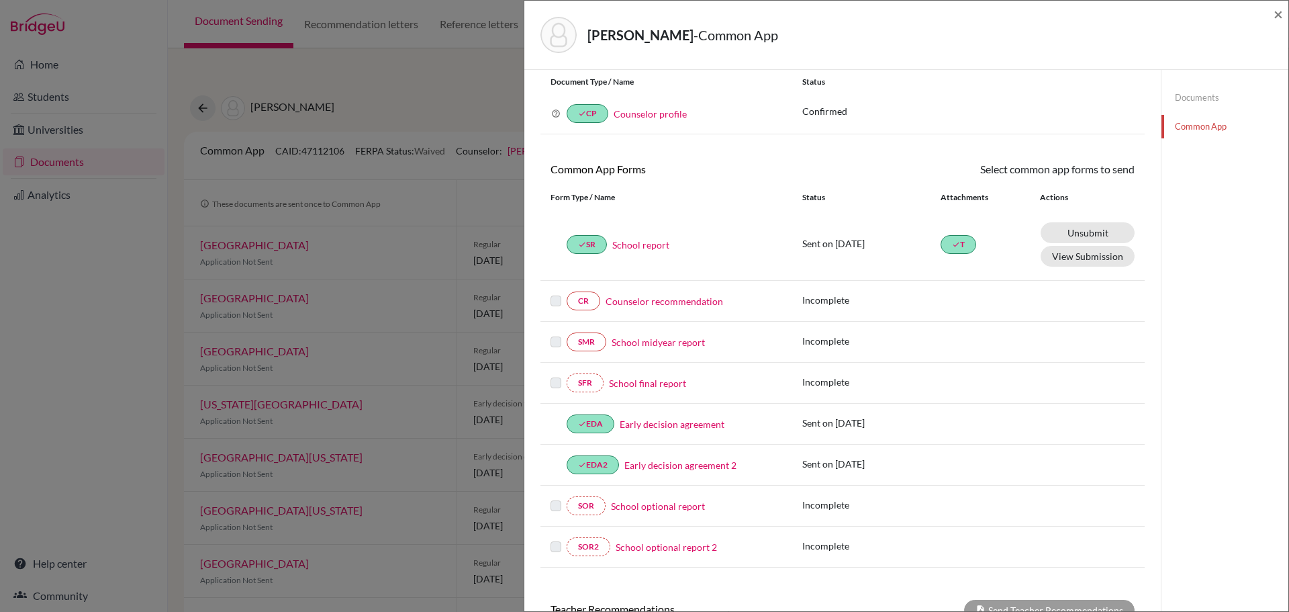
scroll to position [38, 0]
click at [1279, 16] on span "×" at bounding box center [1278, 13] width 9 height 19
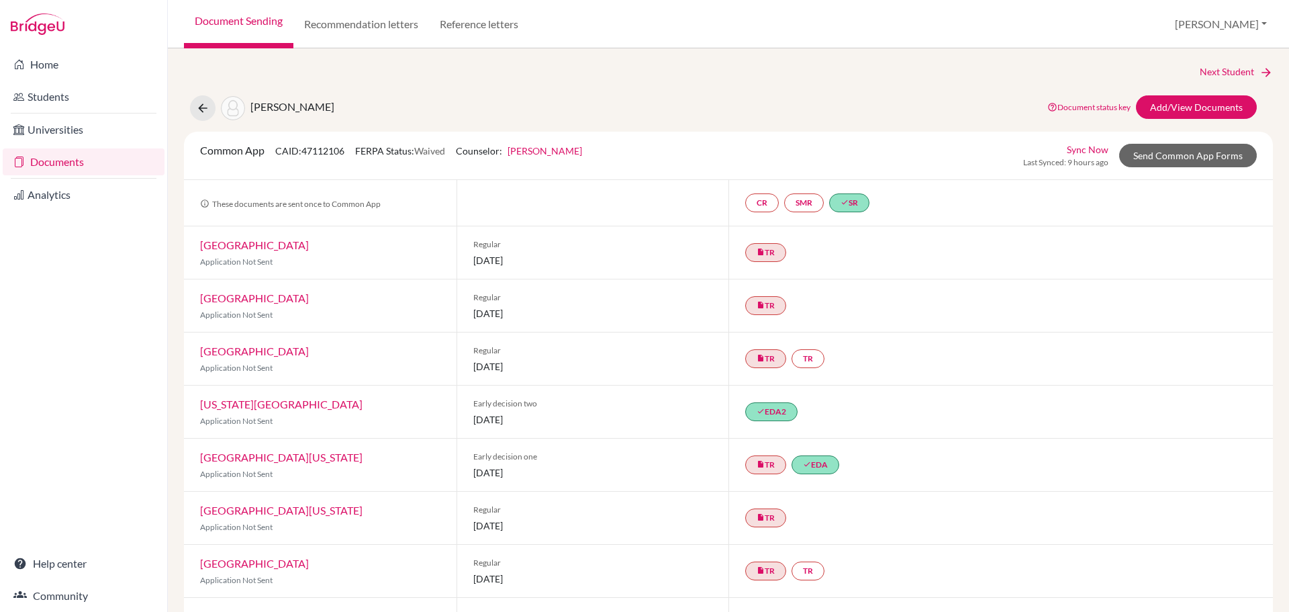
click at [811, 64] on div "Next Student" at bounding box center [728, 71] width 1089 height 15
click at [961, 275] on div "insert_drive_file TR" at bounding box center [1000, 252] width 544 height 52
click at [979, 87] on div "Next Student [PERSON_NAME][GEOGRAPHIC_DATA] Document status key TR Requirement.…" at bounding box center [728, 418] width 1089 height 708
click at [1198, 114] on link "Add/View Documents" at bounding box center [1196, 106] width 121 height 23
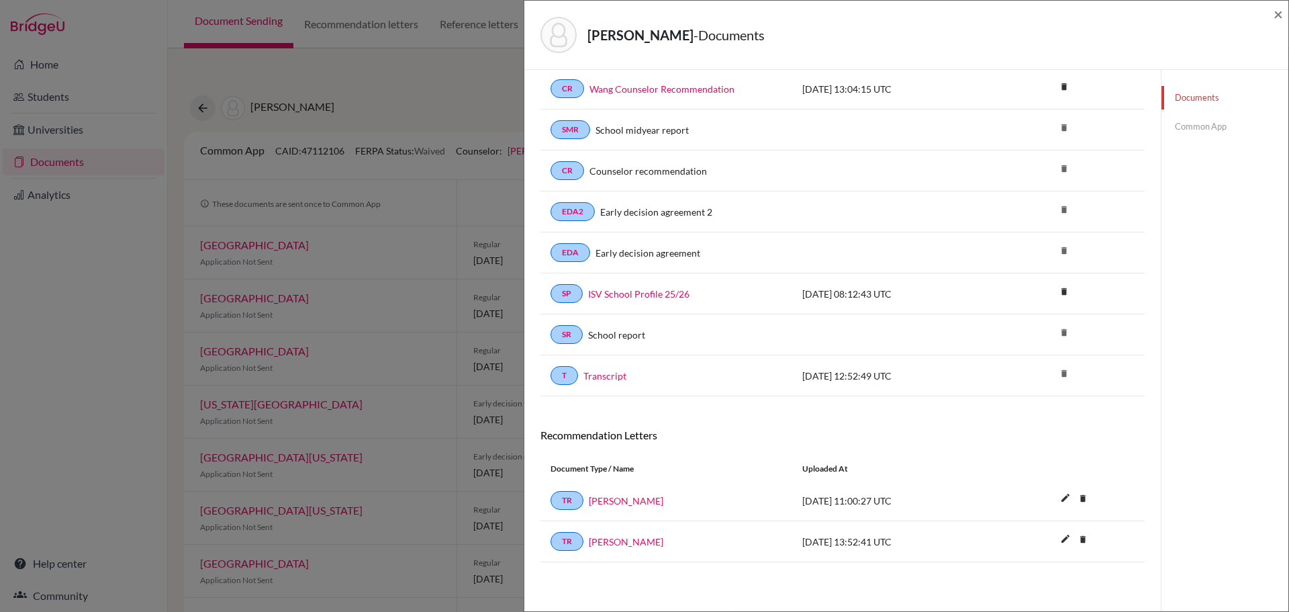
scroll to position [70, 0]
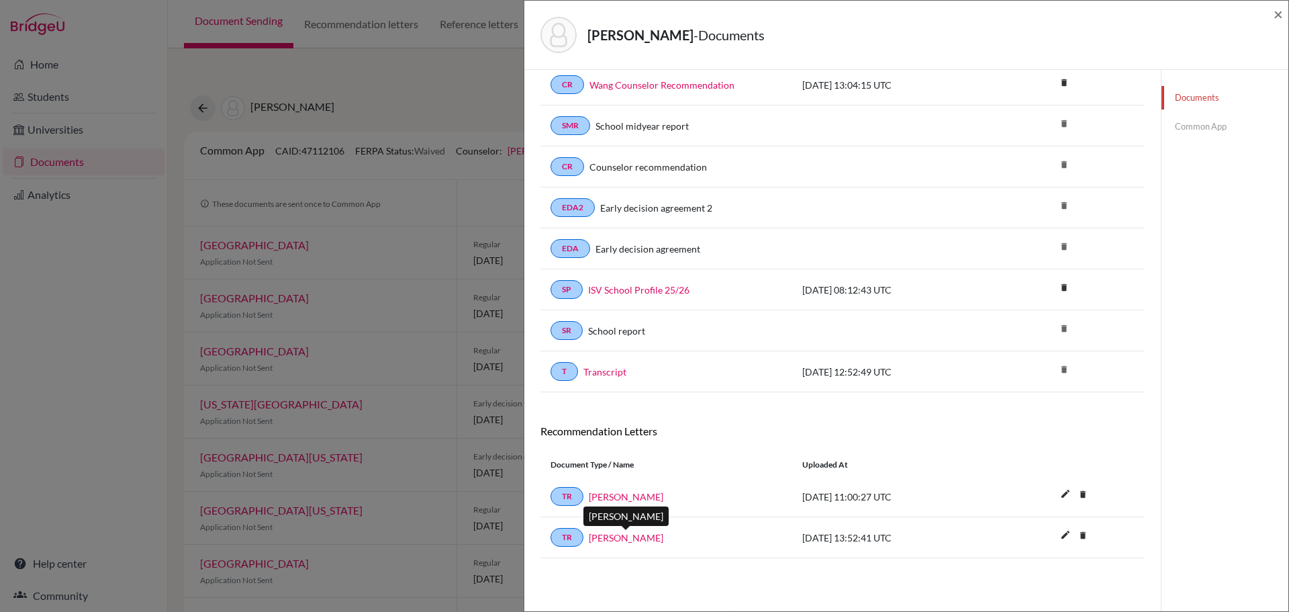
click at [642, 534] on link "[PERSON_NAME]" at bounding box center [626, 537] width 75 height 14
click at [640, 536] on link "[PERSON_NAME]" at bounding box center [626, 537] width 75 height 14
click at [1194, 130] on link "Common App" at bounding box center [1224, 126] width 127 height 23
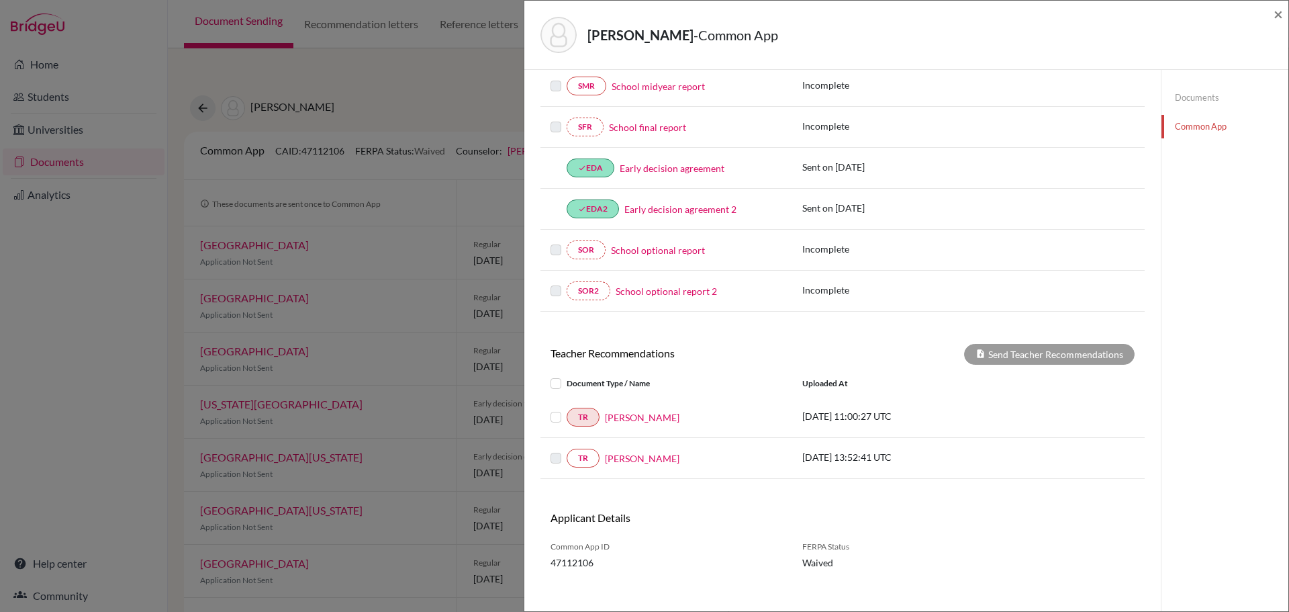
scroll to position [307, 0]
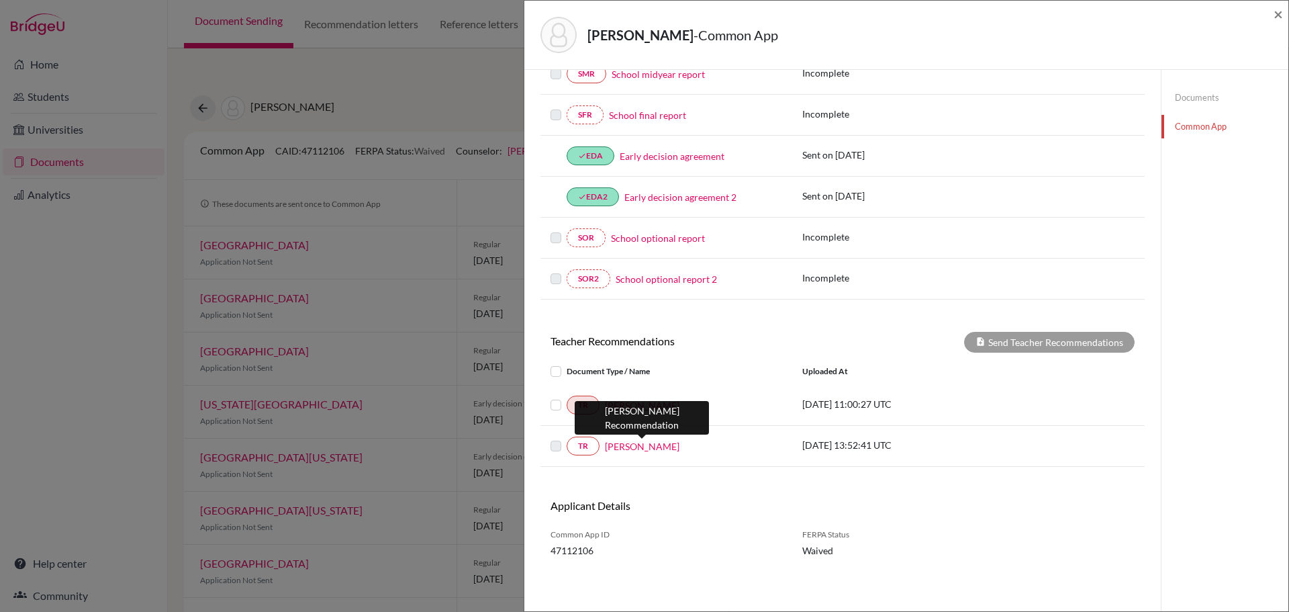
click at [643, 441] on link "[PERSON_NAME]" at bounding box center [642, 446] width 75 height 14
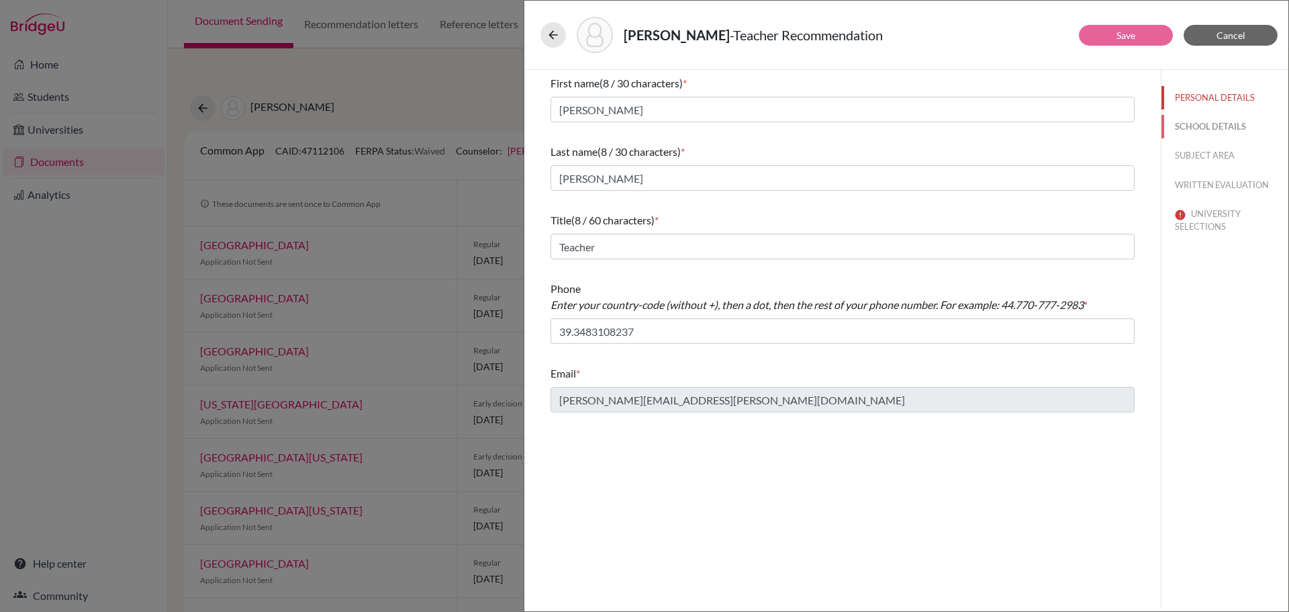
click at [1212, 129] on button "SCHOOL DETAILS" at bounding box center [1224, 126] width 127 height 23
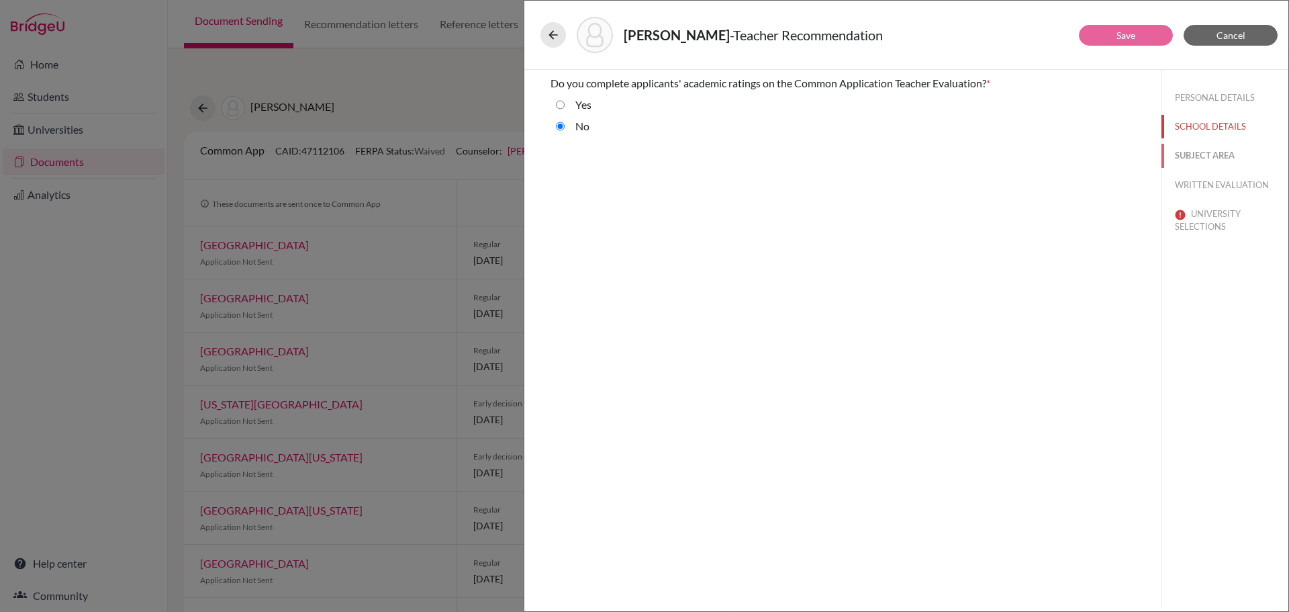
click at [1207, 159] on button "SUBJECT AREA" at bounding box center [1224, 155] width 127 height 23
select select "4"
click at [1204, 187] on button "WRITTEN EVALUATION" at bounding box center [1224, 184] width 127 height 23
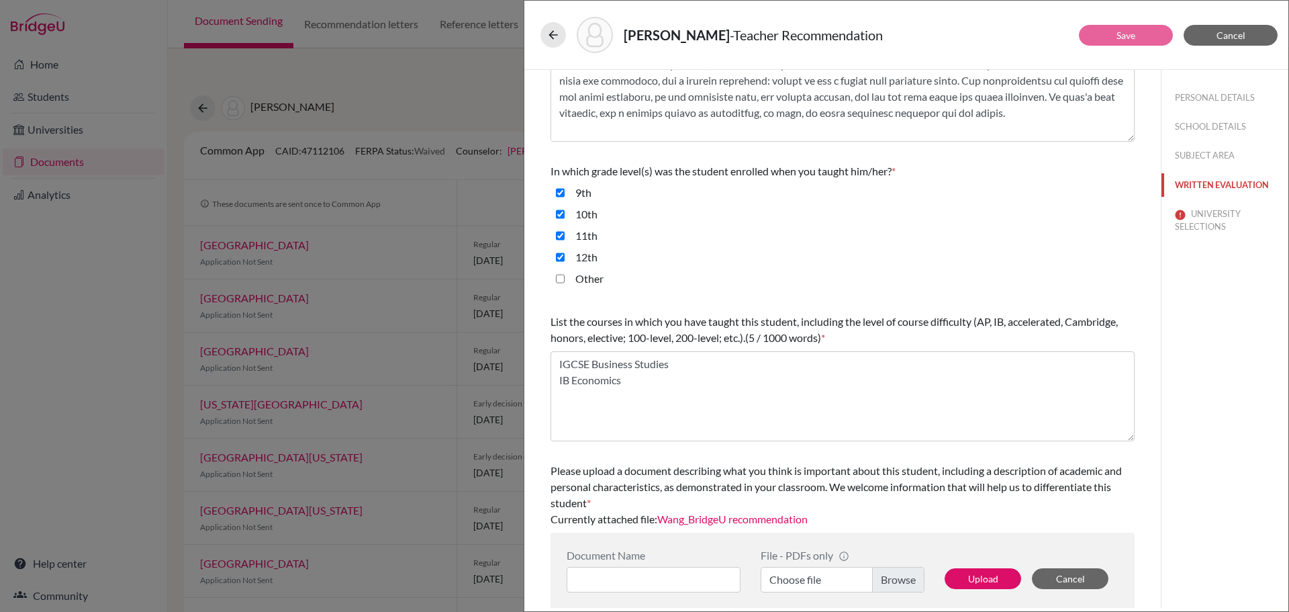
scroll to position [238, 0]
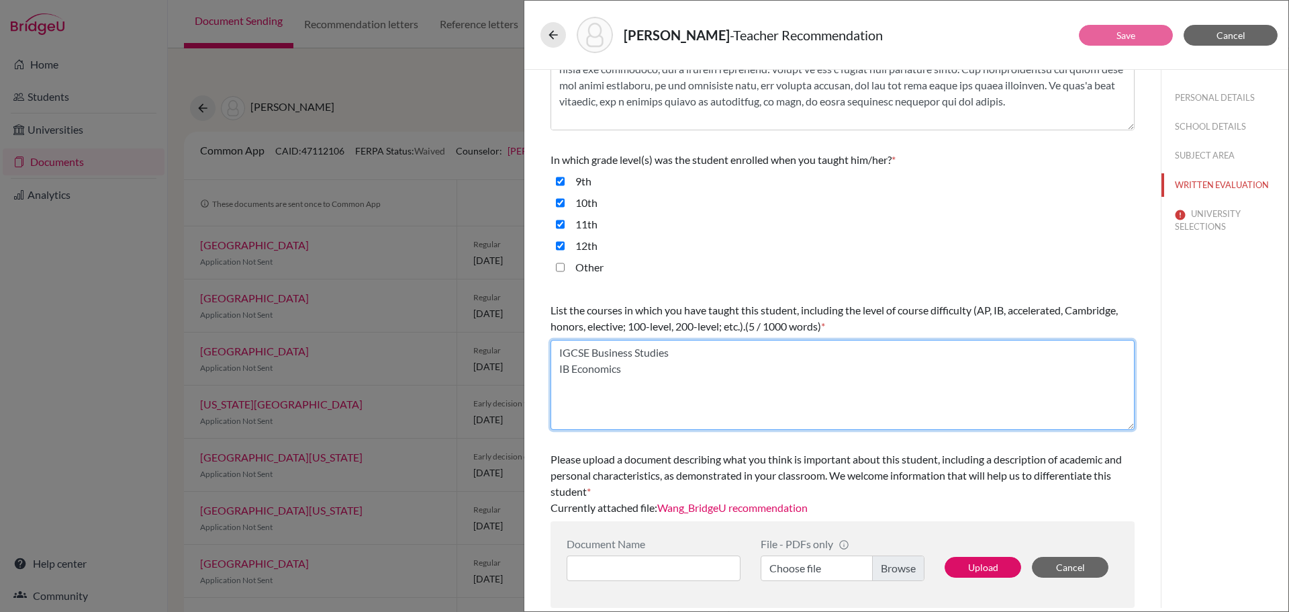
click at [632, 370] on textarea "IGCSE Business Studies IB Economics" at bounding box center [842, 385] width 584 height 90
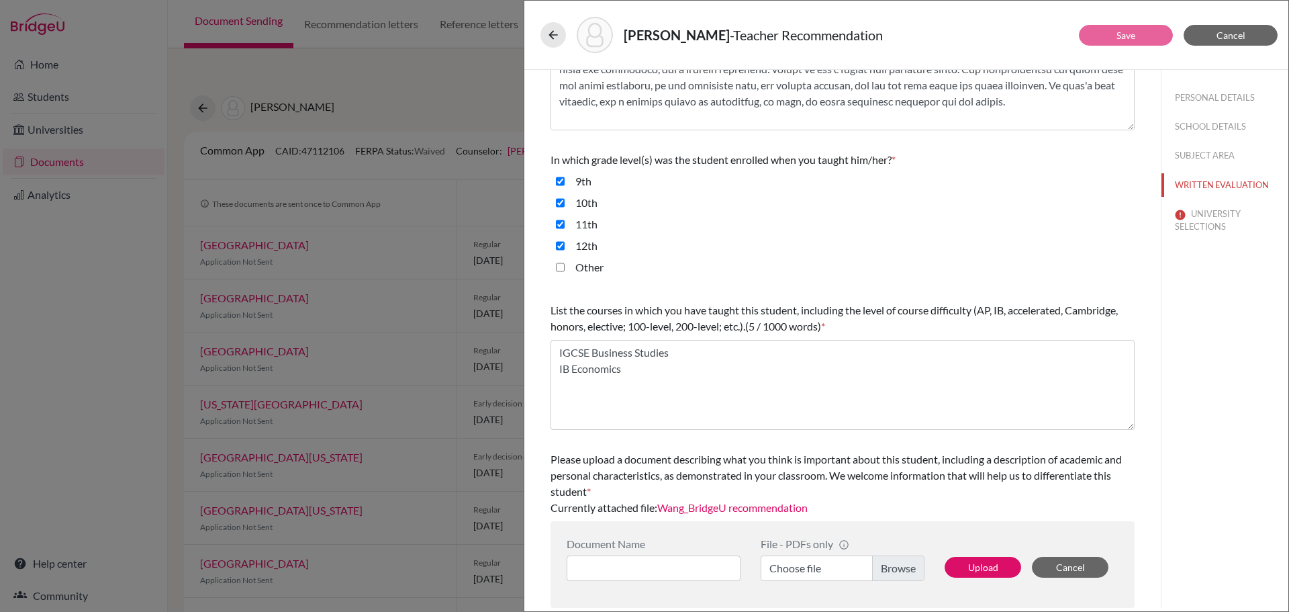
click at [732, 293] on div "Your responses and all accompanying documents will be shared with all of the co…" at bounding box center [842, 219] width 584 height 775
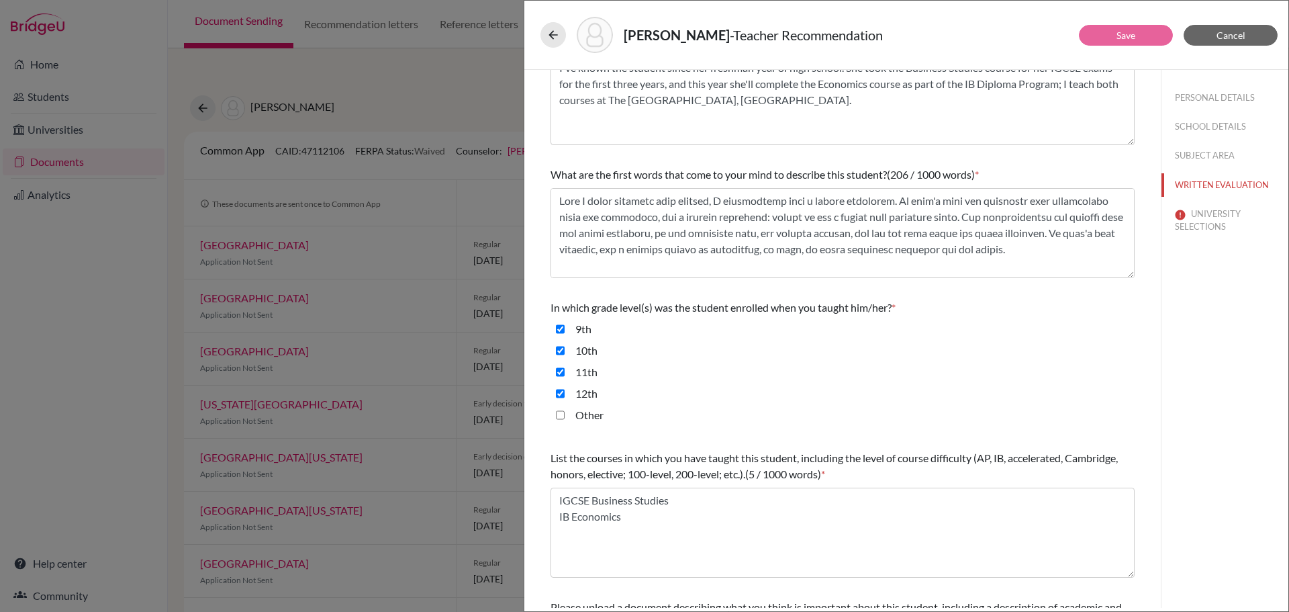
scroll to position [36, 0]
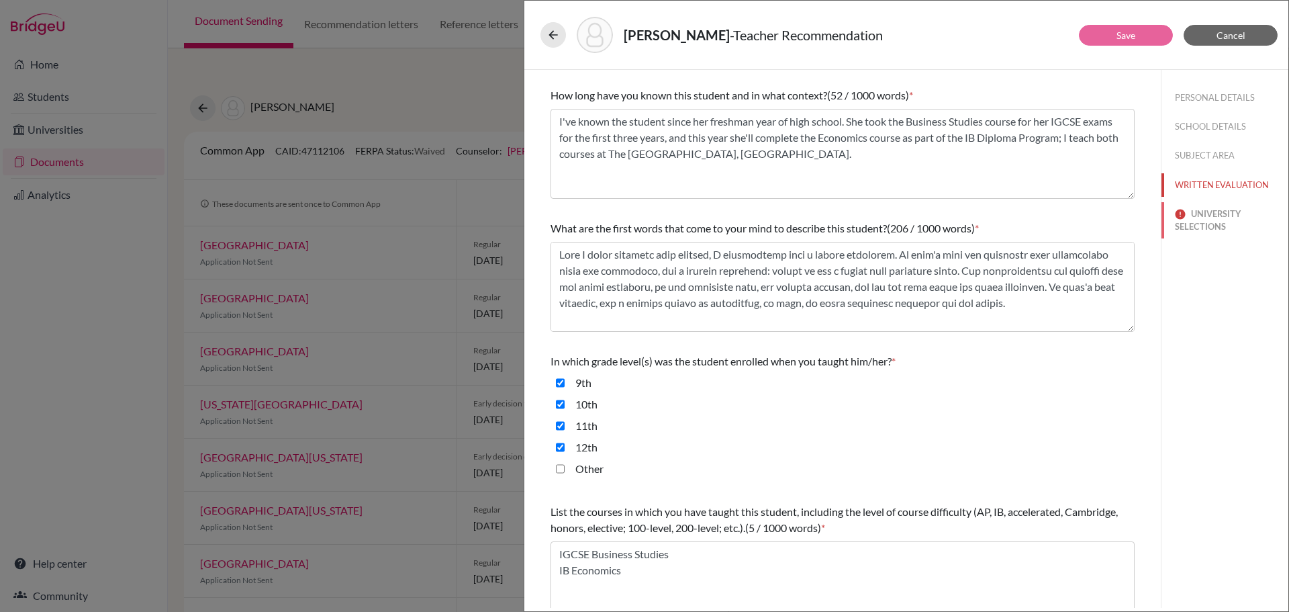
click at [1197, 215] on button "UNIVERSITY SELECTIONS" at bounding box center [1224, 220] width 127 height 36
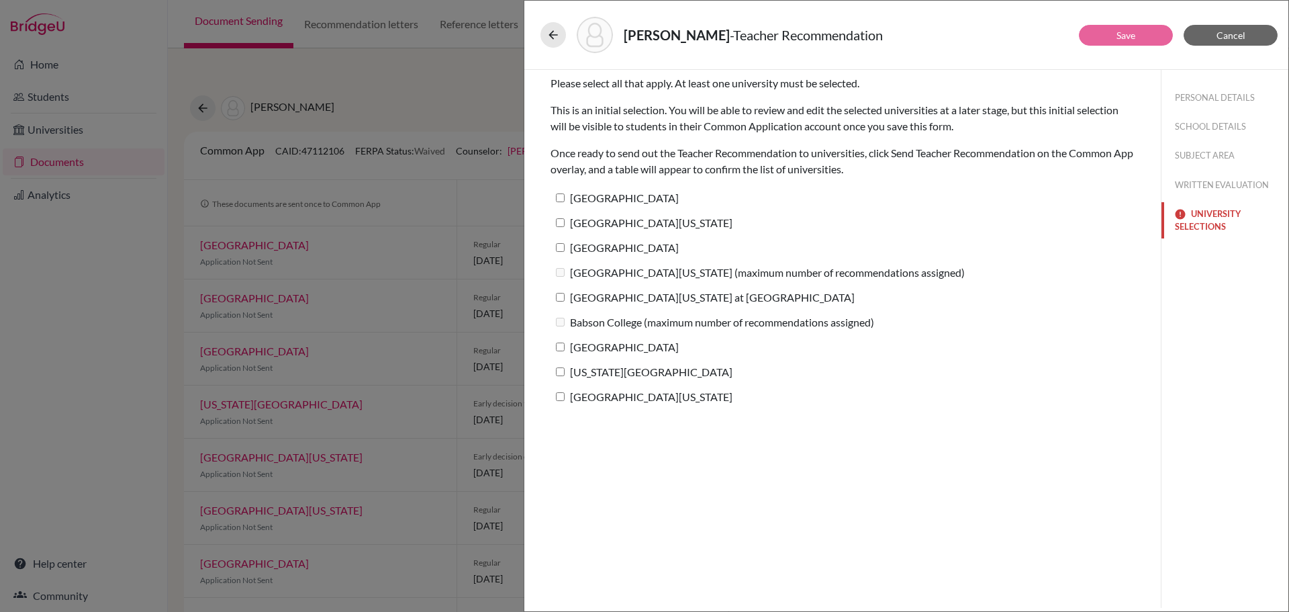
scroll to position [0, 0]
click at [561, 197] on input "[GEOGRAPHIC_DATA]" at bounding box center [560, 197] width 9 height 9
checkbox input "true"
click at [563, 218] on input "[GEOGRAPHIC_DATA][US_STATE]" at bounding box center [560, 222] width 9 height 9
checkbox input "true"
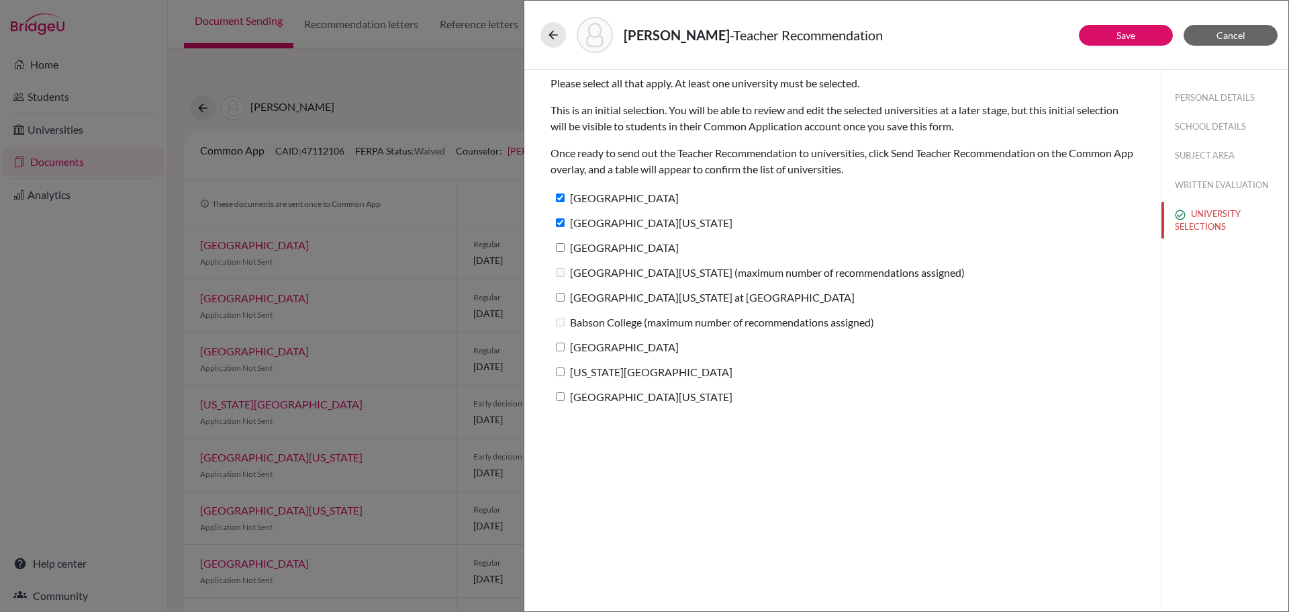
click at [563, 236] on div "[GEOGRAPHIC_DATA][US_STATE]" at bounding box center [842, 225] width 584 height 25
click at [561, 245] on input "[GEOGRAPHIC_DATA]" at bounding box center [560, 247] width 9 height 9
checkbox input "true"
click at [558, 291] on label "[GEOGRAPHIC_DATA][US_STATE] at [GEOGRAPHIC_DATA]" at bounding box center [702, 296] width 304 height 19
click at [558, 293] on input "[GEOGRAPHIC_DATA][US_STATE] at [GEOGRAPHIC_DATA]" at bounding box center [560, 297] width 9 height 9
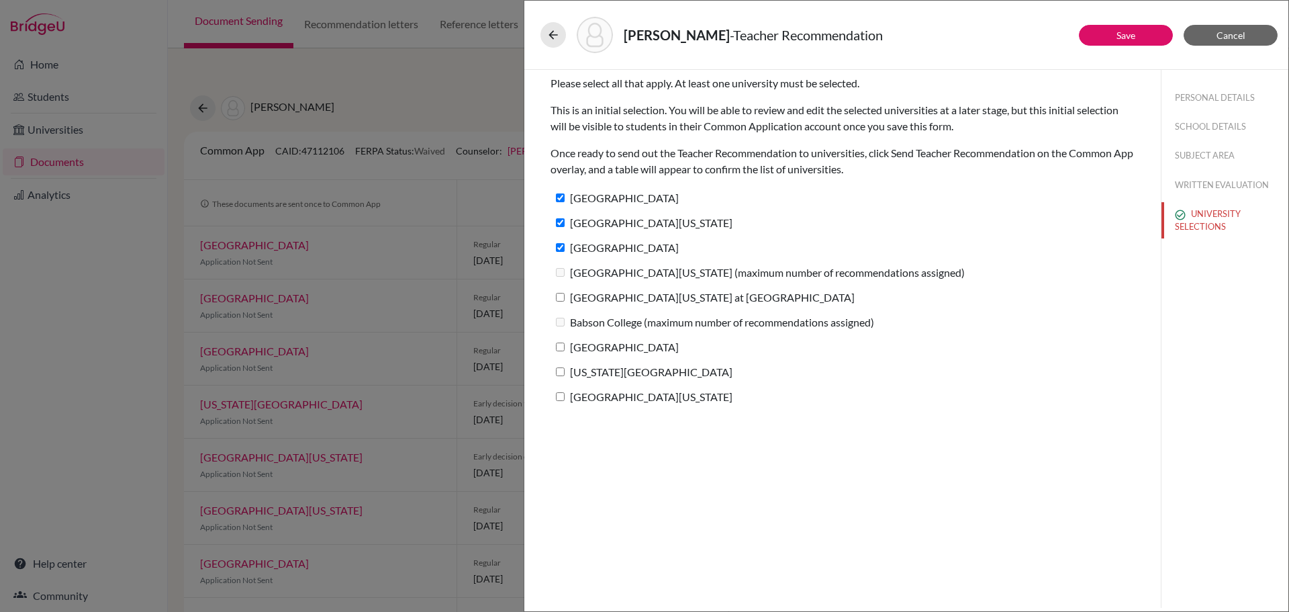
checkbox input "true"
click at [561, 342] on input "[GEOGRAPHIC_DATA]" at bounding box center [560, 346] width 9 height 9
checkbox input "true"
click at [560, 369] on input "[US_STATE][GEOGRAPHIC_DATA]" at bounding box center [560, 371] width 9 height 9
checkbox input "true"
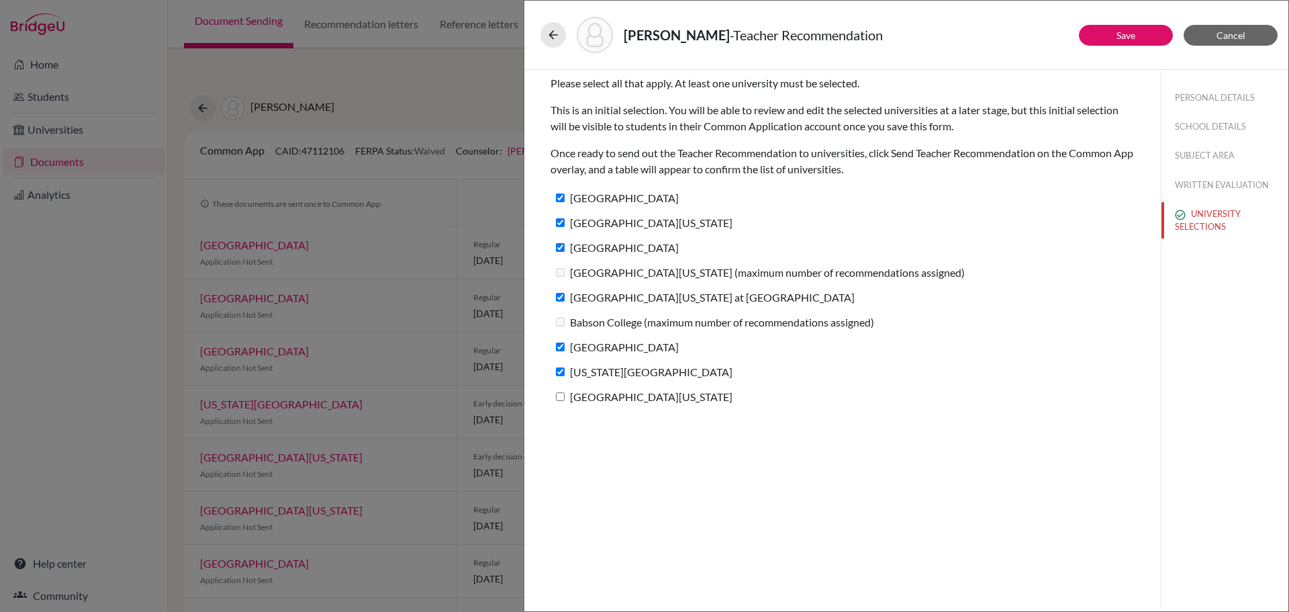
click at [561, 399] on input "[GEOGRAPHIC_DATA][US_STATE]" at bounding box center [560, 396] width 9 height 9
checkbox input "true"
click at [1131, 38] on link "Save" at bounding box center [1125, 35] width 19 height 11
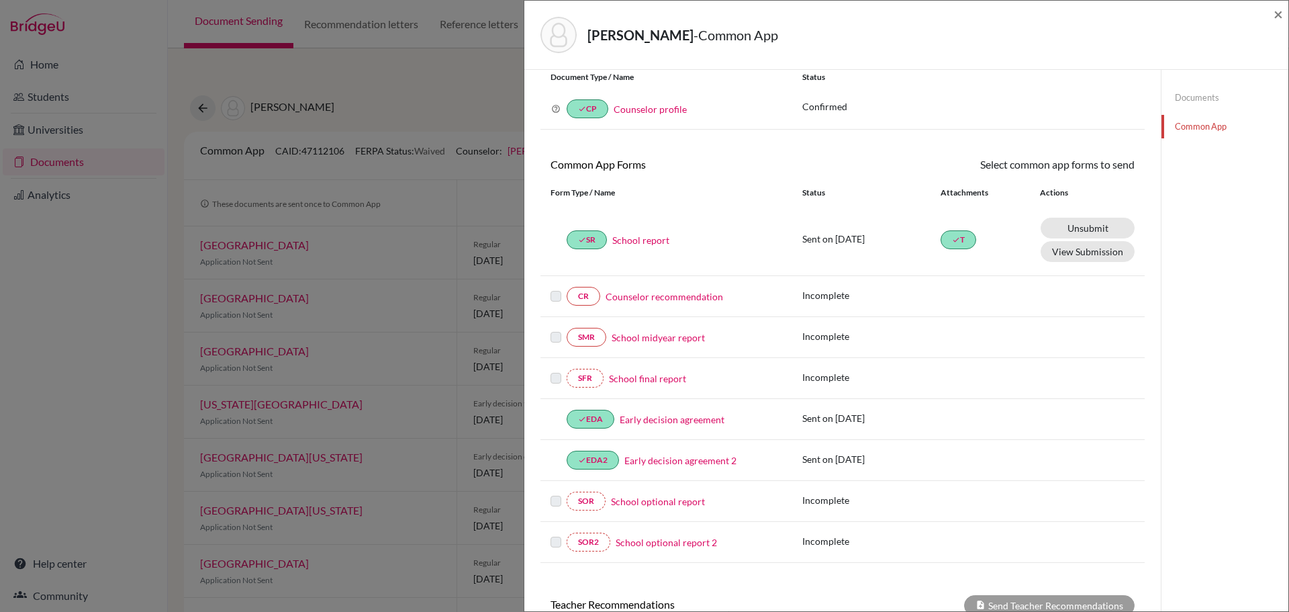
scroll to position [67, 0]
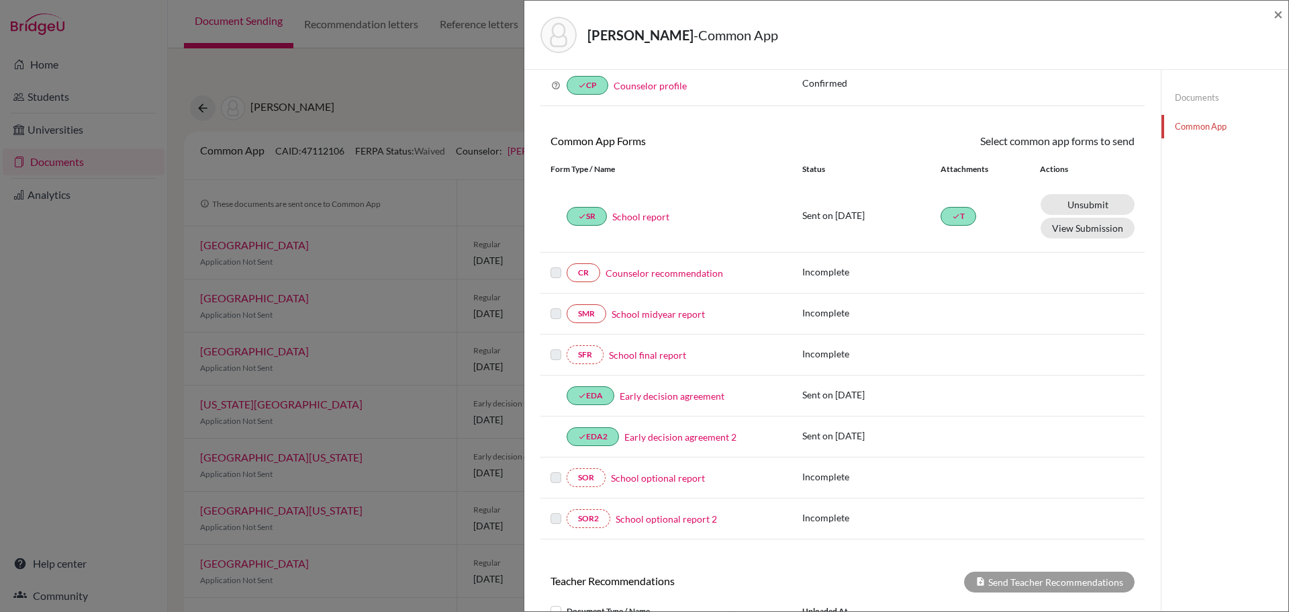
click at [975, 32] on div "[PERSON_NAME] - Common App" at bounding box center [901, 35] width 722 height 36
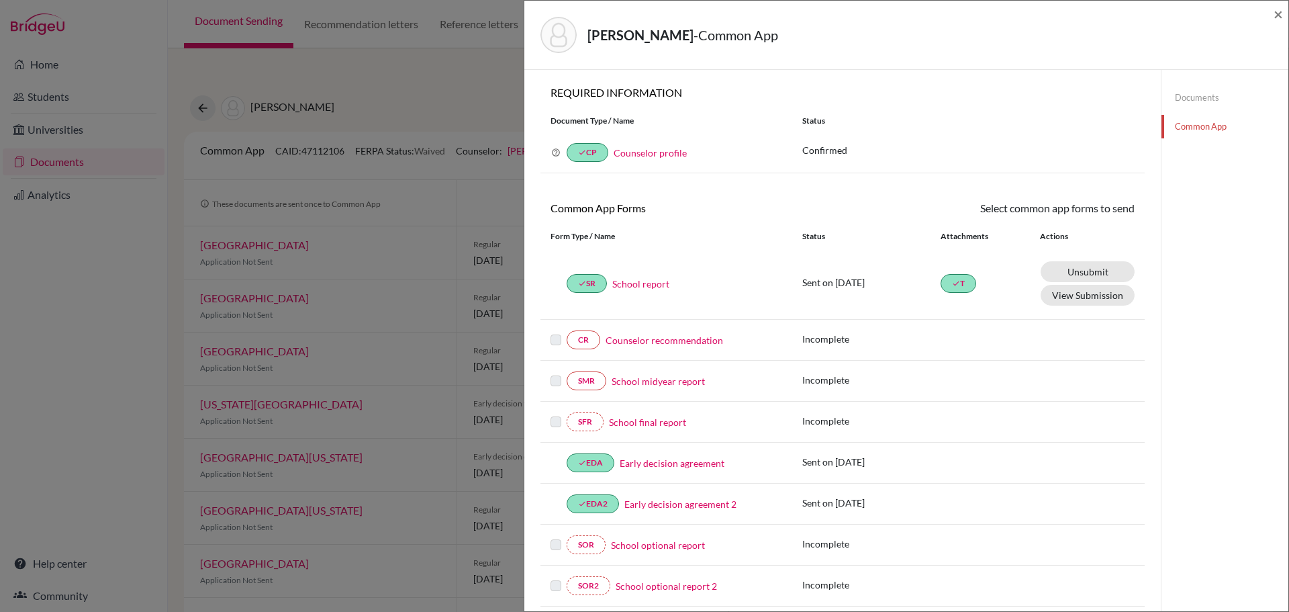
click at [968, 42] on div "[PERSON_NAME] - Common App" at bounding box center [901, 35] width 722 height 36
